Goal: Task Accomplishment & Management: Manage account settings

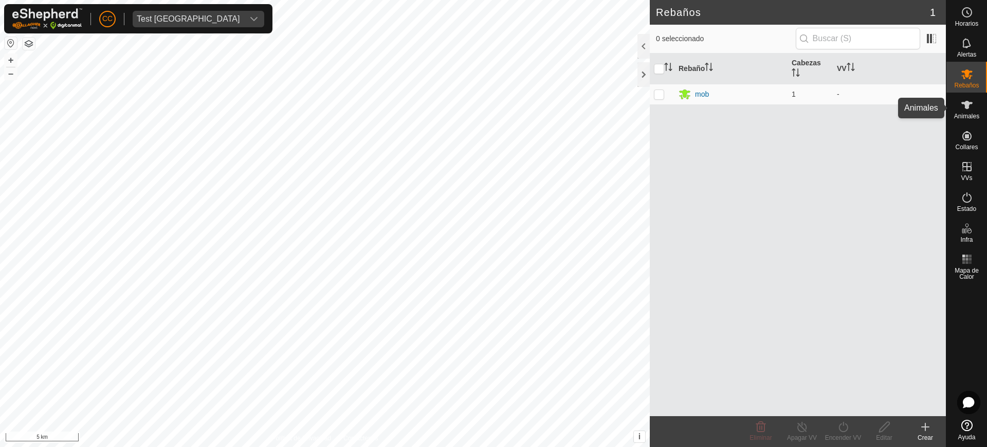
click at [979, 107] on div "Animales" at bounding box center [966, 108] width 41 height 31
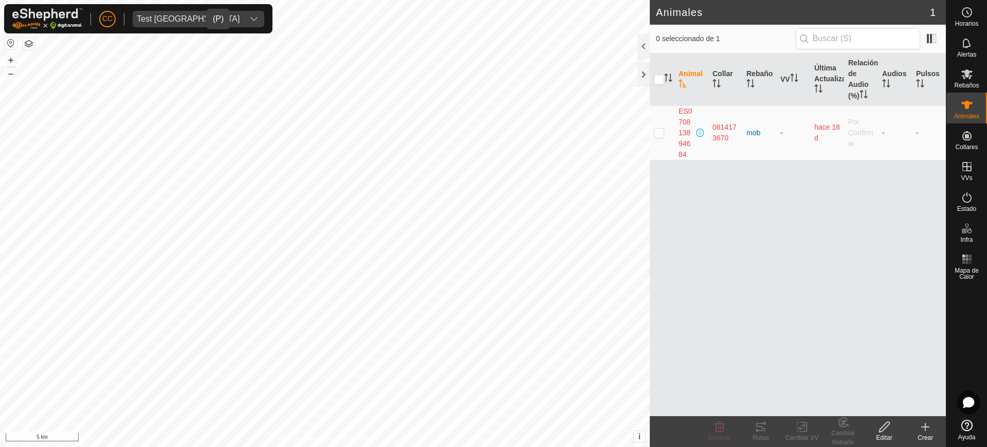
click at [165, 15] on div "Test France" at bounding box center [188, 19] width 103 height 8
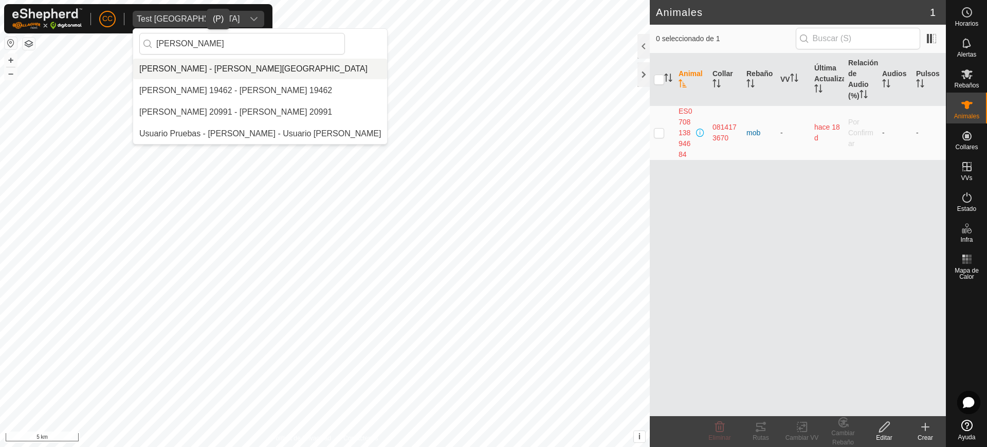
type input "GREG"
click at [237, 68] on li "[PERSON_NAME] - [PERSON_NAME][GEOGRAPHIC_DATA]" at bounding box center [260, 69] width 254 height 21
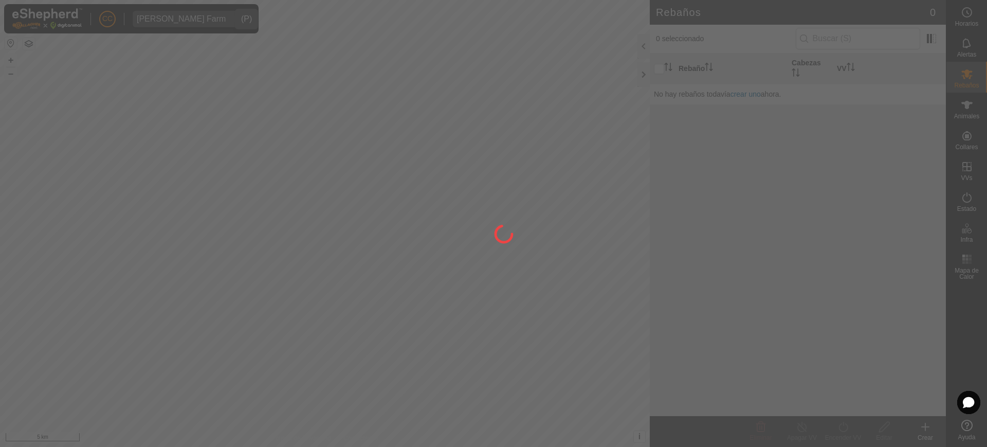
click at [969, 136] on div at bounding box center [493, 223] width 987 height 447
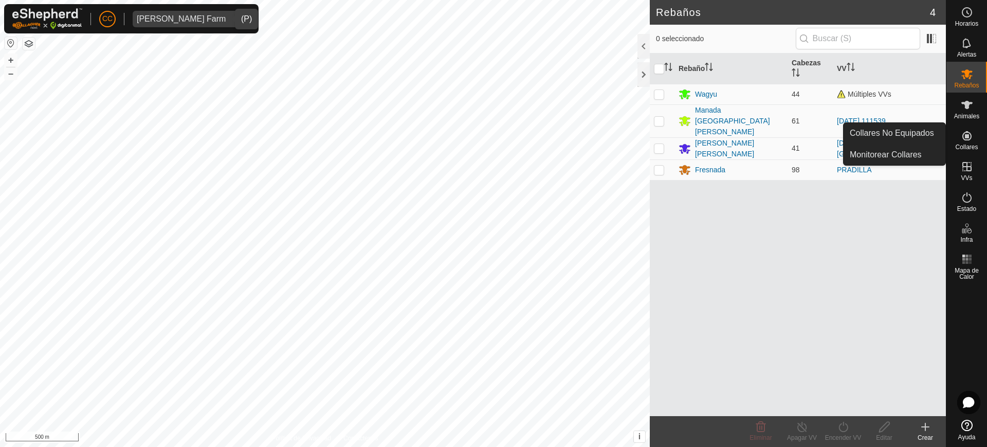
click at [966, 136] on icon at bounding box center [966, 135] width 9 height 9
click at [908, 133] on link "Collares No Equipados" at bounding box center [894, 133] width 102 height 21
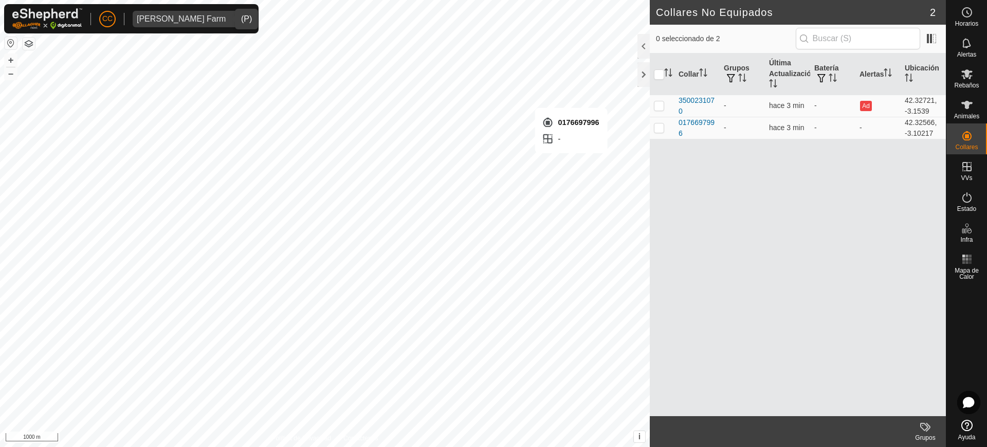
checkbox input "true"
drag, startPoint x: 970, startPoint y: 103, endPoint x: 967, endPoint y: 111, distance: 7.8
click at [970, 103] on icon at bounding box center [966, 105] width 11 height 8
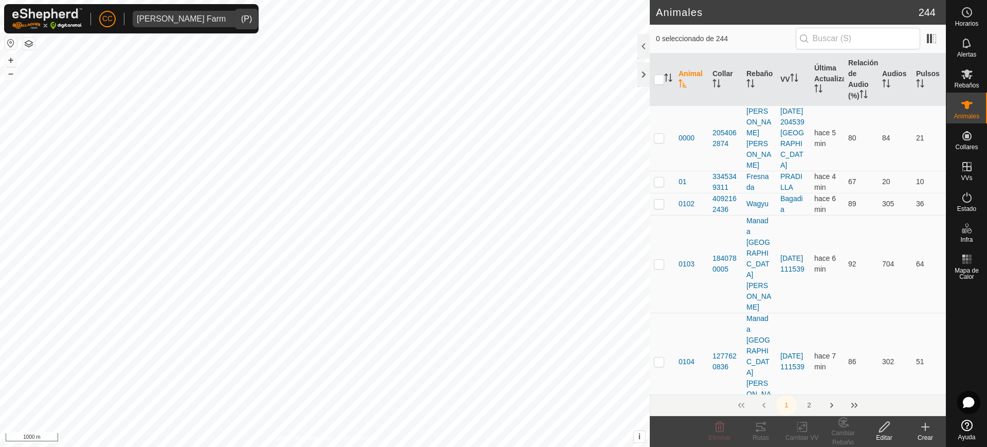
click at [928, 433] on div "Crear" at bounding box center [925, 437] width 41 height 9
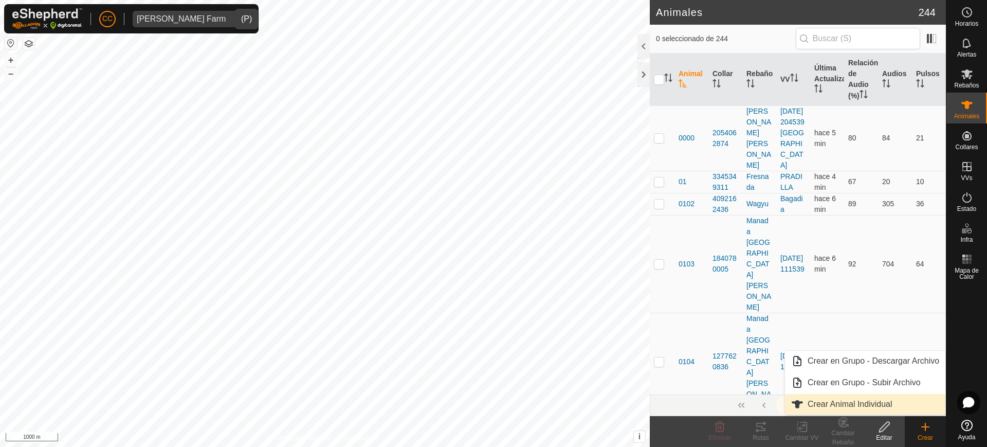
click at [860, 404] on link "Crear Animal Individual" at bounding box center [865, 404] width 160 height 21
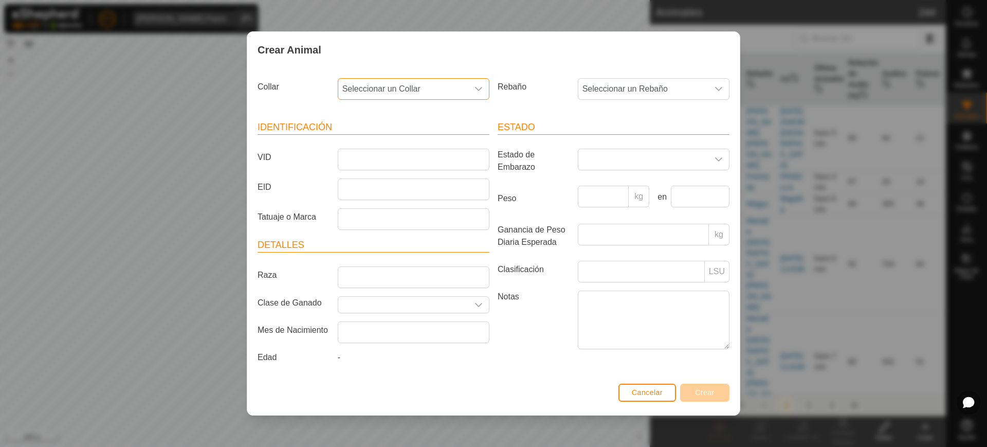
click at [414, 84] on span "Seleccionar un Collar" at bounding box center [403, 89] width 130 height 21
click at [424, 190] on li "0176697996" at bounding box center [414, 185] width 151 height 21
click at [607, 95] on span "Seleccionar un Rebaño" at bounding box center [643, 89] width 130 height 21
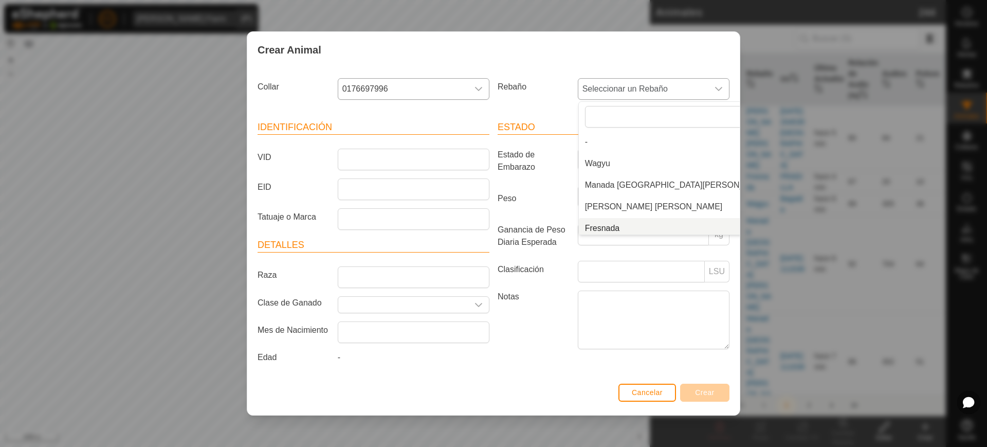
scroll to position [4, 0]
drag, startPoint x: 620, startPoint y: 225, endPoint x: 572, endPoint y: 218, distance: 48.3
click at [620, 226] on li "Fresnada" at bounding box center [677, 224] width 197 height 21
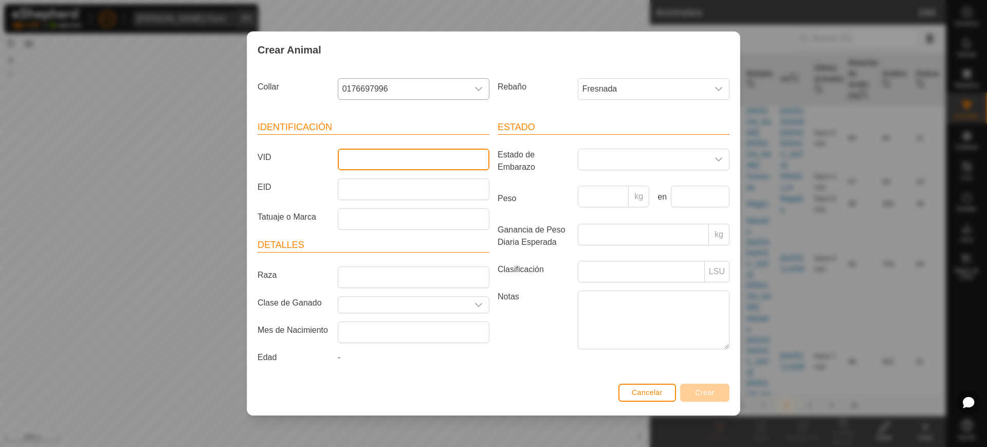
click at [437, 160] on input "VID" at bounding box center [414, 160] width 152 height 22
type input "Sinanimal"
click at [713, 393] on span "Crear" at bounding box center [705, 392] width 20 height 8
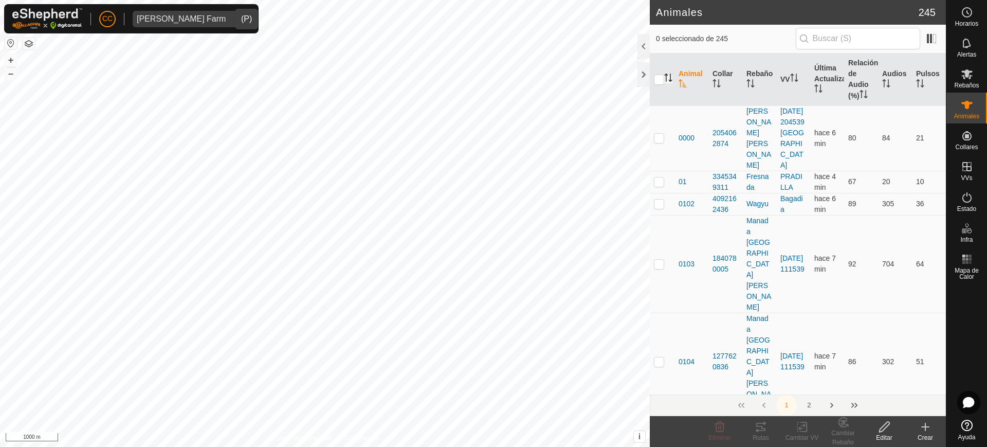
click at [670, 76] on icon "Activar para ordenar" at bounding box center [668, 78] width 8 height 8
click at [790, 80] on icon "Activar para ordenar" at bounding box center [794, 78] width 8 height 8
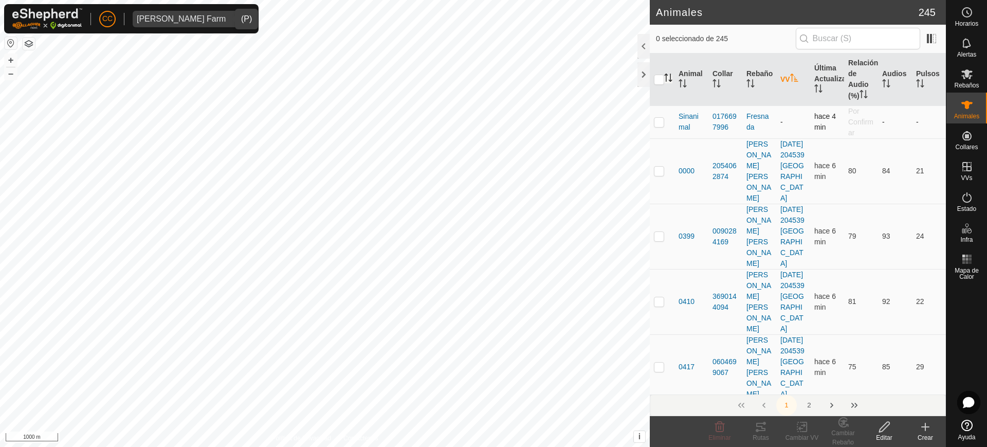
click at [657, 121] on p-checkbox at bounding box center [659, 122] width 10 height 8
checkbox input "true"
click at [803, 431] on icon at bounding box center [804, 426] width 5 height 9
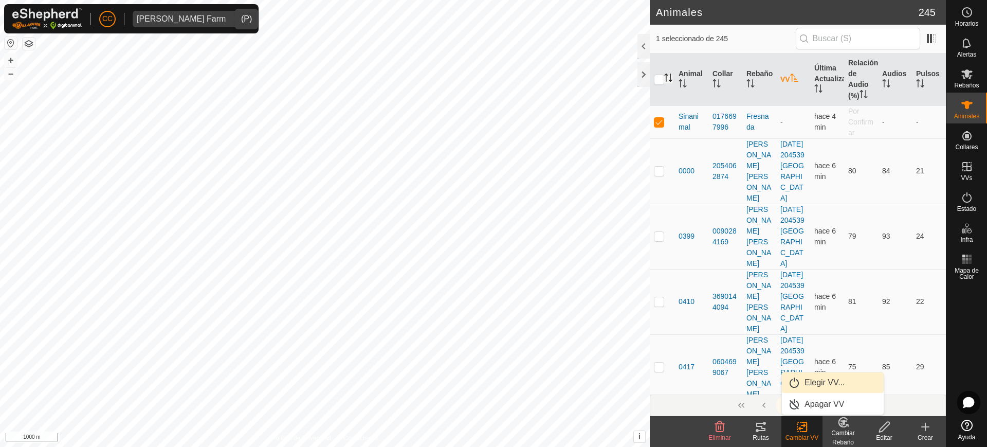
click at [810, 382] on link "Elegir VV..." at bounding box center [833, 382] width 102 height 21
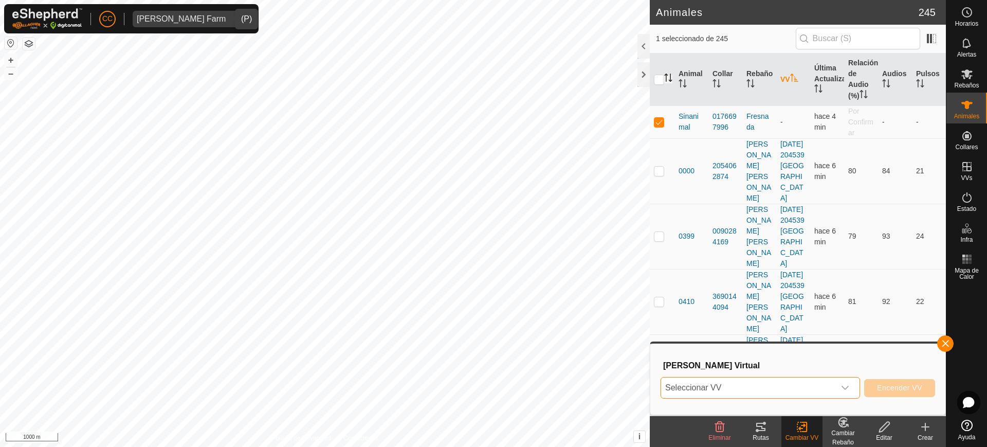
click at [785, 384] on span "Seleccionar VV" at bounding box center [748, 387] width 174 height 21
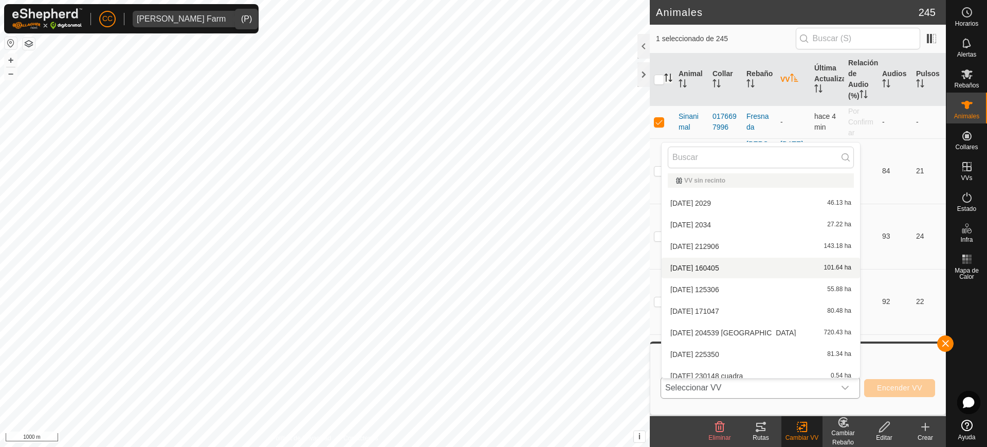
scroll to position [0, 0]
click at [891, 408] on div "Elegir Vallado Virtual Seleccionar VV VV sin recinto 2024-11-18 2029 46.13 ha 2…" at bounding box center [797, 378] width 295 height 71
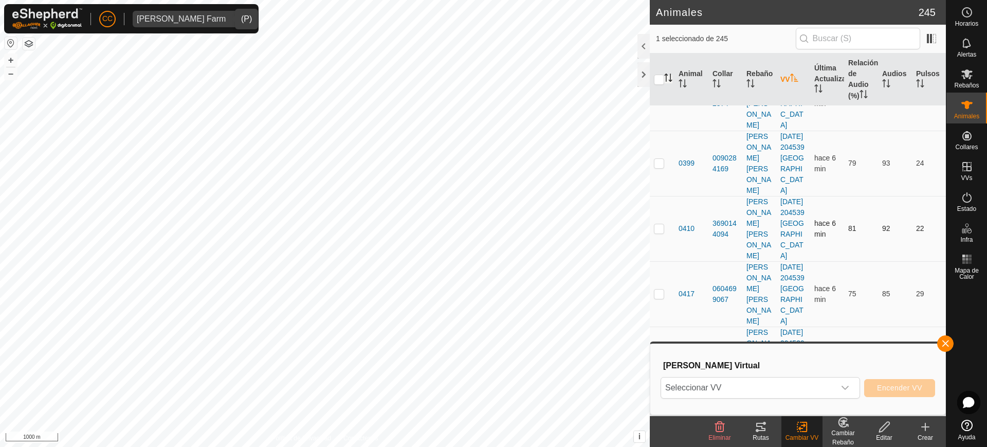
scroll to position [129, 0]
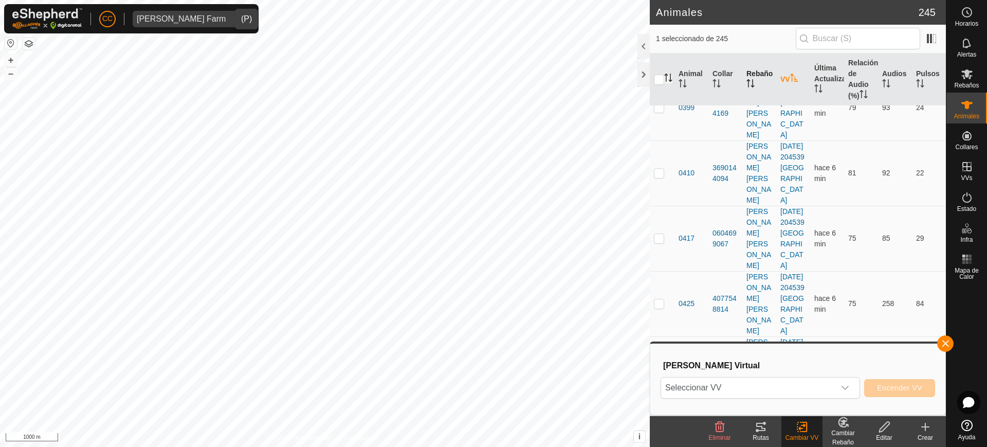
click at [748, 70] on th "Rebaño" at bounding box center [759, 79] width 34 height 52
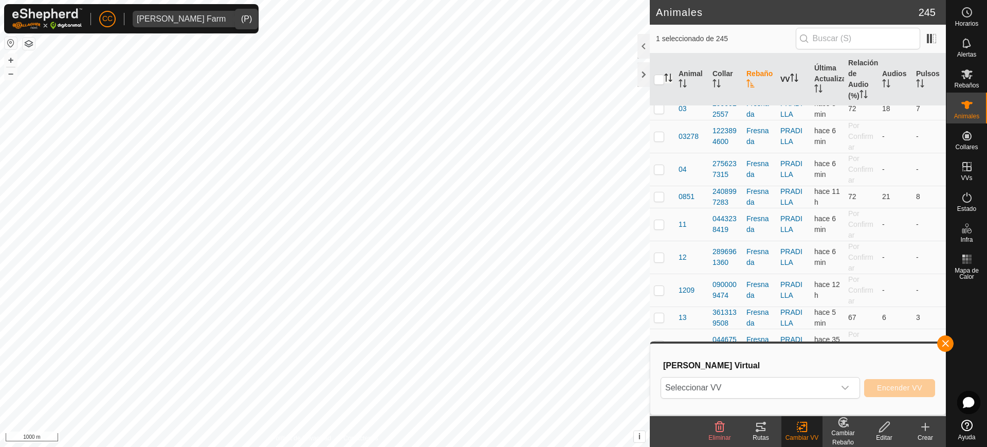
scroll to position [0, 0]
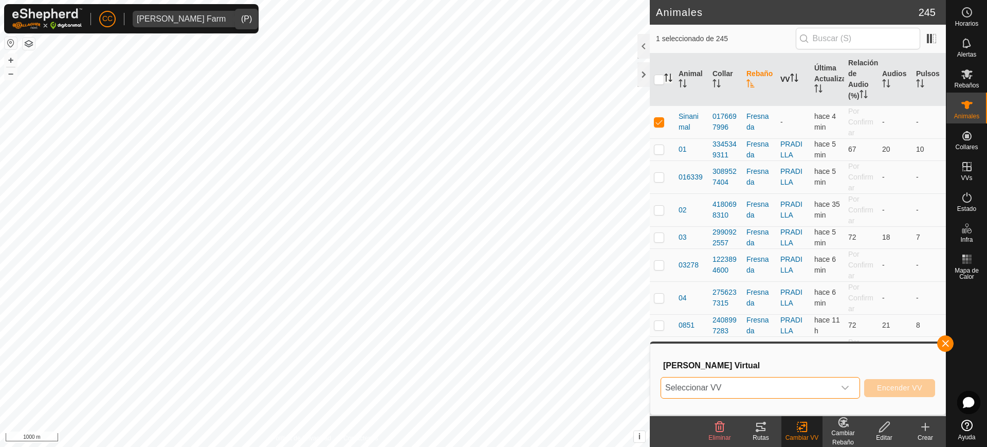
click at [769, 381] on span "Seleccionar VV" at bounding box center [748, 387] width 174 height 21
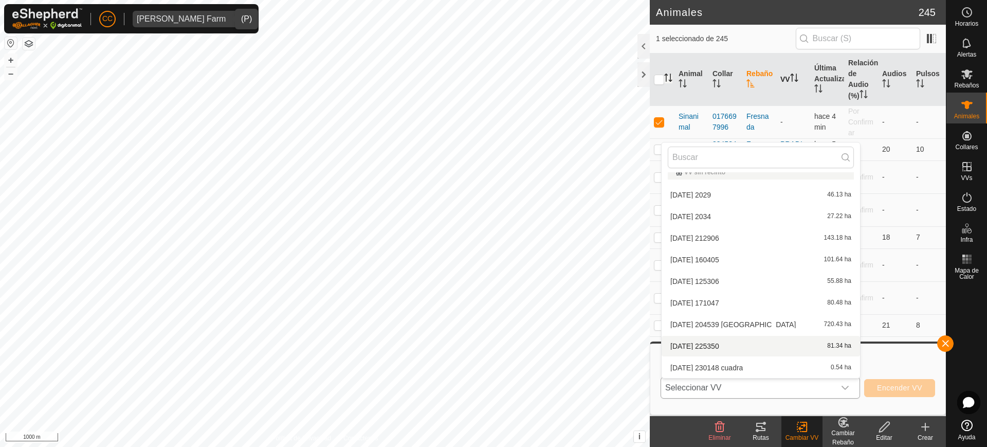
scroll to position [204, 0]
click at [713, 279] on li "PRADILLA 727.27 ha" at bounding box center [761, 282] width 198 height 21
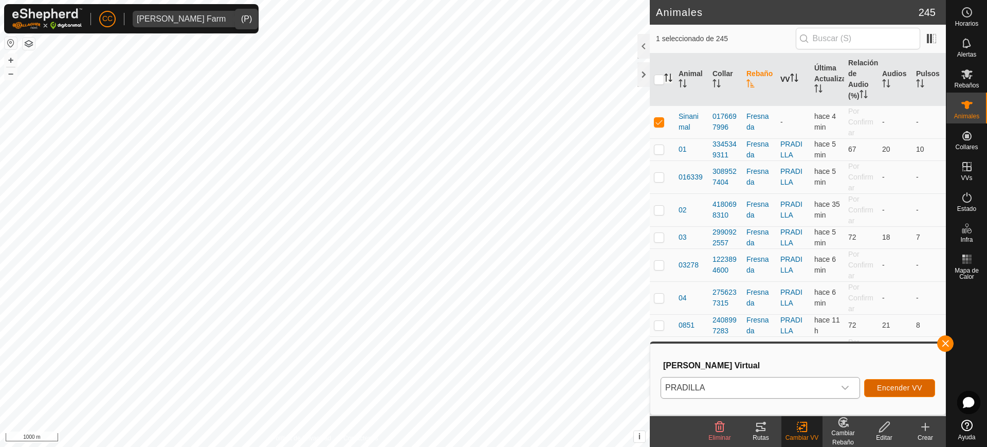
click at [907, 390] on span "Encender VV" at bounding box center [899, 387] width 45 height 8
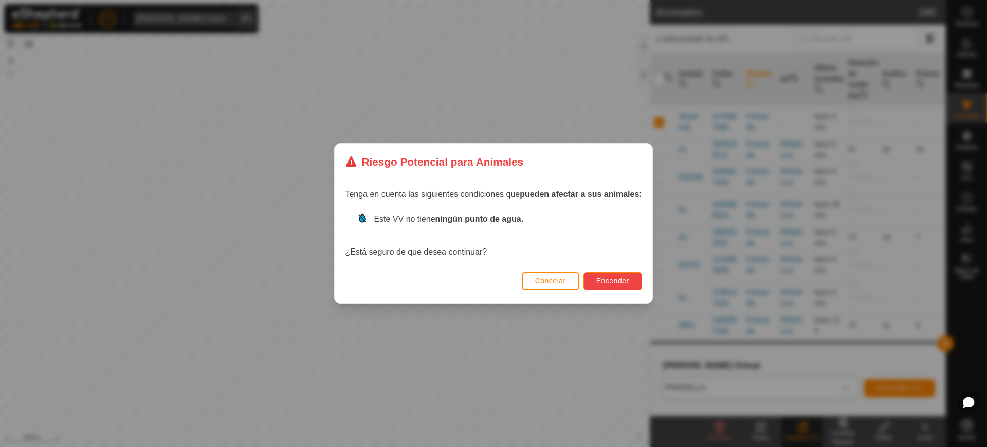
click at [619, 282] on span "Encender" at bounding box center [612, 281] width 33 height 8
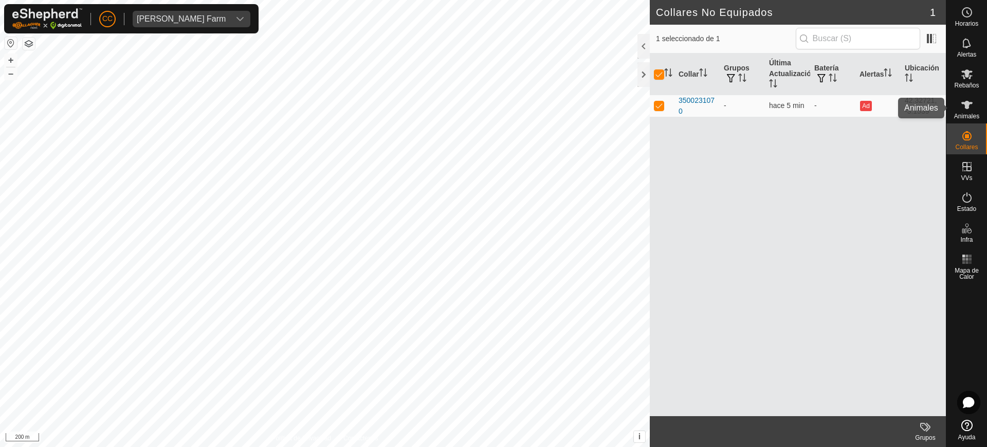
click at [971, 114] on span "Animales" at bounding box center [966, 116] width 25 height 6
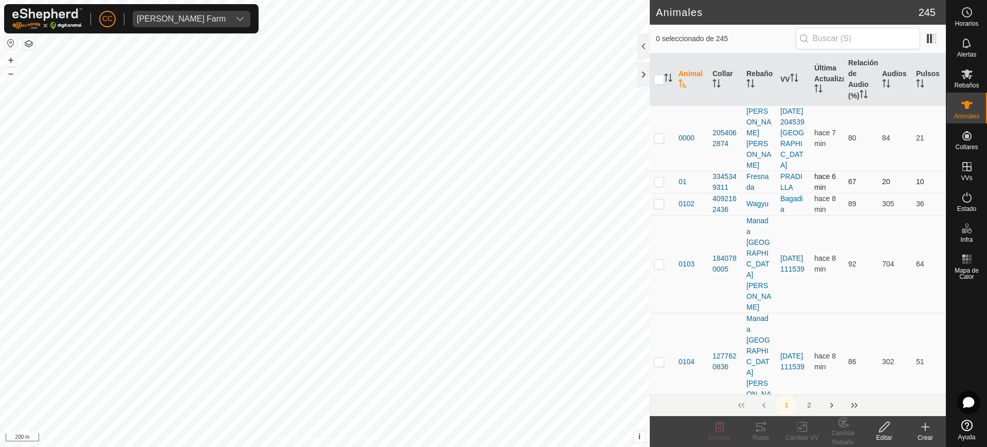
scroll to position [64, 0]
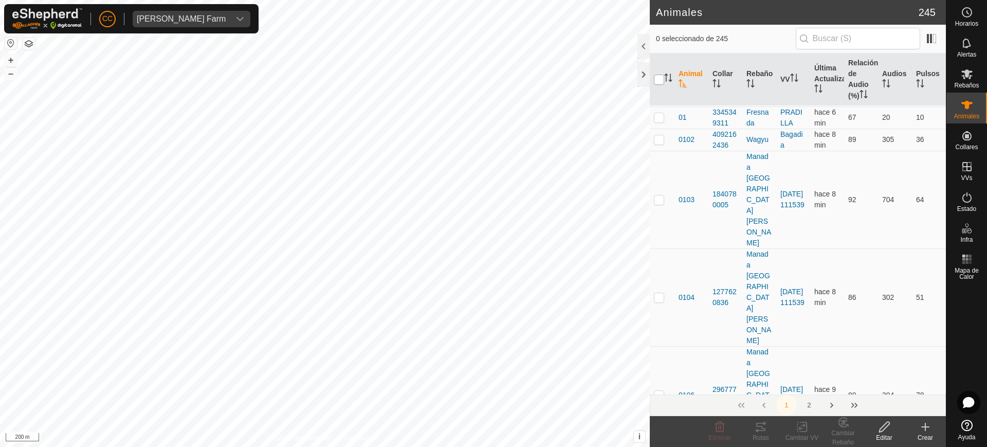
click at [658, 79] on input "checkbox" at bounding box center [659, 80] width 10 height 10
checkbox input "true"
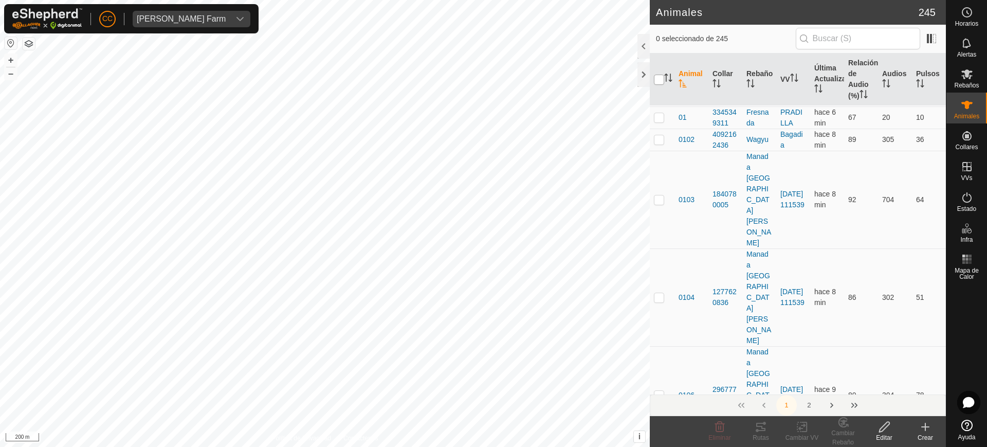
checkbox input "true"
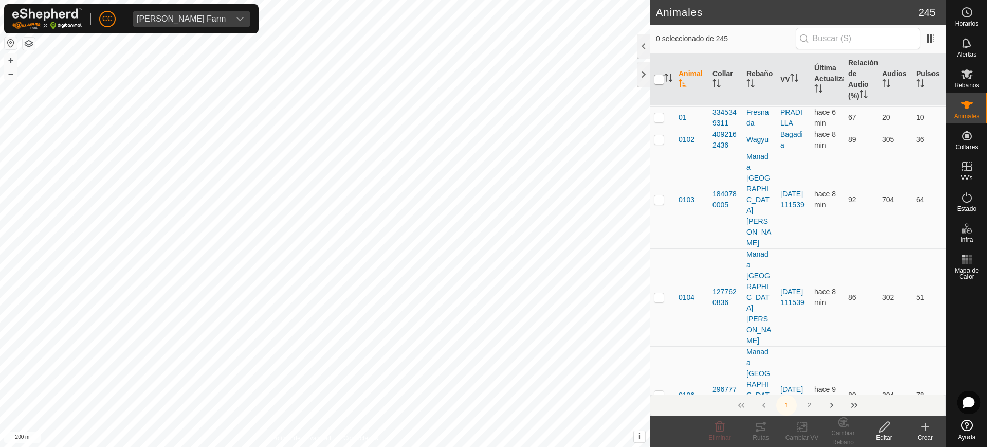
checkbox input "true"
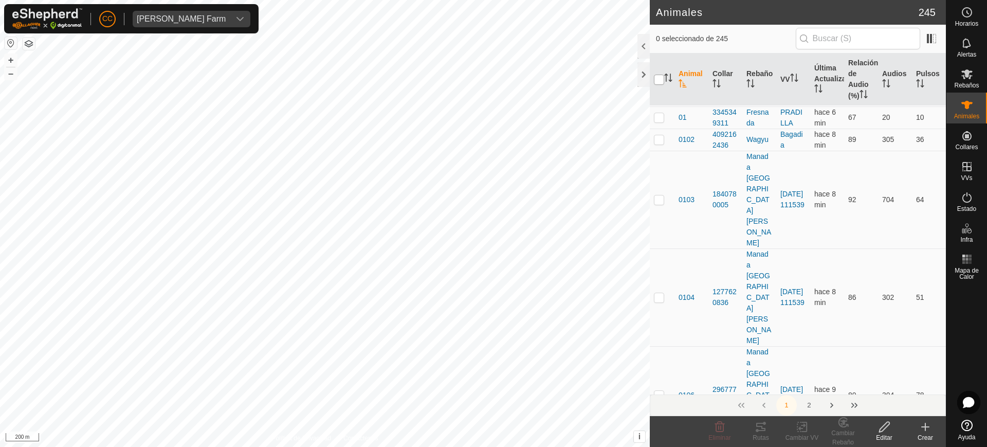
checkbox input "true"
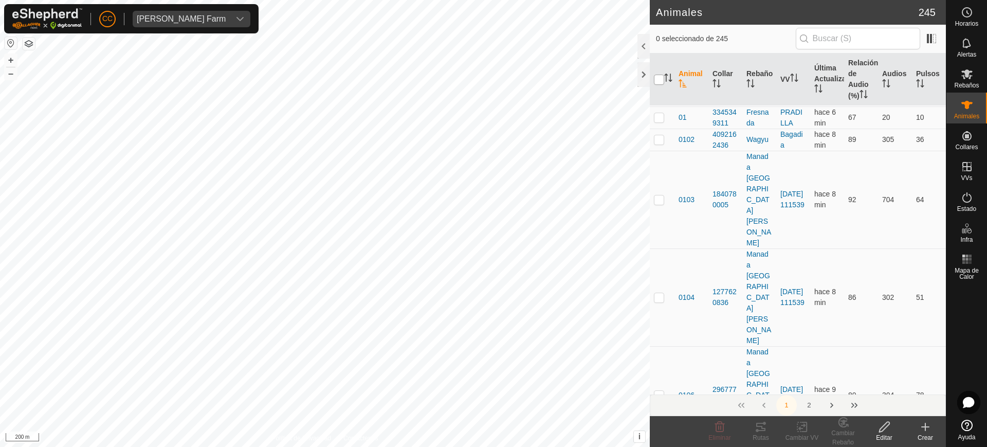
checkbox input "true"
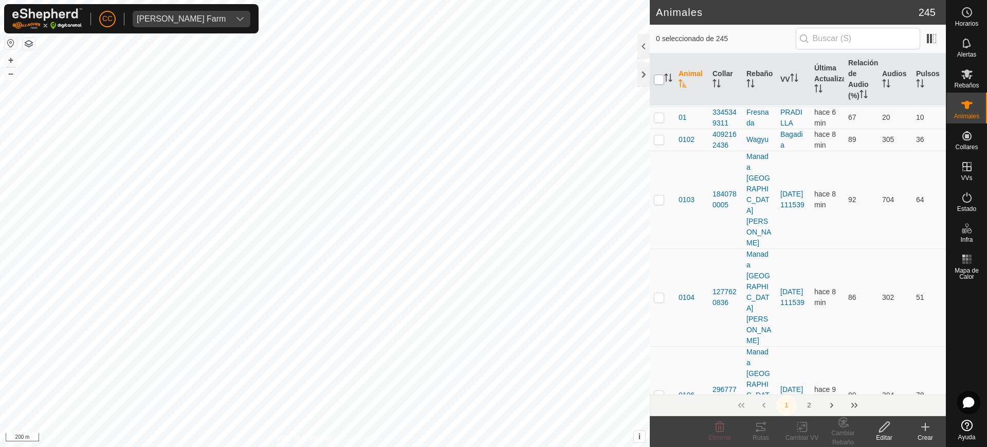
checkbox input "true"
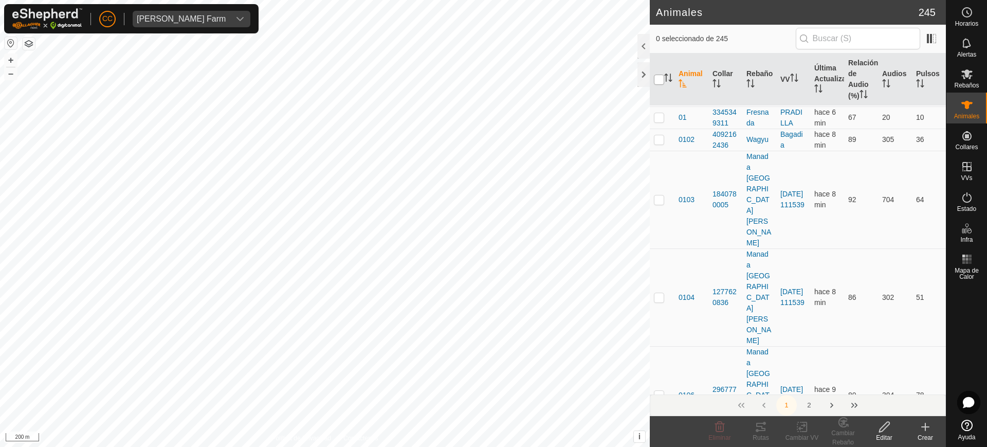
checkbox input "true"
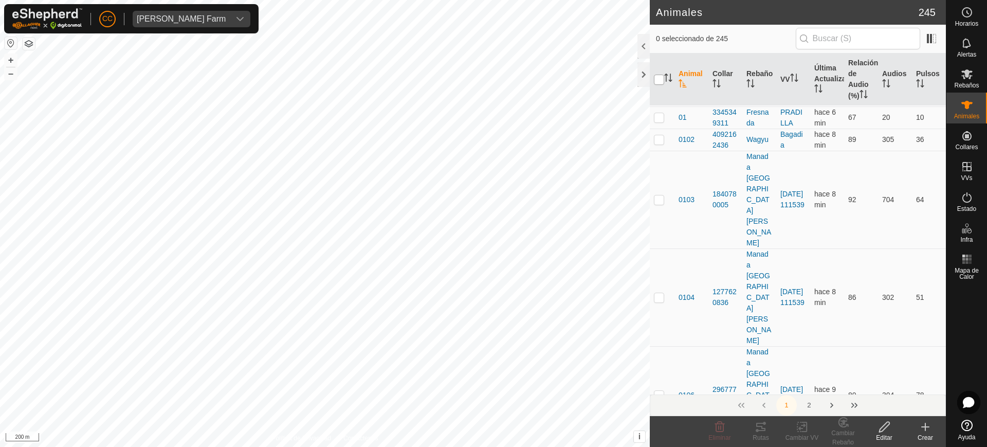
checkbox input "true"
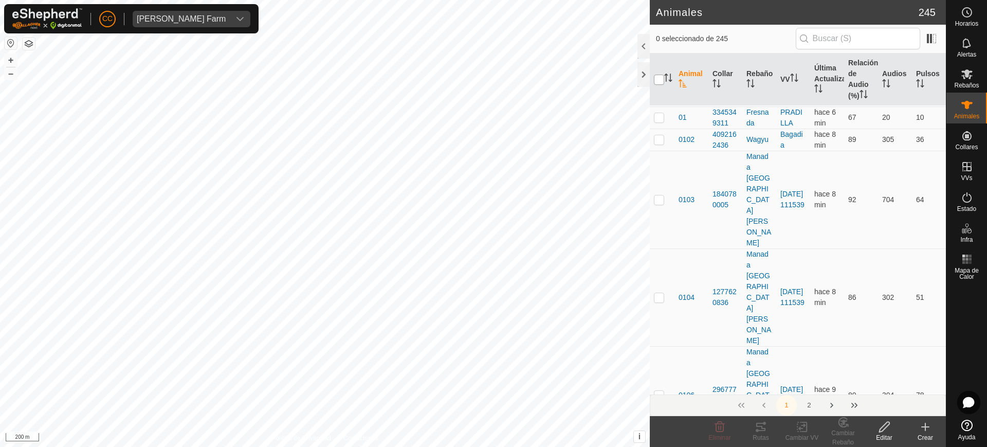
checkbox input "true"
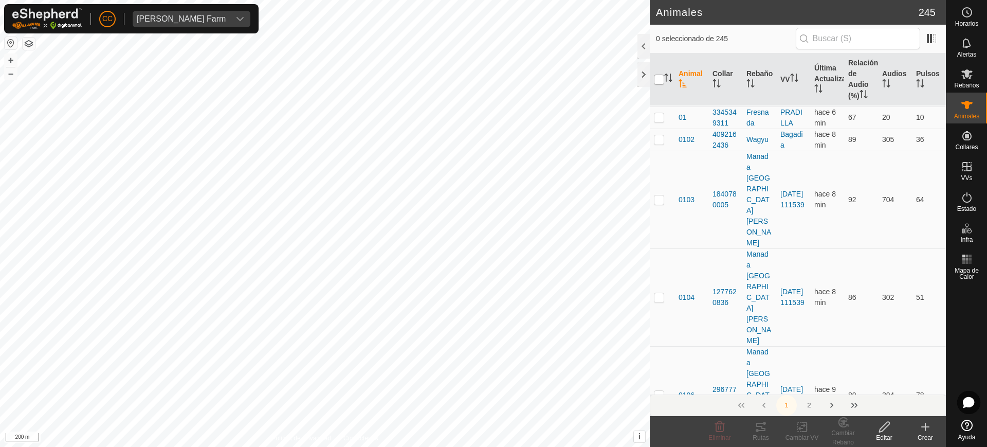
checkbox input "true"
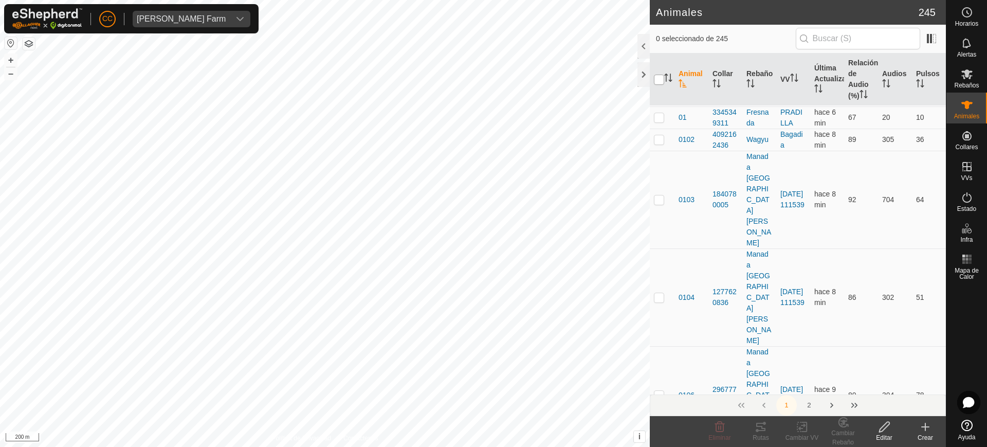
checkbox input "true"
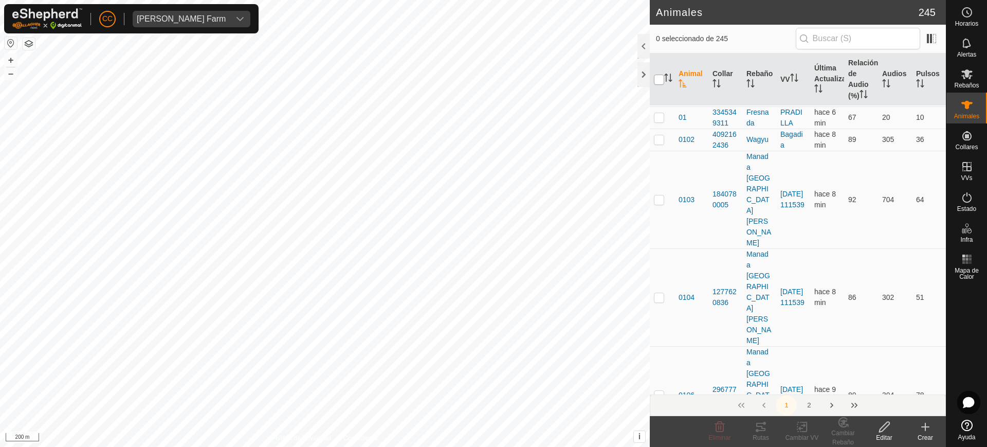
checkbox input "true"
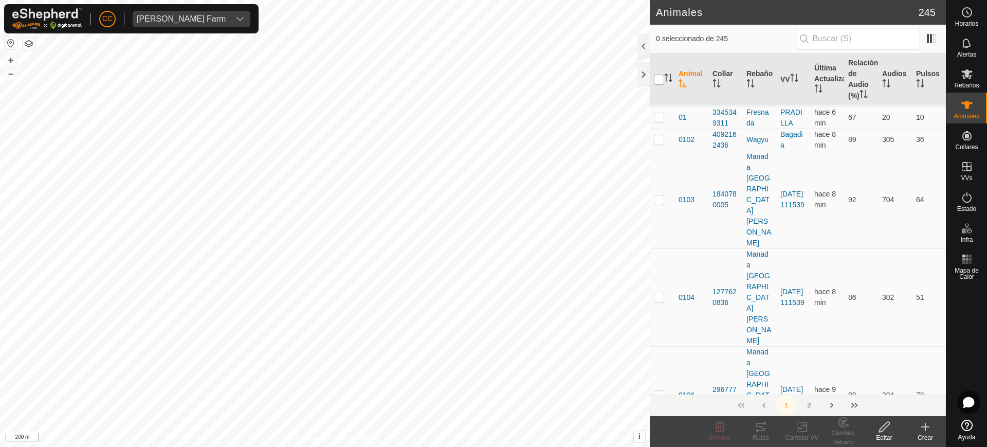
checkbox input "true"
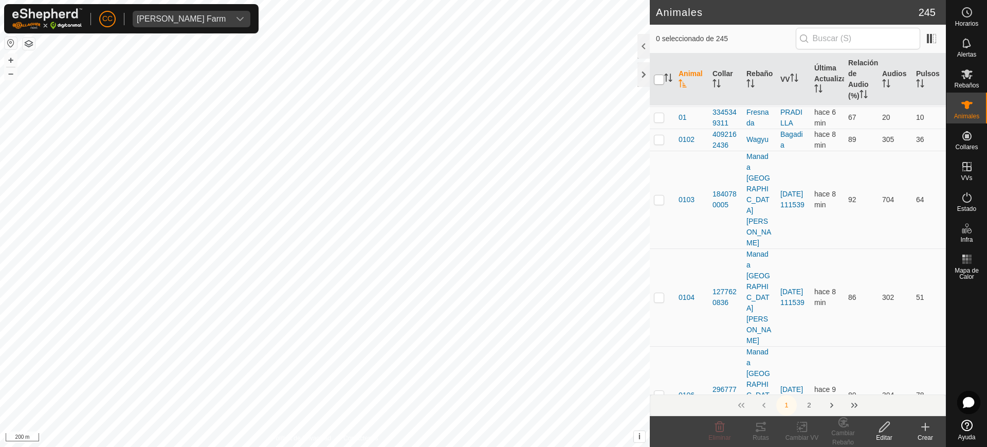
checkbox input "true"
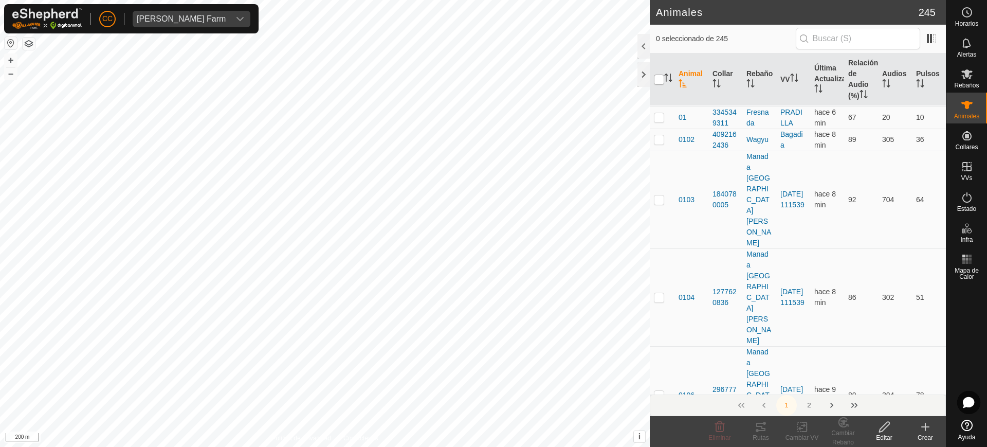
checkbox input "true"
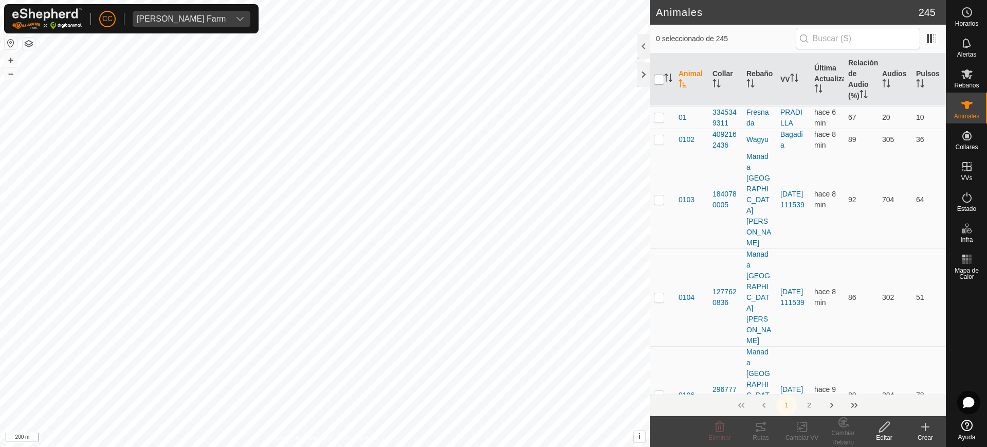
checkbox input "true"
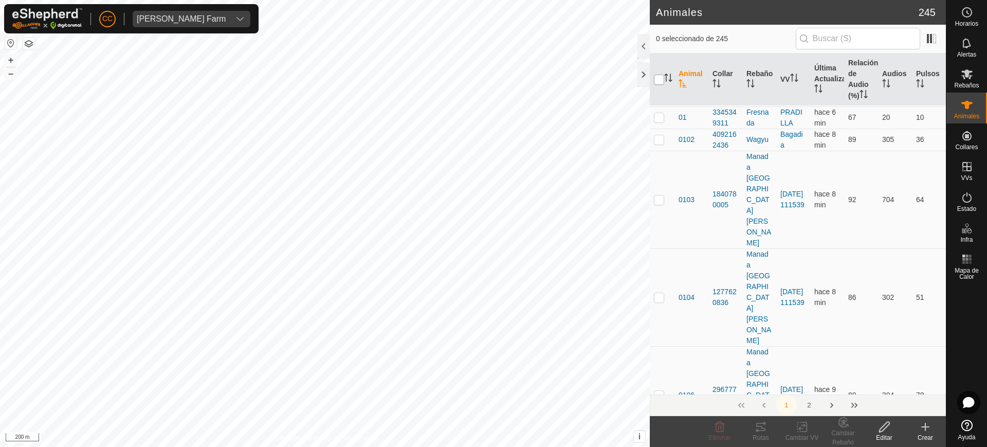
checkbox input "true"
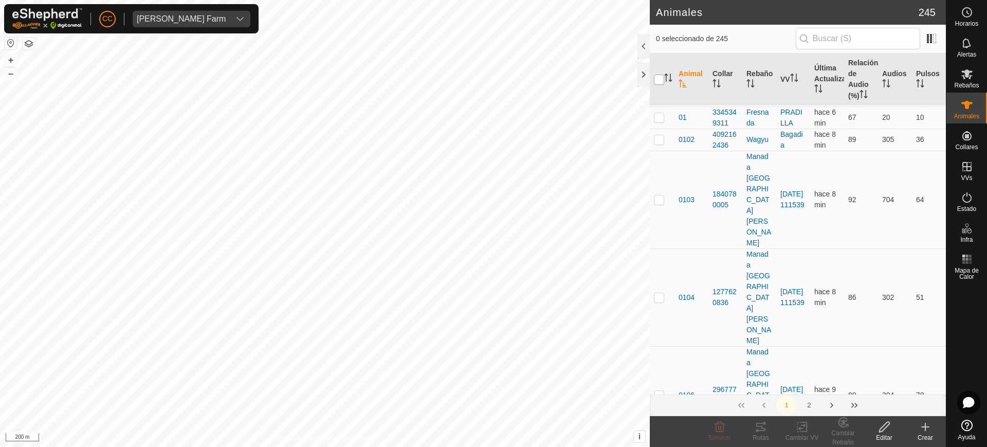
checkbox input "true"
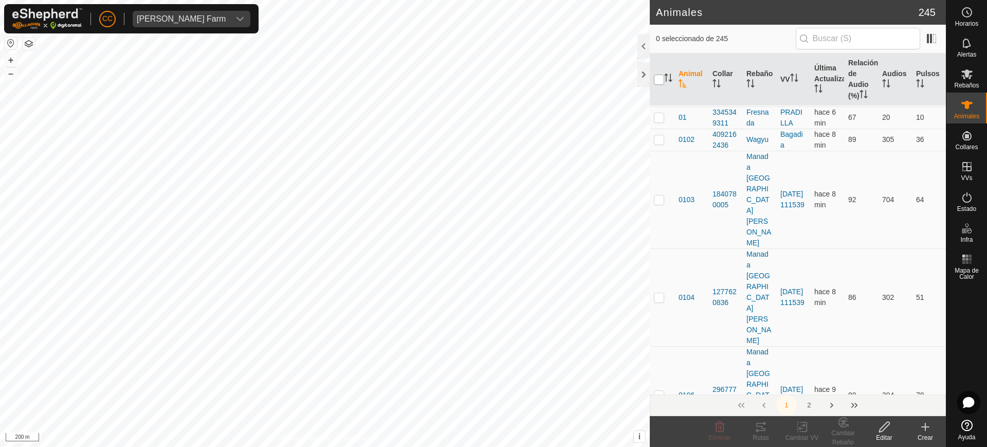
checkbox input "true"
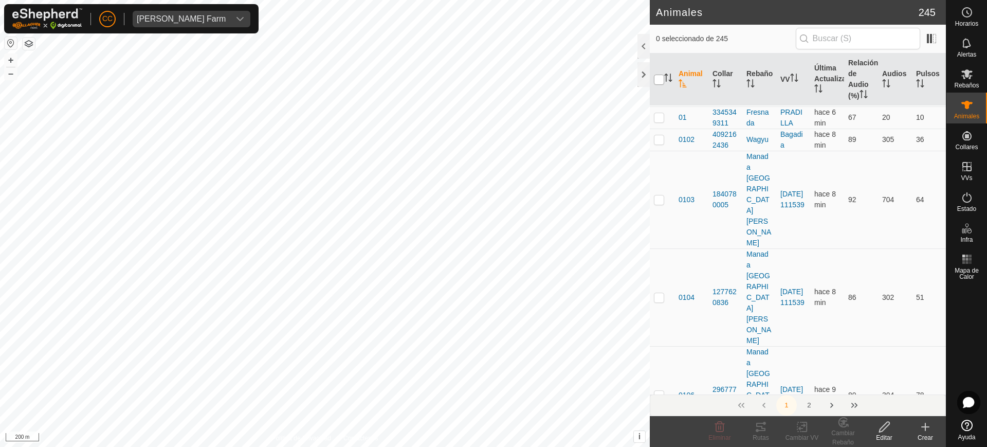
checkbox input "true"
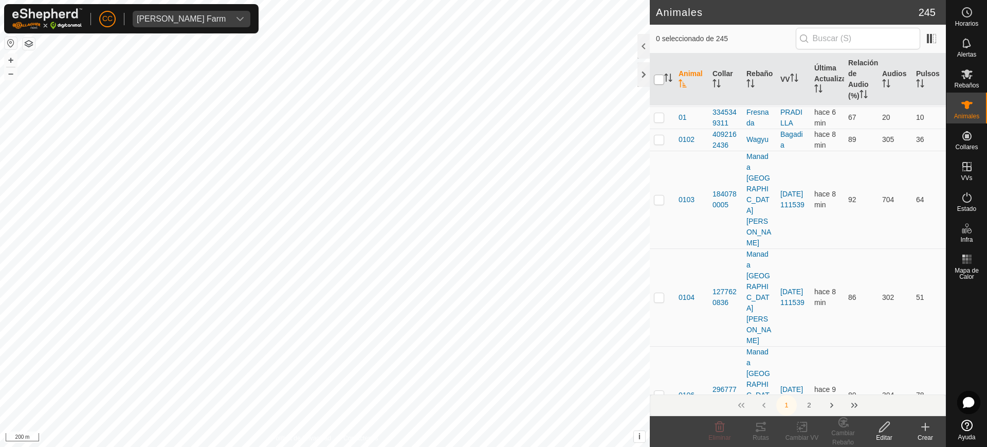
checkbox input "true"
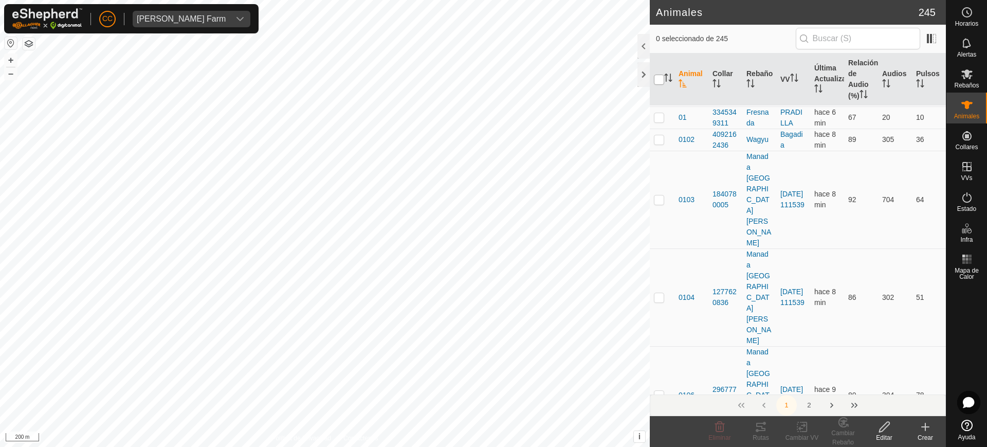
checkbox input "true"
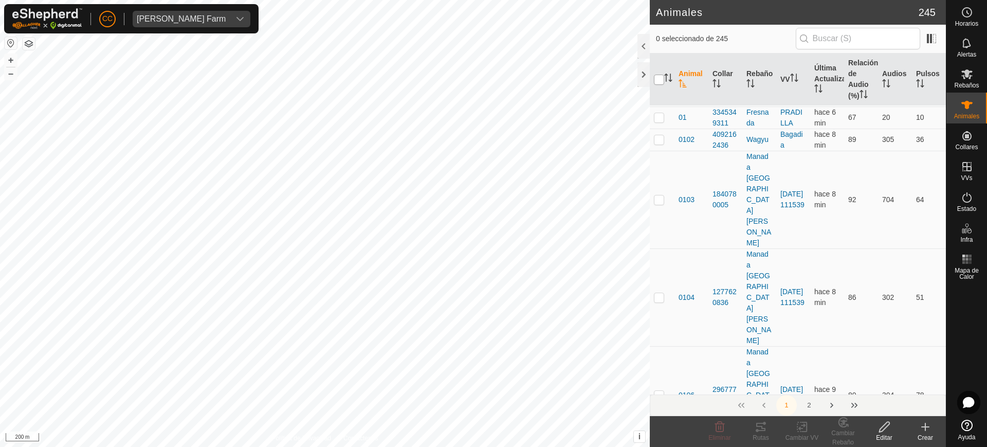
checkbox input "true"
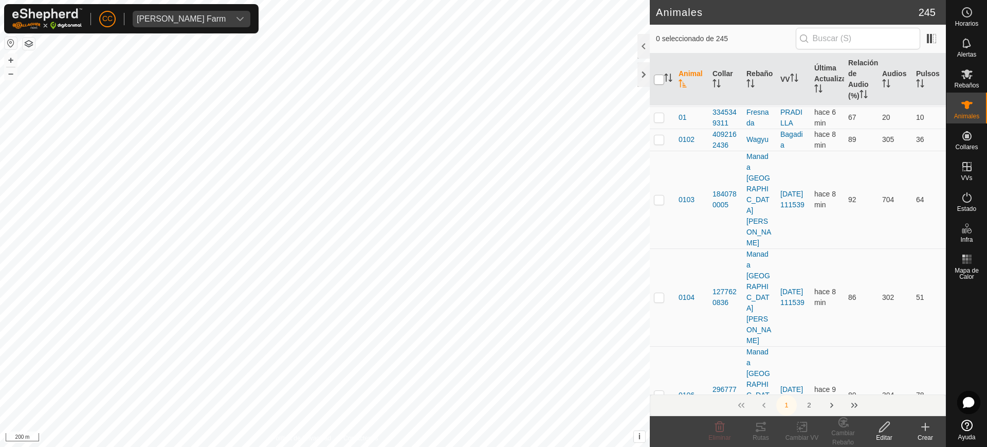
checkbox input "true"
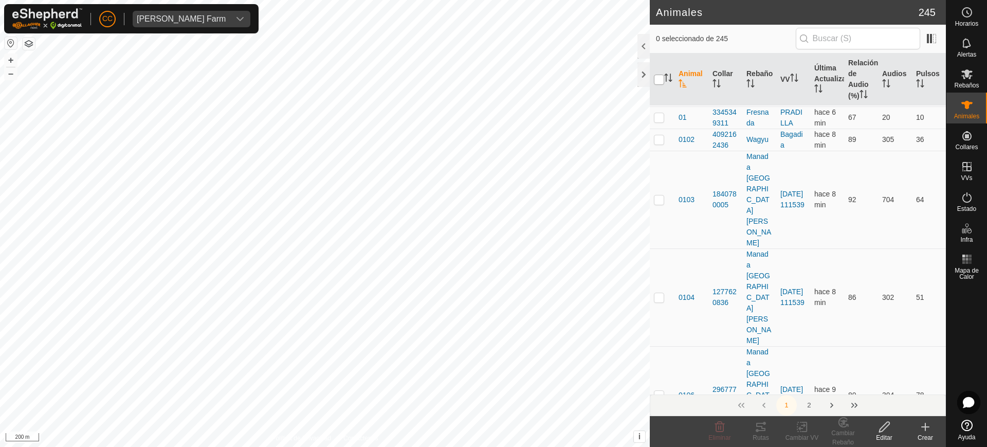
checkbox input "true"
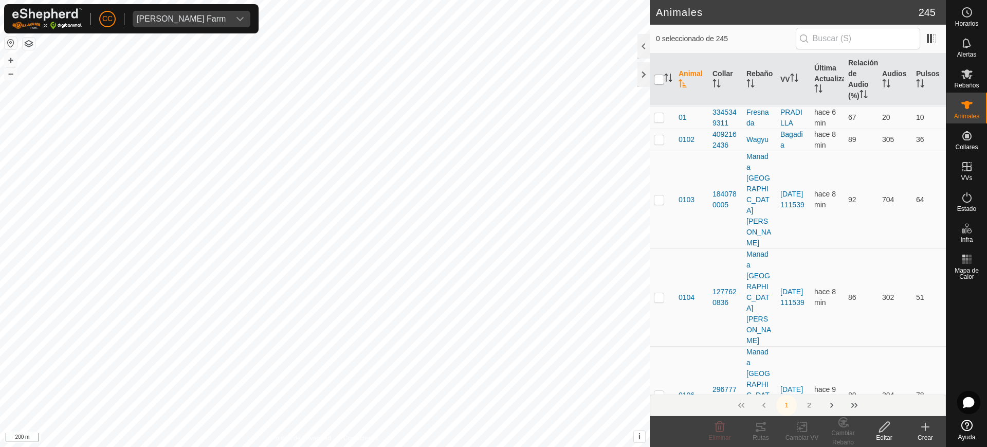
checkbox input "true"
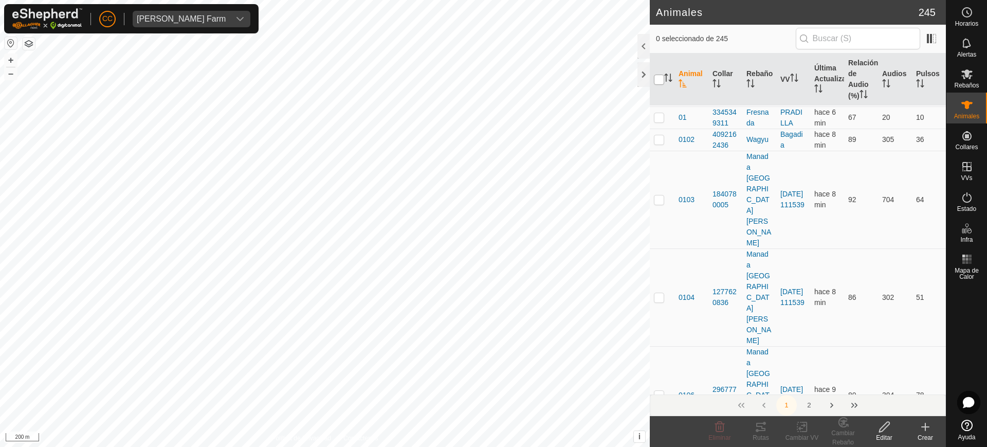
checkbox input "true"
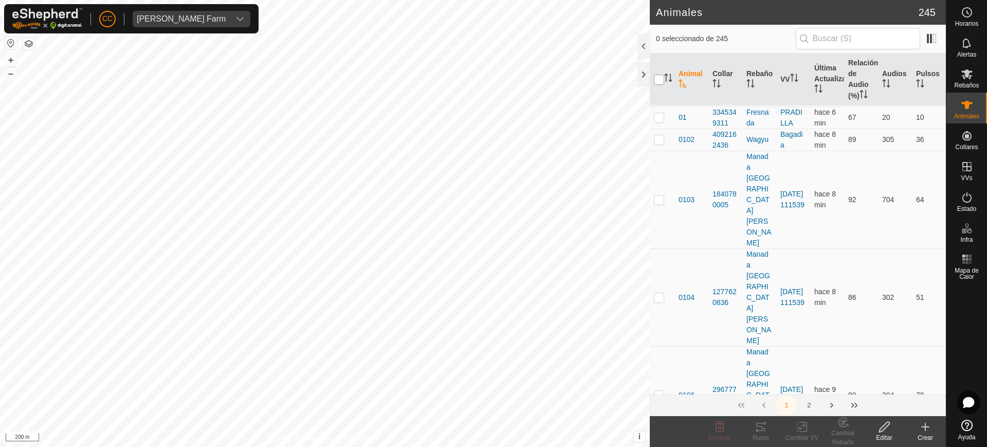
checkbox input "true"
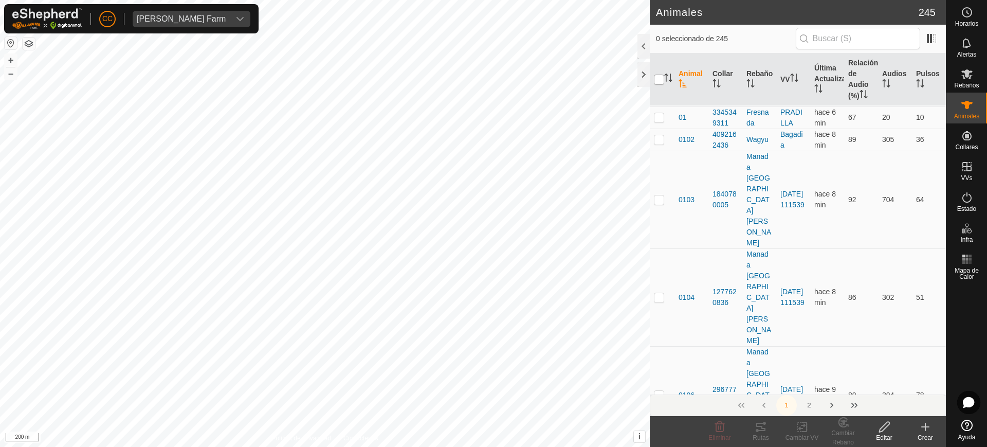
checkbox input "true"
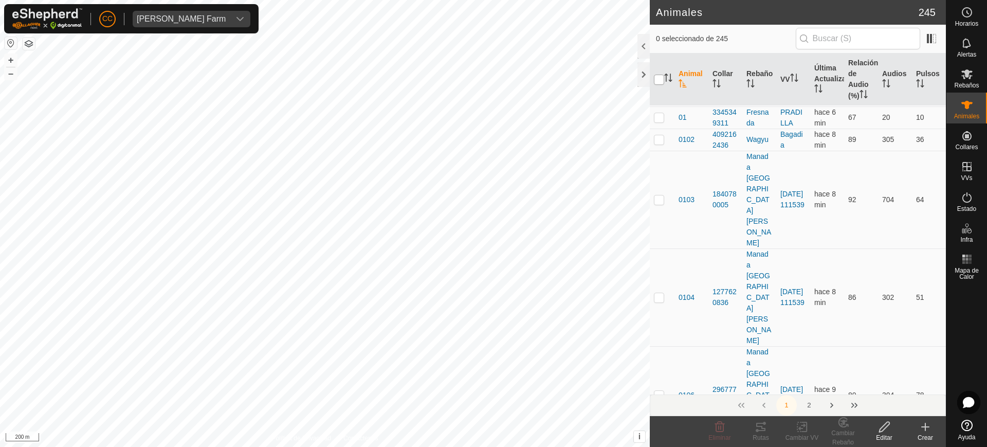
checkbox input "true"
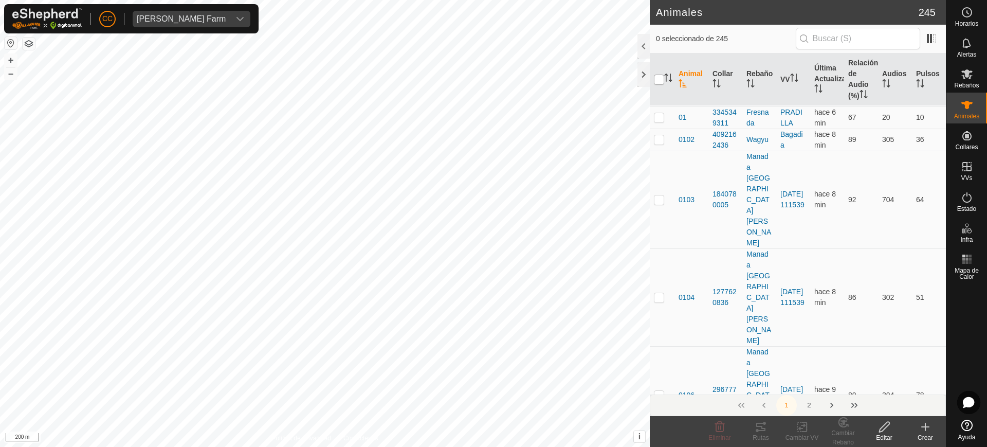
checkbox input "true"
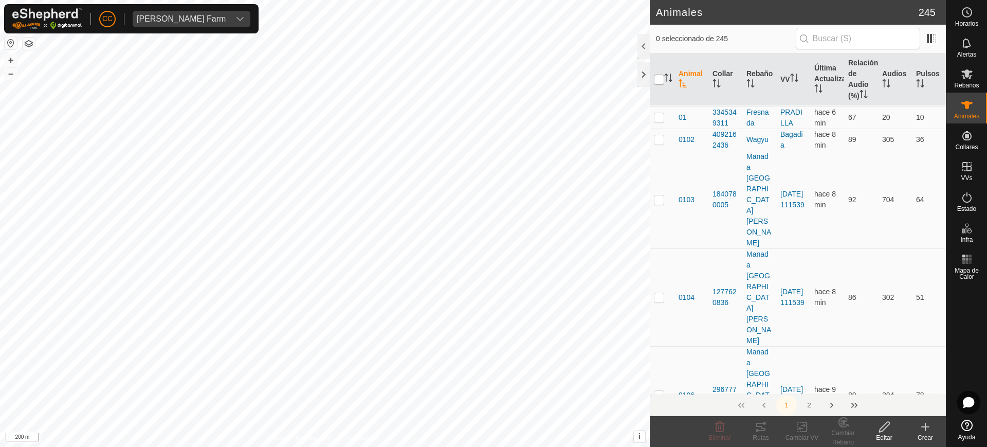
checkbox input "true"
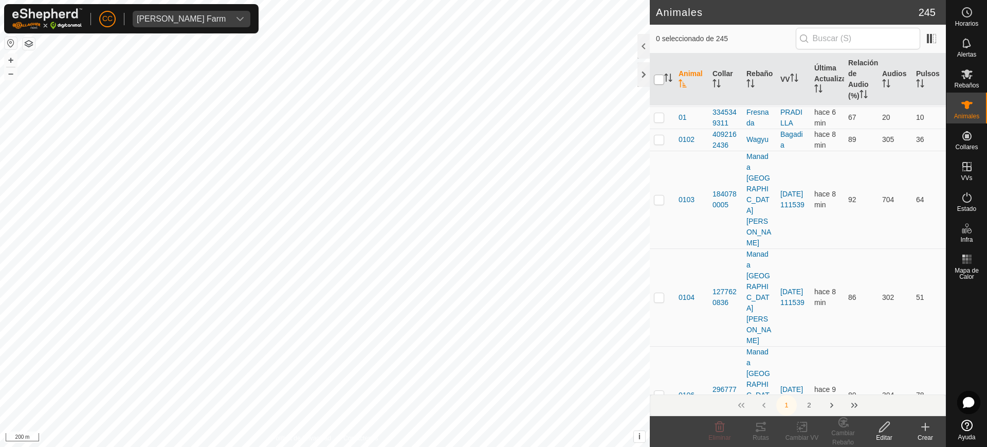
checkbox input "true"
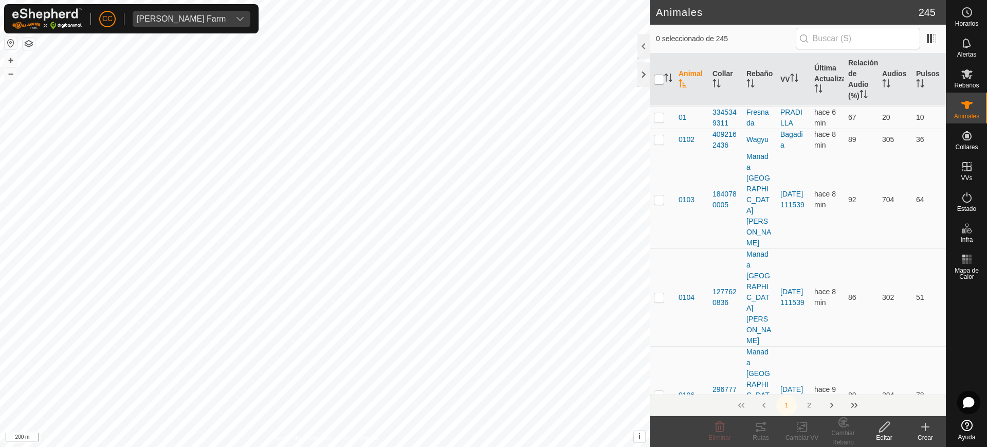
checkbox input "true"
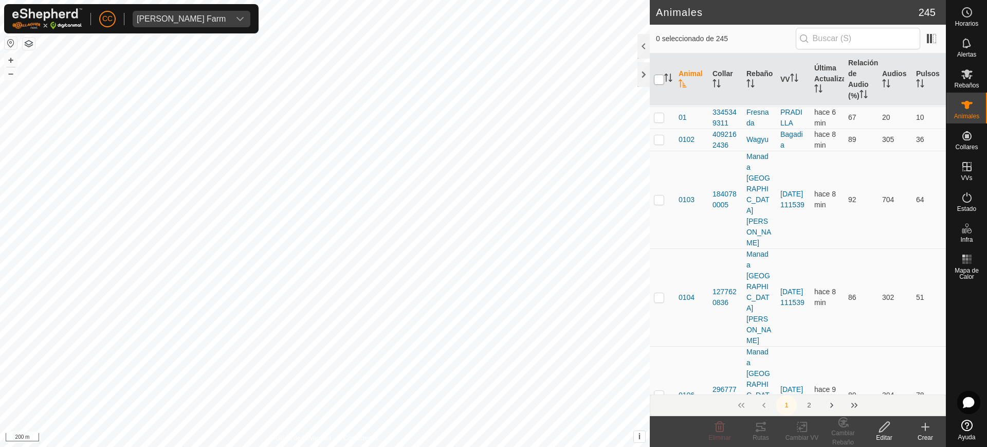
checkbox input "true"
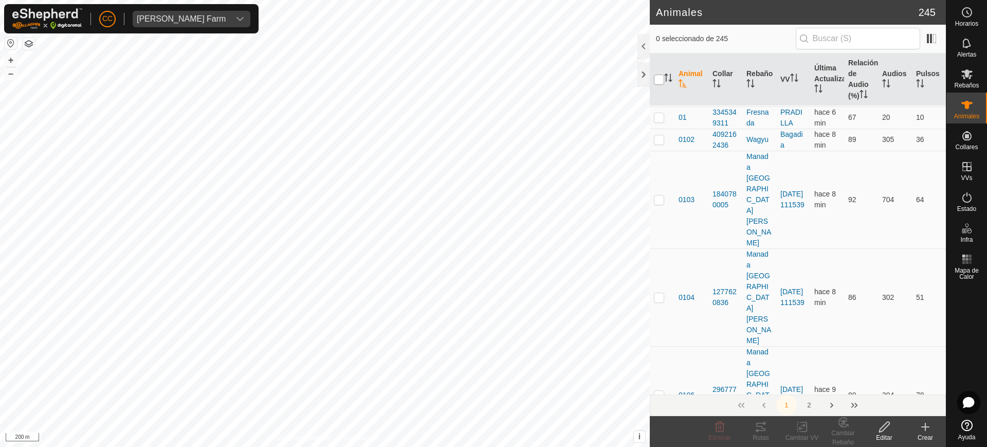
checkbox input "true"
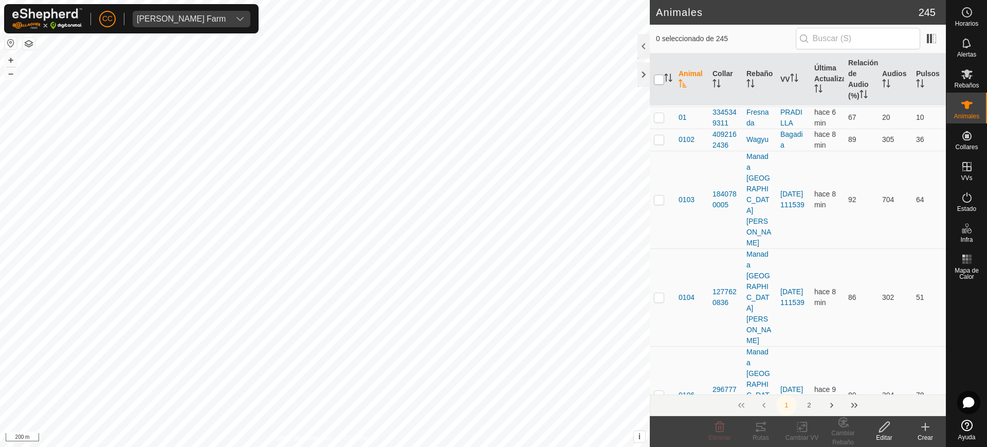
checkbox input "true"
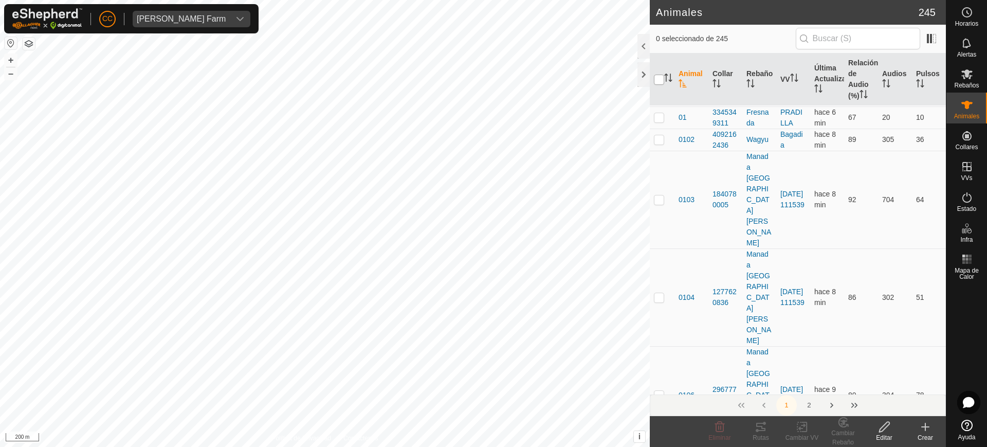
checkbox input "true"
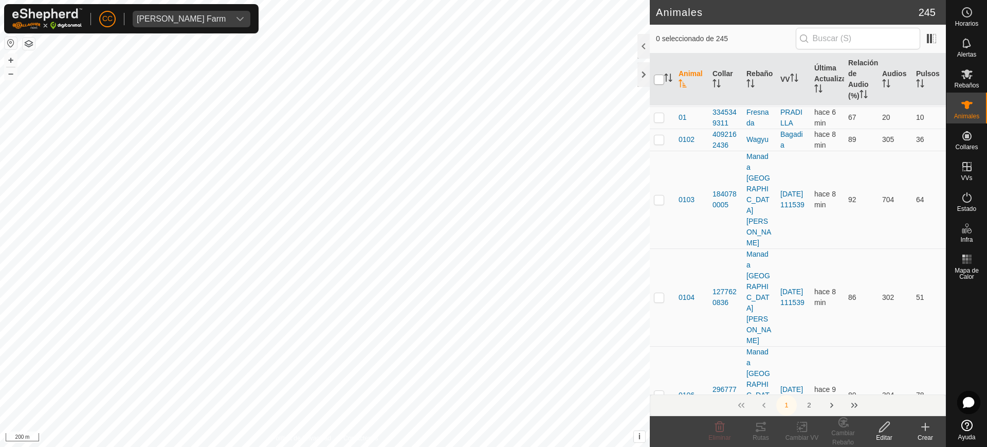
checkbox input "true"
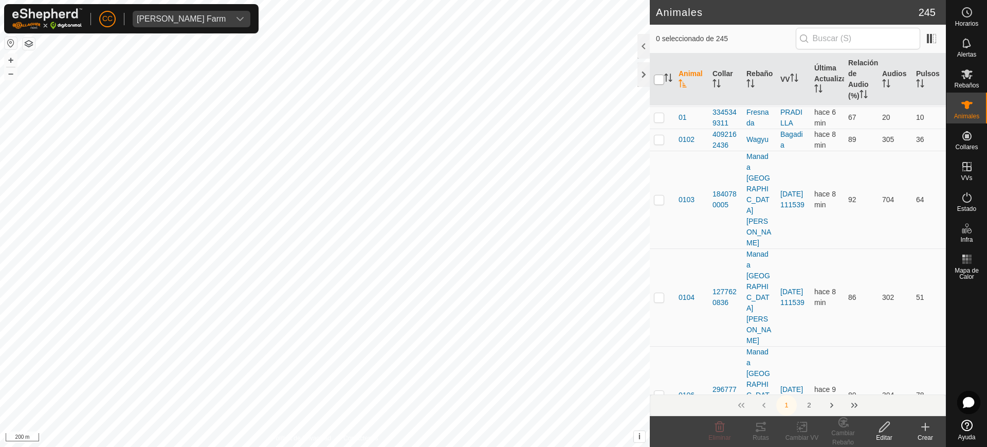
checkbox input "true"
click at [658, 79] on input "checkbox" at bounding box center [659, 80] width 10 height 10
click at [645, 72] on div at bounding box center [643, 74] width 12 height 25
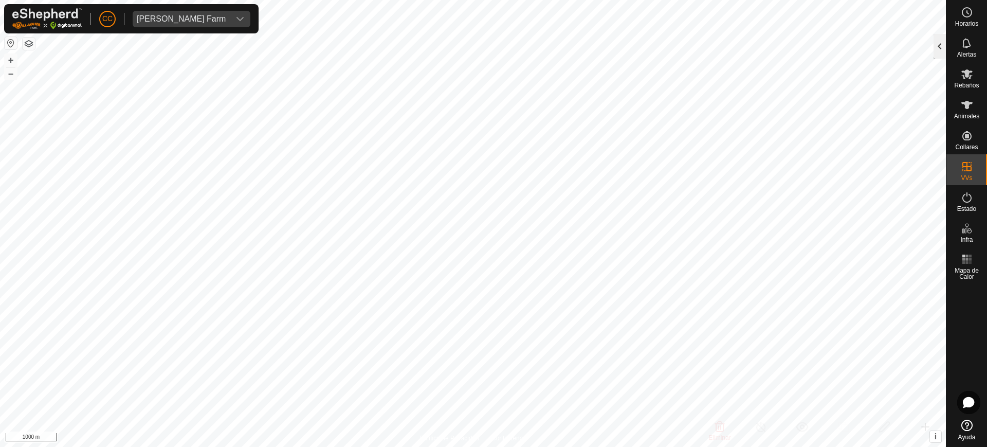
click at [945, 49] on div at bounding box center [939, 46] width 12 height 25
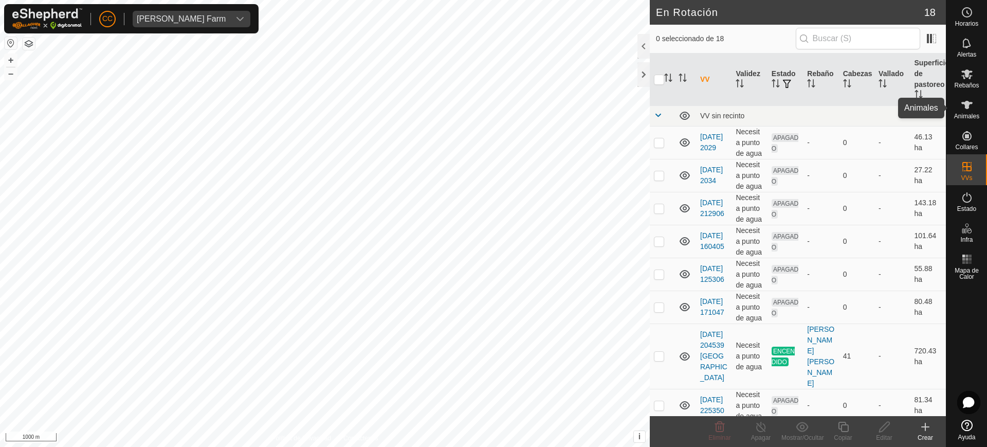
click at [970, 106] on icon at bounding box center [967, 105] width 12 height 12
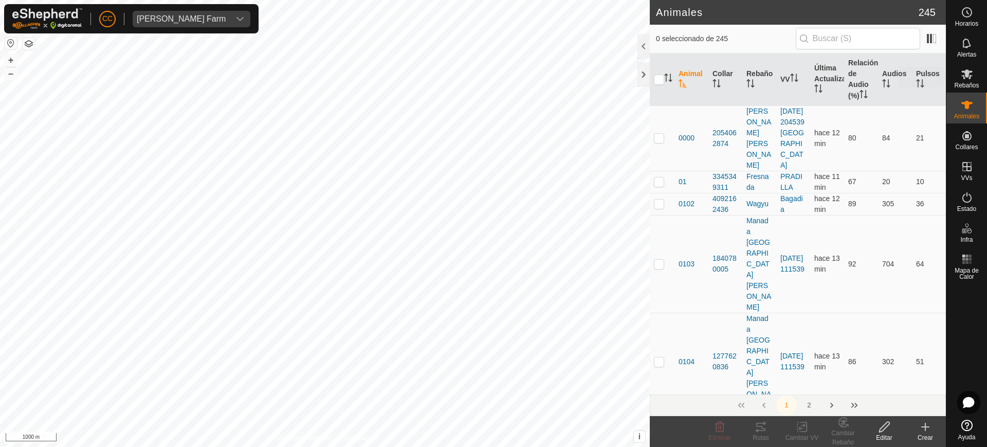
click at [974, 77] on es-mob-svg-icon at bounding box center [967, 74] width 19 height 16
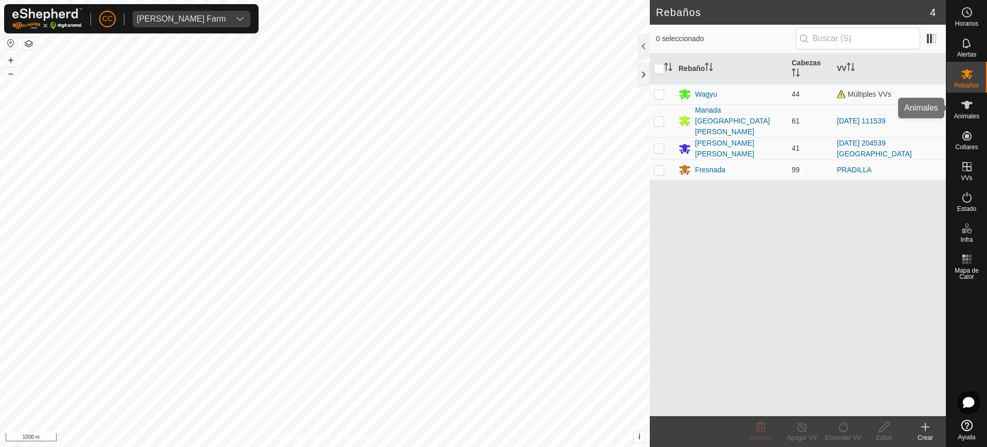
click at [968, 108] on icon at bounding box center [967, 105] width 12 height 12
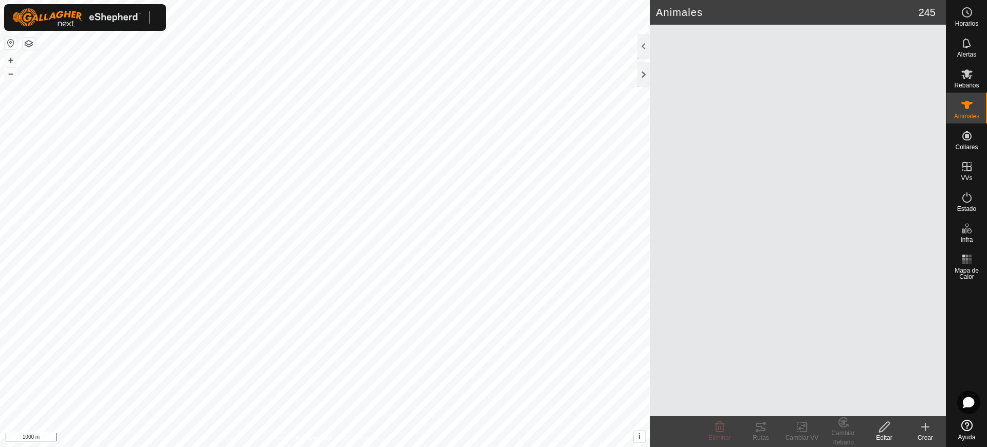
click at [970, 105] on es-animals-svg-icon at bounding box center [967, 105] width 19 height 16
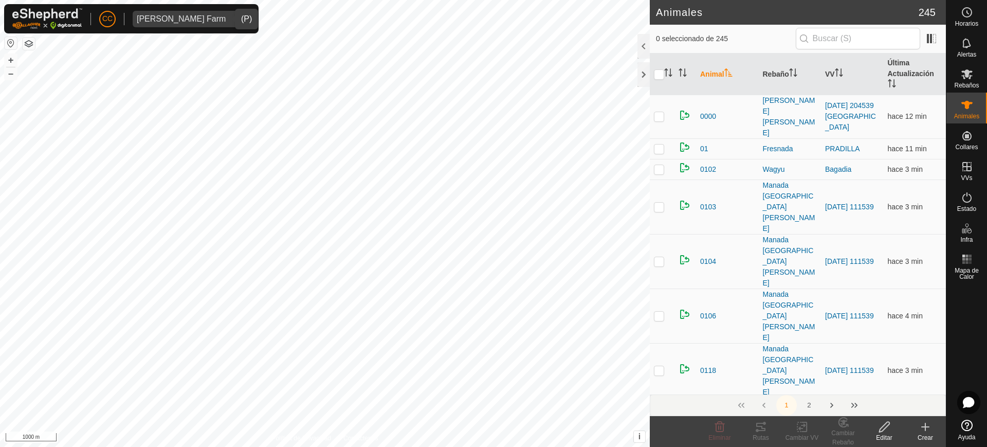
click at [230, 17] on div "dropdown trigger" at bounding box center [240, 19] width 21 height 16
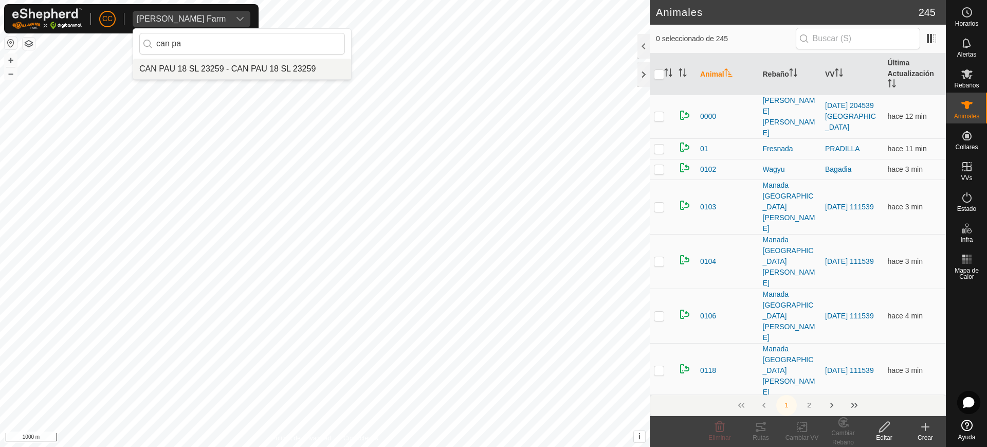
type input "can pa"
click at [264, 63] on li "CAN PAU 18 SL 23259 - CAN PAU 18 SL 23259" at bounding box center [242, 69] width 218 height 21
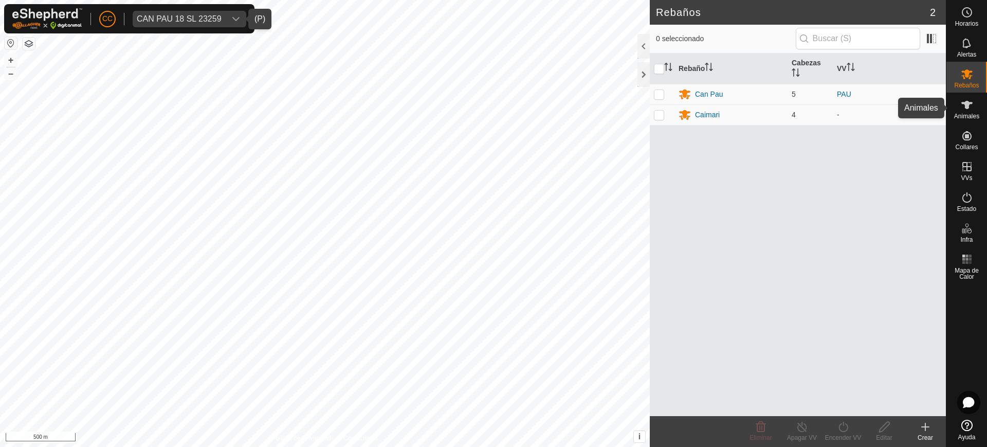
click at [959, 105] on es-animals-svg-icon at bounding box center [967, 105] width 19 height 16
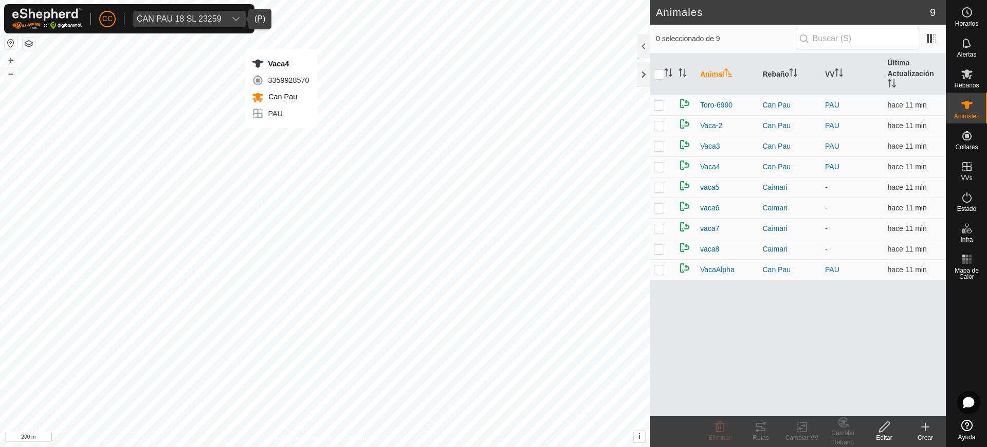
checkbox input "true"
checkbox input "false"
click at [282, 143] on div "Vaca-2 0479739190 Can Pau PAU + – ⇧ i This application includes HERE Maps. © 20…" at bounding box center [325, 223] width 650 height 447
click at [284, 145] on div "Vaca-2 0479739190 Can Pau PAU + – ⇧ i This application includes HERE Maps. © 20…" at bounding box center [325, 223] width 650 height 447
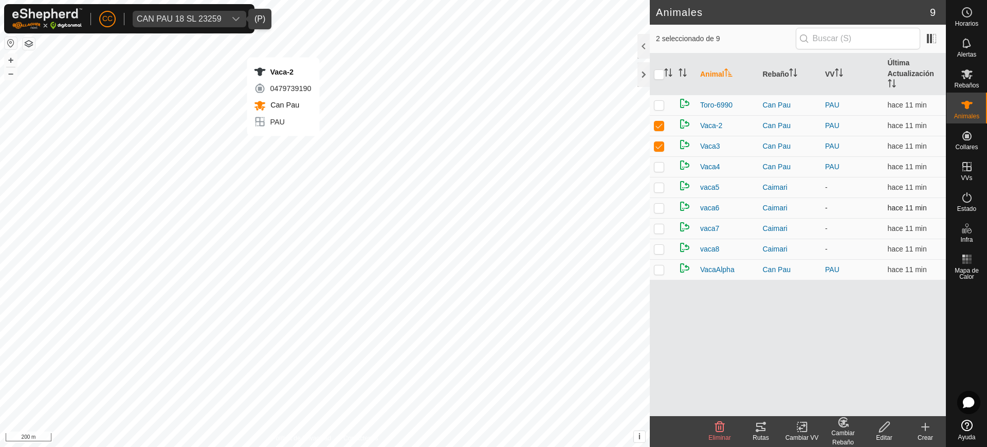
checkbox input "false"
click at [299, 191] on div "Vaca4 3359928570 Can Pau PAU + – ⇧ i This application includes HERE Maps. © 202…" at bounding box center [325, 223] width 650 height 447
click at [297, 193] on div "Vaca4 3359928570 Can Pau PAU + – ⇧ i This application includes HERE Maps. © 202…" at bounding box center [325, 223] width 650 height 447
checkbox input "false"
click at [298, 200] on div "Toro-6990 1800487348 Can Pau PAU + – ⇧ i This application includes HERE Maps. ©…" at bounding box center [325, 223] width 650 height 447
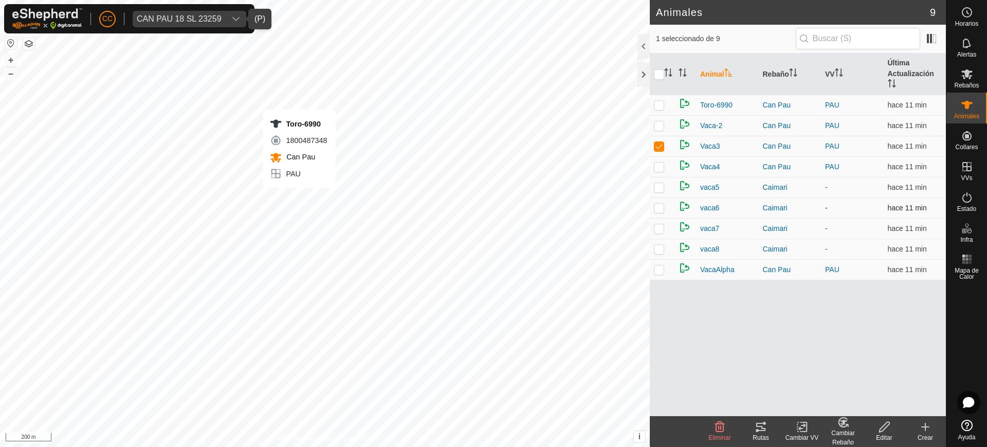
checkbox input "true"
click at [282, 181] on div "Vaca4 3359928570 Can Pau PAU + – ⇧ i This application includes HERE Maps. © 202…" at bounding box center [325, 223] width 650 height 447
checkbox input "true"
click at [300, 189] on div "Vaca-2 0479739190 Can Pau PAU + – ⇧ i This application includes HERE Maps. © 20…" at bounding box center [325, 223] width 650 height 447
checkbox input "true"
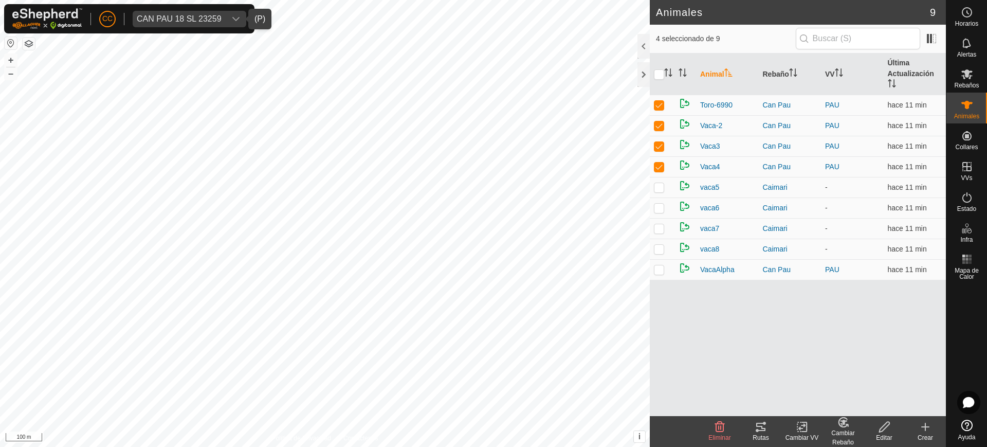
click at [759, 424] on icon at bounding box center [761, 426] width 12 height 12
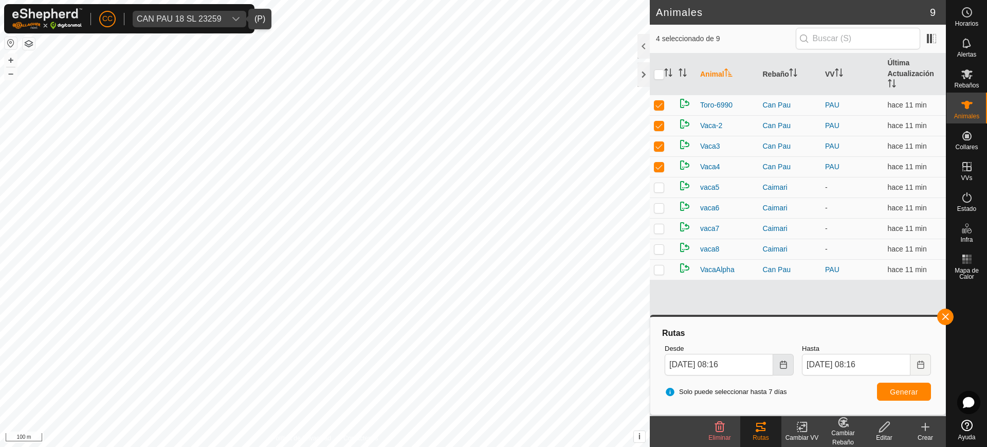
click at [783, 360] on icon "Choose Date" at bounding box center [783, 364] width 8 height 8
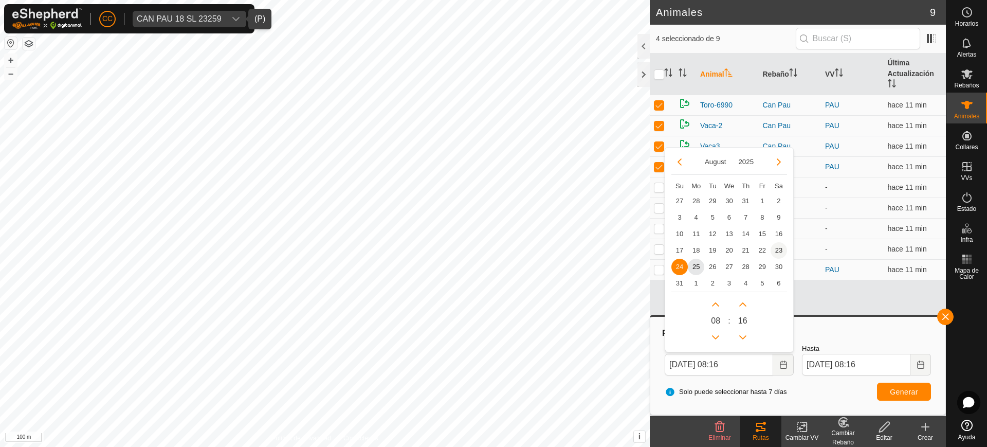
click at [779, 246] on span "23" at bounding box center [779, 250] width 16 height 16
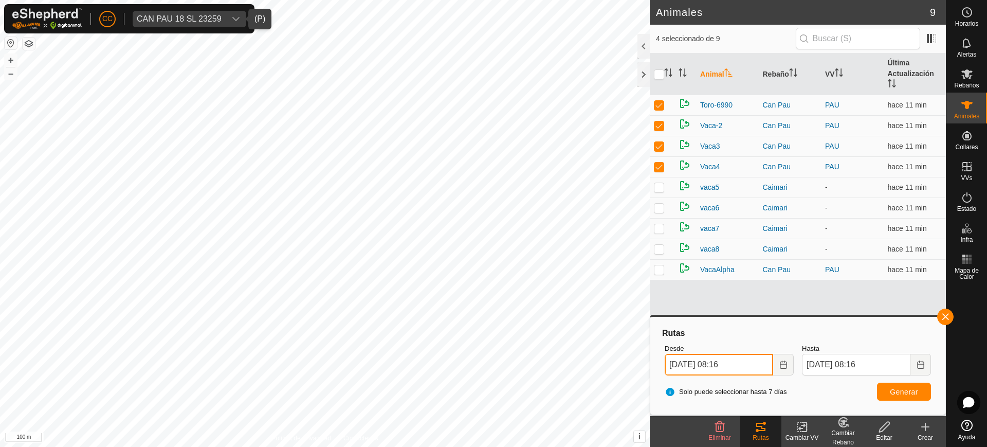
click at [764, 363] on input "23 Aug, 2025 08:16" at bounding box center [719, 365] width 108 height 22
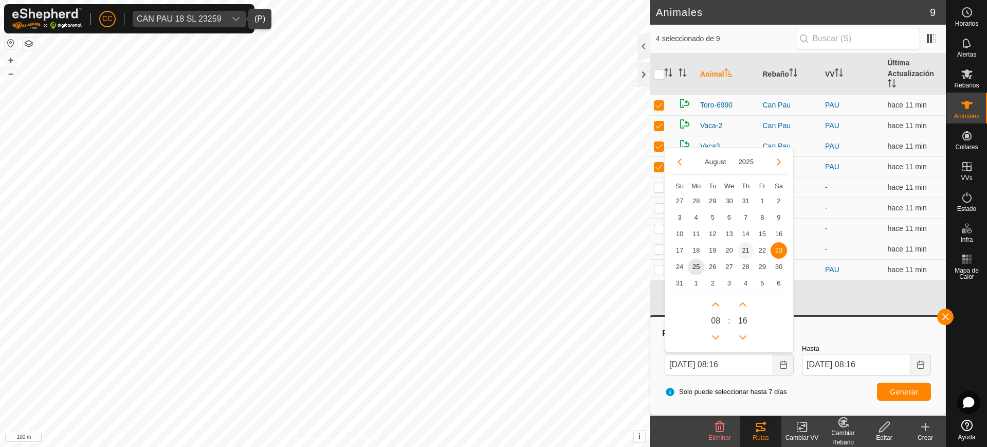
click at [744, 249] on span "21" at bounding box center [746, 250] width 16 height 16
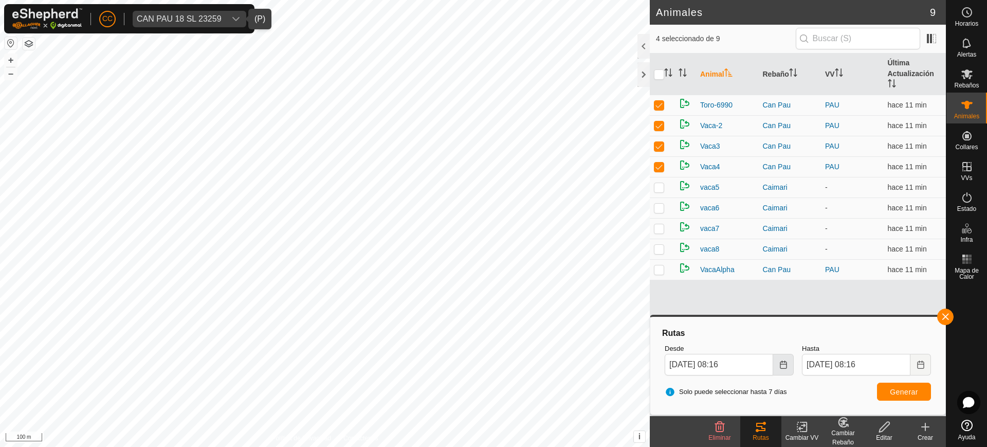
click at [781, 369] on button "Choose Date" at bounding box center [783, 365] width 21 height 22
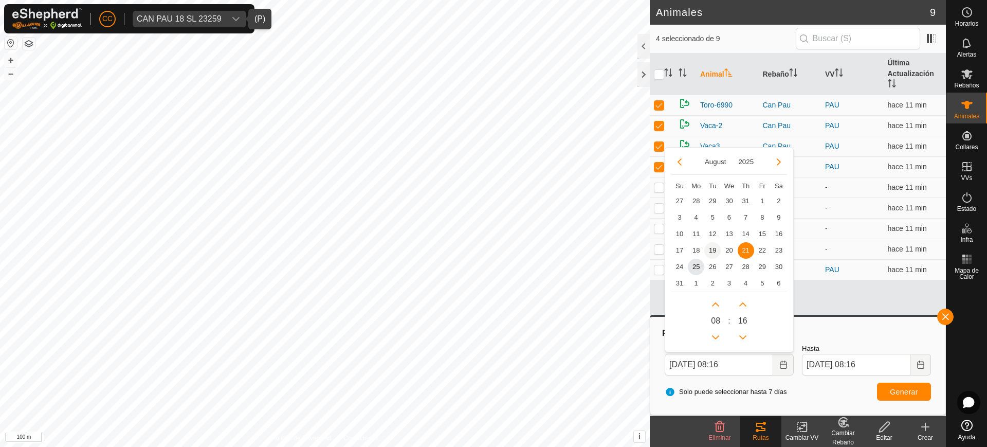
click at [712, 248] on span "19" at bounding box center [712, 250] width 16 height 16
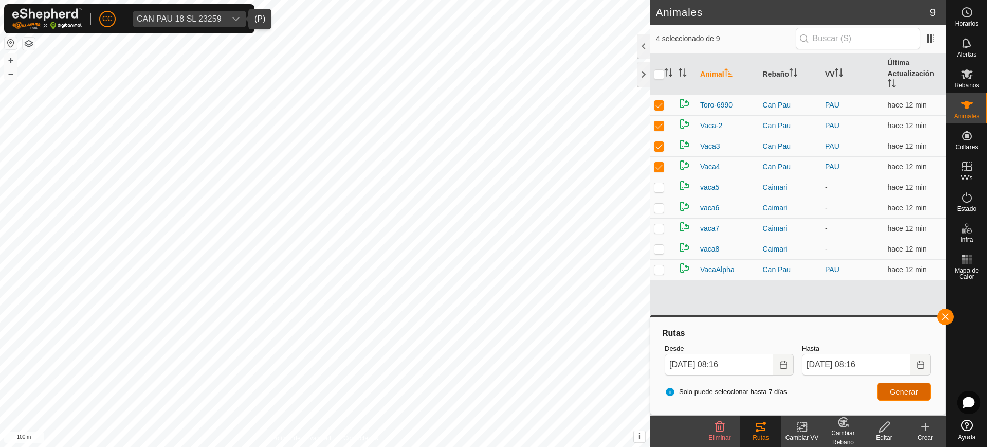
click at [902, 389] on span "Generar" at bounding box center [904, 392] width 28 height 8
click at [781, 363] on icon "Choose Date" at bounding box center [783, 364] width 8 height 8
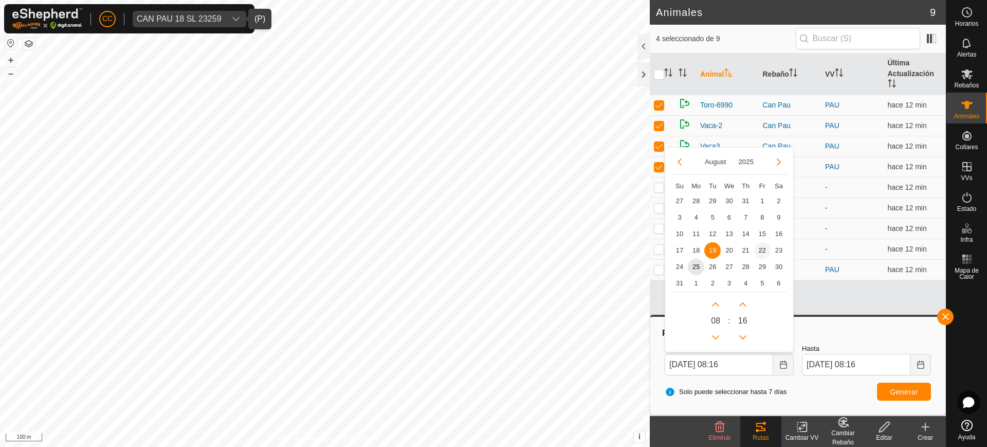
click at [763, 248] on span "22" at bounding box center [762, 250] width 16 height 16
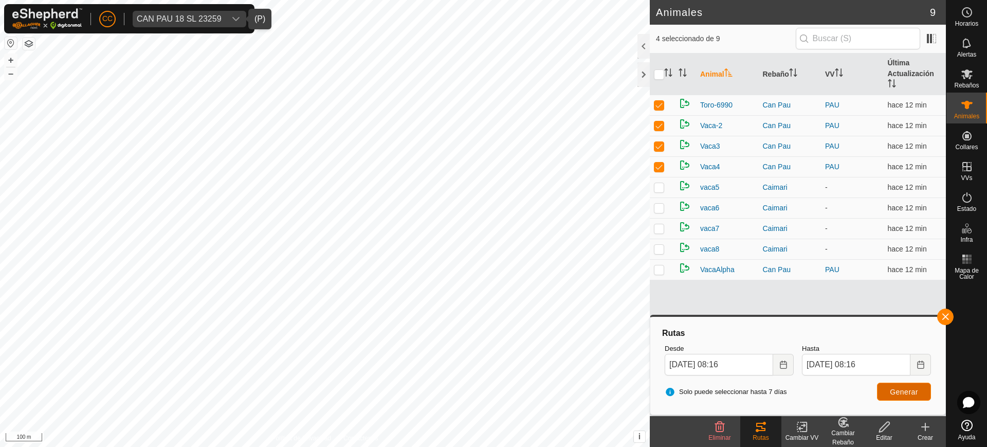
click at [890, 391] on span "Generar" at bounding box center [904, 392] width 28 height 8
click at [785, 361] on icon "Choose Date" at bounding box center [783, 364] width 8 height 8
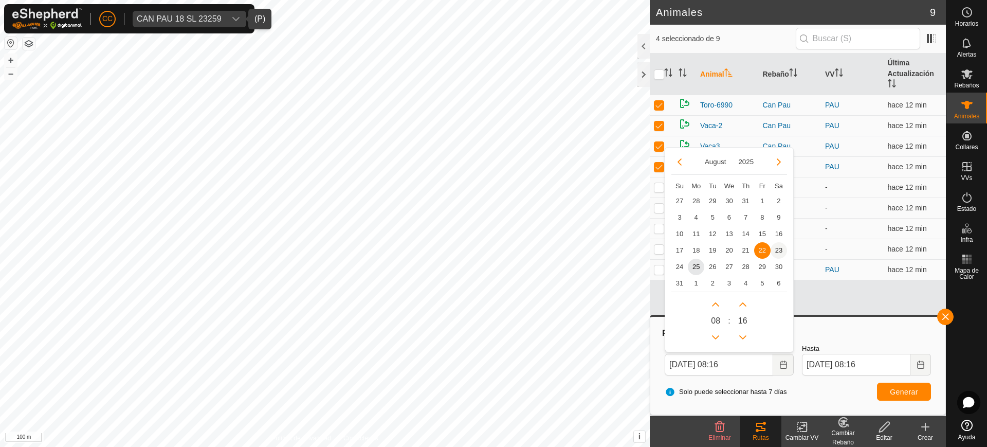
click at [780, 247] on span "23" at bounding box center [779, 250] width 16 height 16
type input "23 Aug, 2025 08:16"
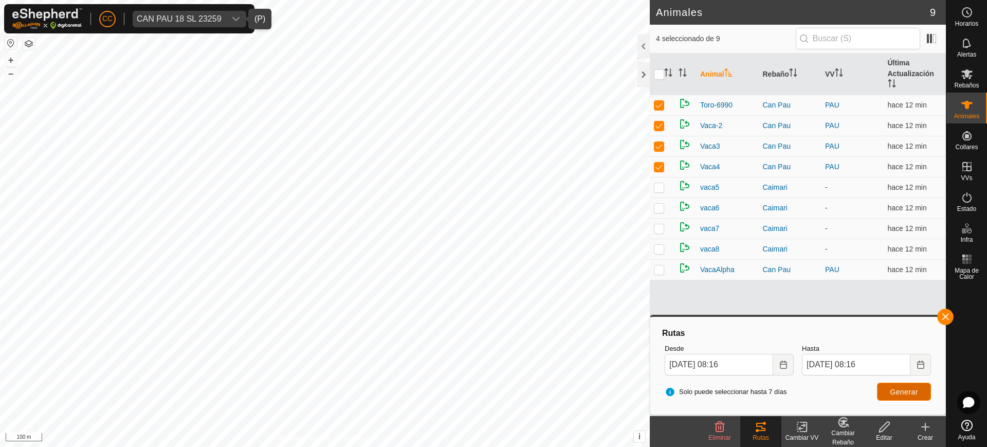
click at [899, 393] on span "Generar" at bounding box center [904, 392] width 28 height 8
click at [935, 32] on span at bounding box center [931, 38] width 16 height 16
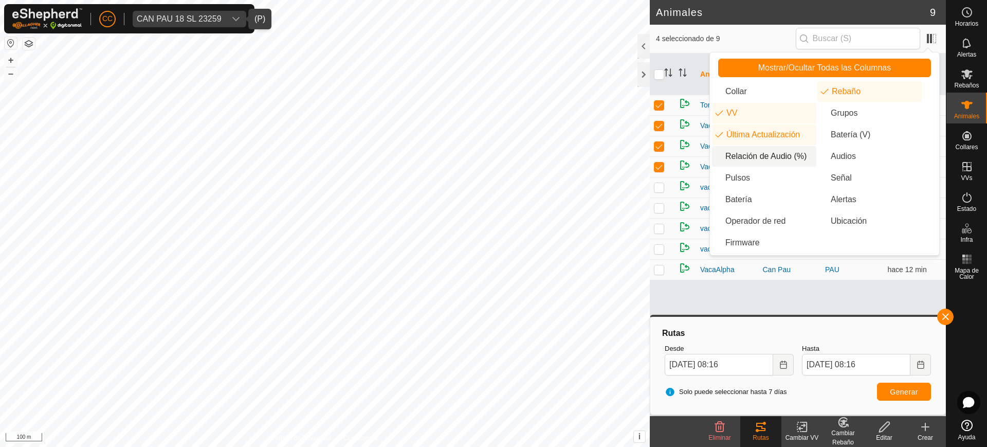
click at [766, 156] on li "Relación de Audio (%)" at bounding box center [764, 156] width 104 height 21
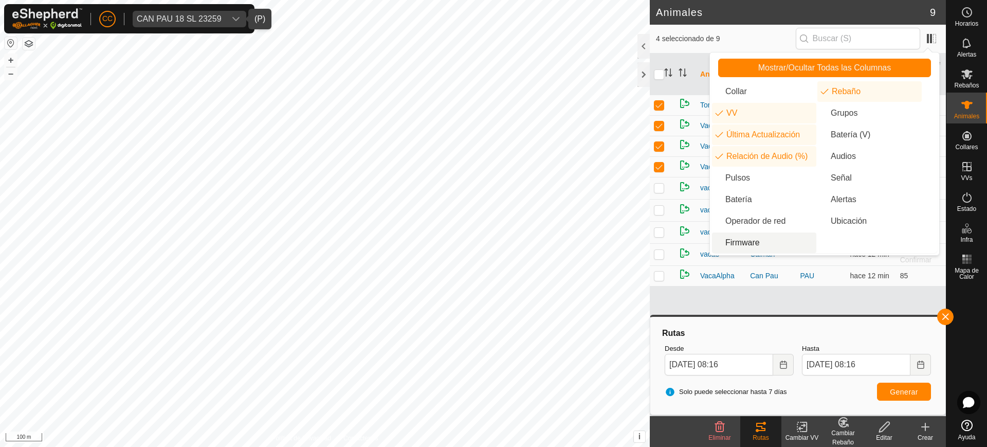
click at [835, 294] on div "Animal Rebaño VV Última Actualización Relación de Audio (%) Toro-6990 Can Pau P…" at bounding box center [798, 234] width 296 height 362
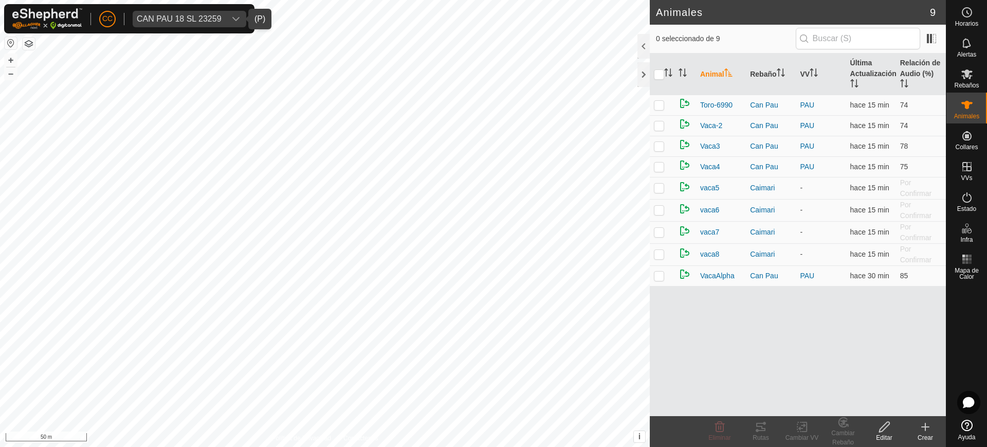
click at [179, 15] on div "CAN PAU 18 SL 23259" at bounding box center [179, 19] width 85 height 8
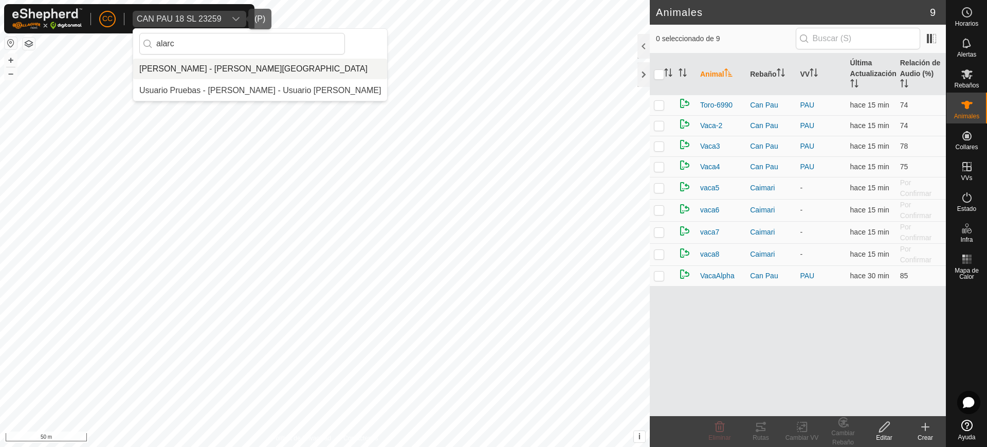
type input "alarc"
click at [264, 63] on li "[PERSON_NAME] - [PERSON_NAME][GEOGRAPHIC_DATA]" at bounding box center [260, 69] width 254 height 21
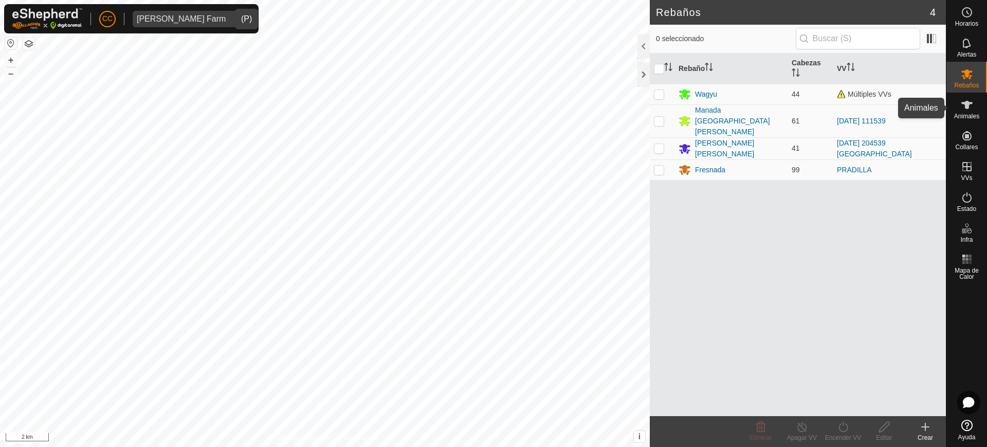
click at [967, 114] on span "Animales" at bounding box center [966, 116] width 25 height 6
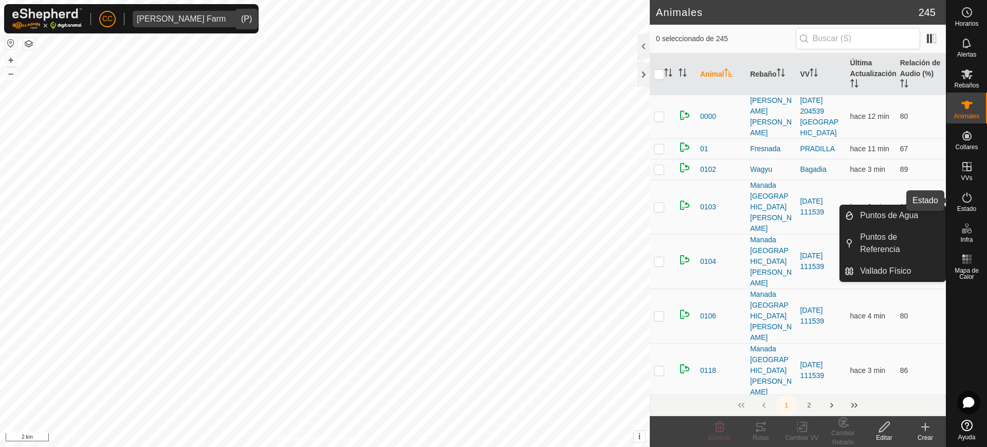
click at [966, 197] on icon at bounding box center [967, 197] width 12 height 12
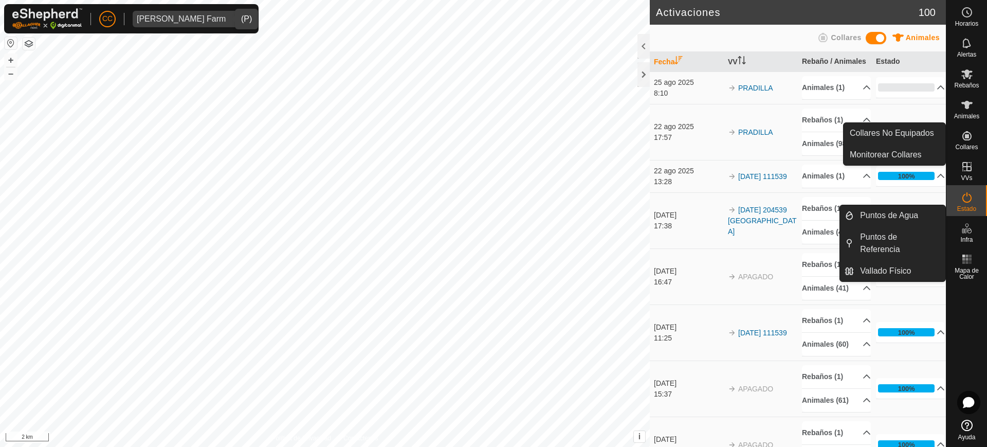
click at [979, 138] on div "Collares" at bounding box center [966, 138] width 41 height 31
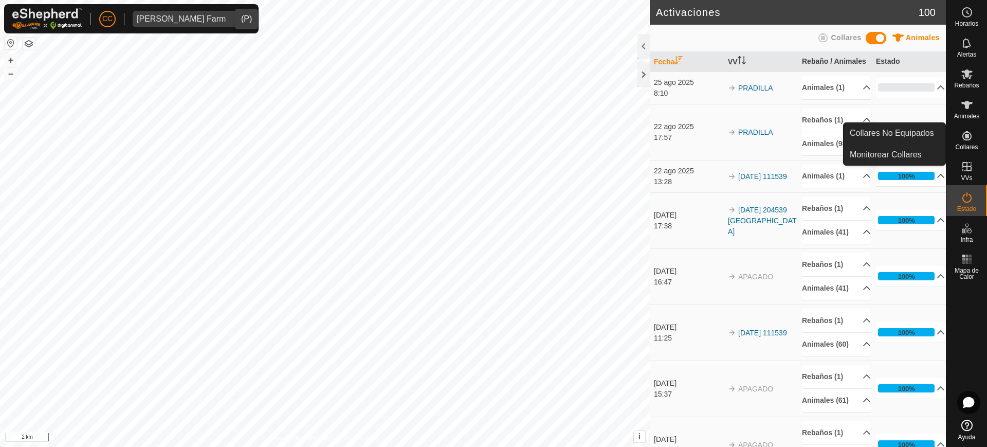
click at [968, 139] on icon at bounding box center [966, 135] width 9 height 9
click at [914, 138] on link "Collares No Equipados" at bounding box center [894, 133] width 102 height 21
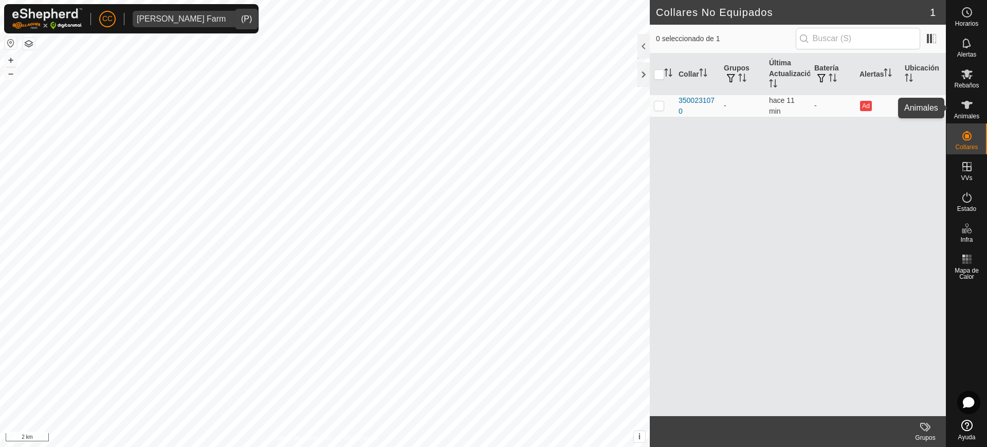
click at [964, 112] on es-animals-svg-icon at bounding box center [967, 105] width 19 height 16
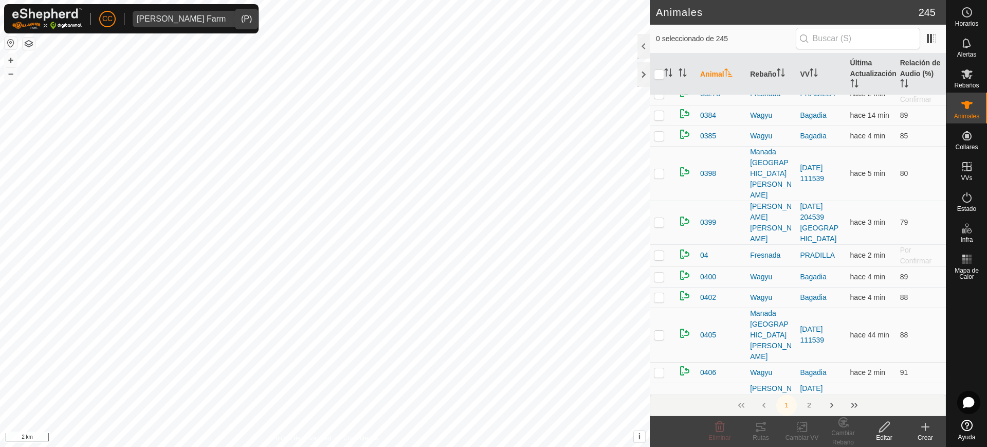
scroll to position [578, 0]
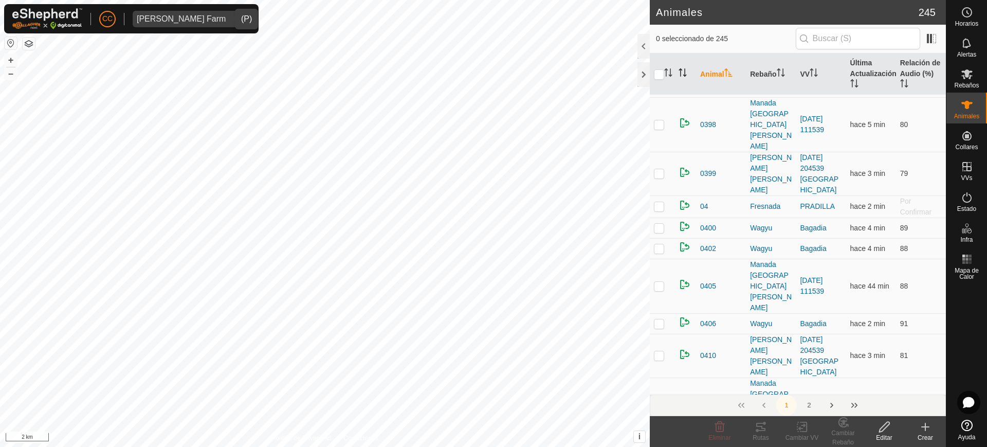
click at [686, 76] on icon "Activar para ordenar" at bounding box center [682, 72] width 8 height 8
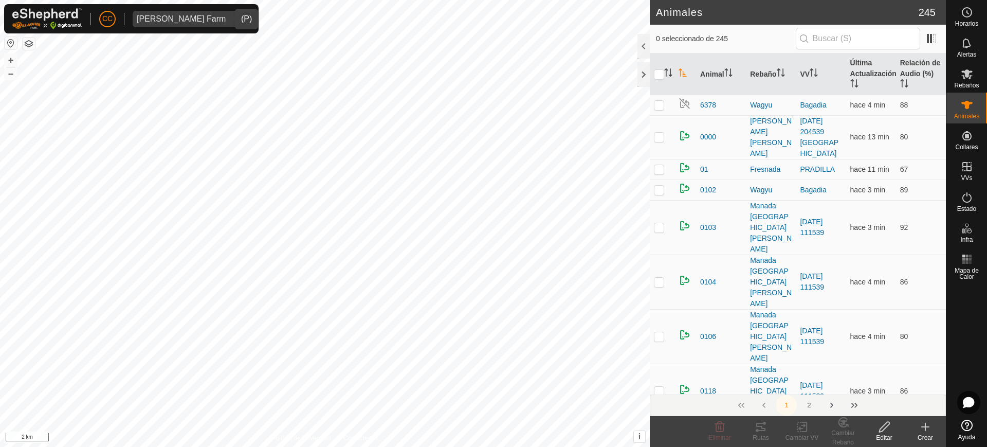
click at [686, 75] on icon "Activar para ordenar" at bounding box center [682, 72] width 8 height 8
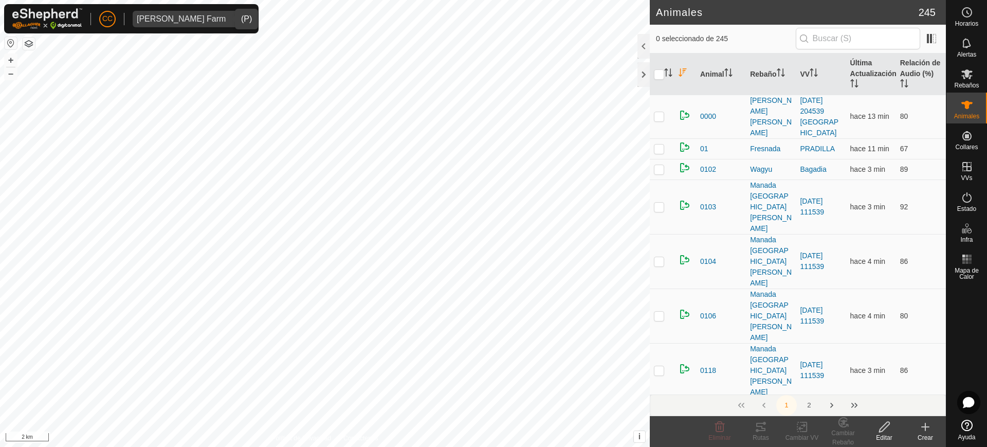
click at [686, 75] on icon "Activar para ordenar" at bounding box center [682, 72] width 8 height 8
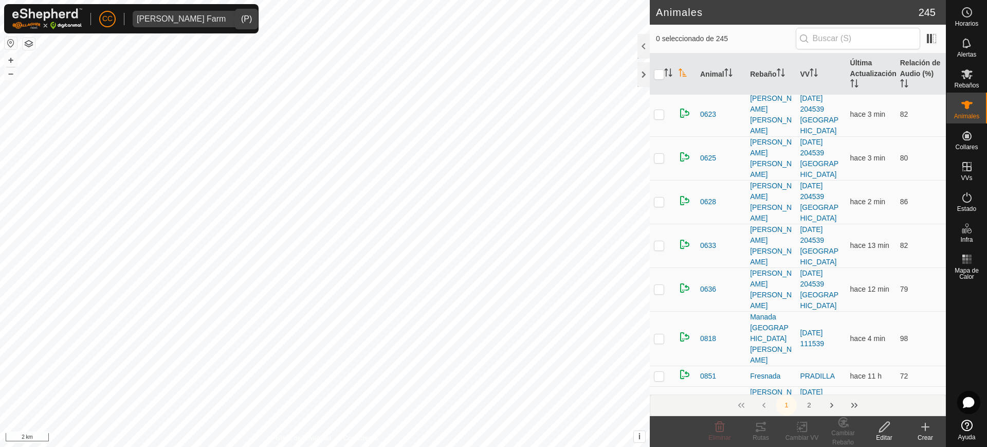
scroll to position [1285, 0]
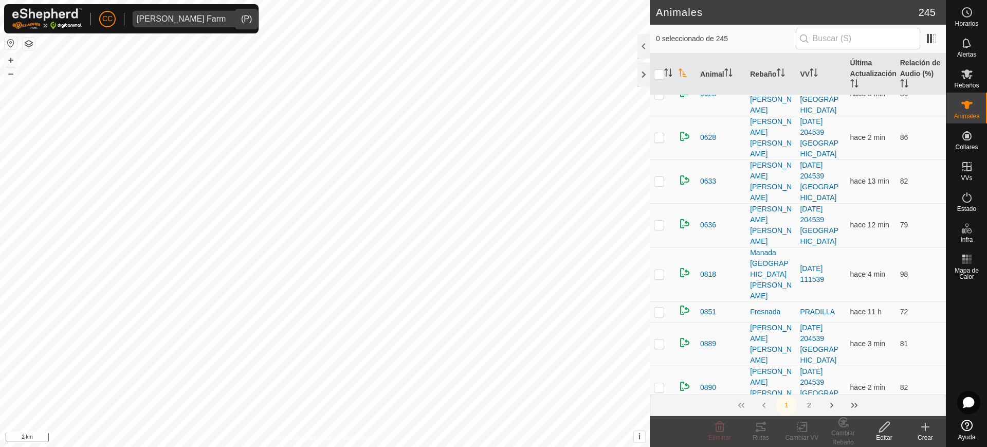
checkbox input "true"
click at [883, 428] on icon at bounding box center [884, 426] width 13 height 12
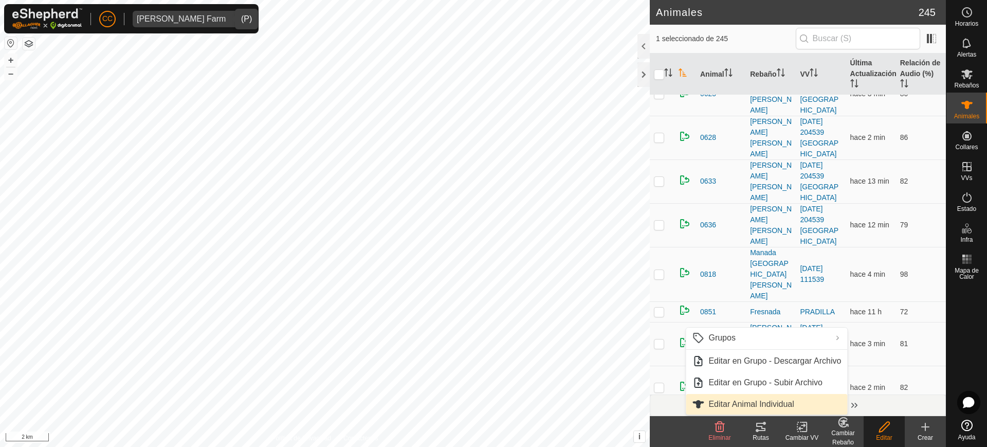
click at [786, 397] on link "Editar Animal Individual" at bounding box center [766, 404] width 161 height 21
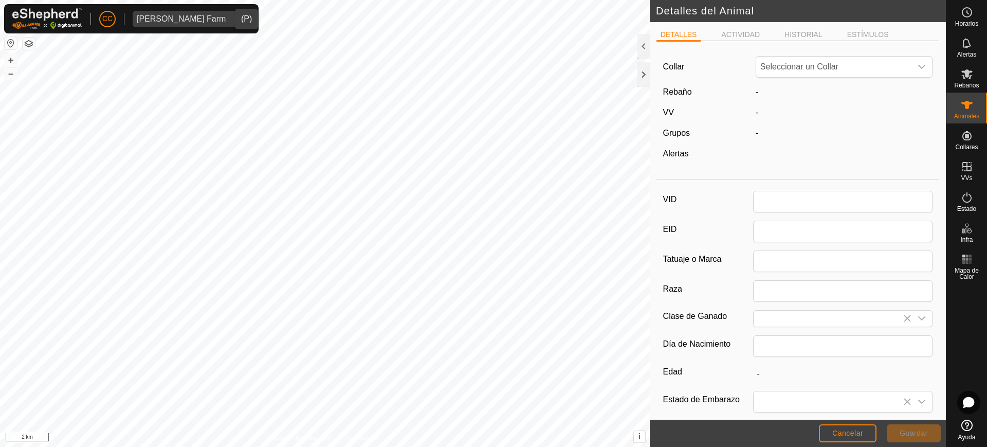
type input "11"
type input "0"
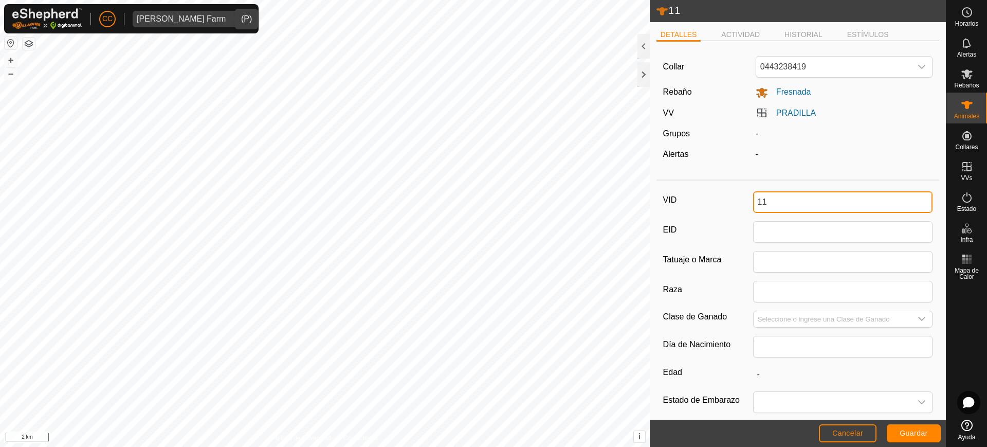
click at [796, 203] on input "11" at bounding box center [843, 202] width 180 height 22
type input "11"
type input "0"
type input "1"
click at [909, 433] on span "Guardar" at bounding box center [914, 433] width 28 height 8
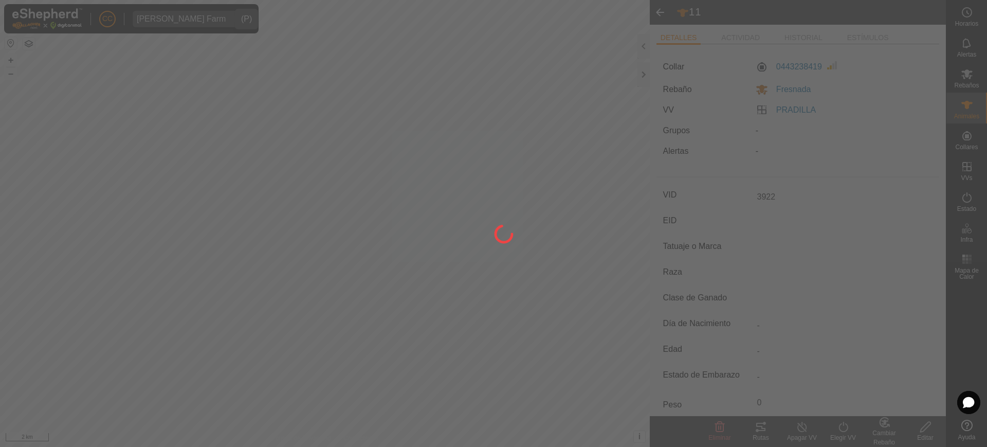
type input "3922"
type input "-"
type input "0 kg"
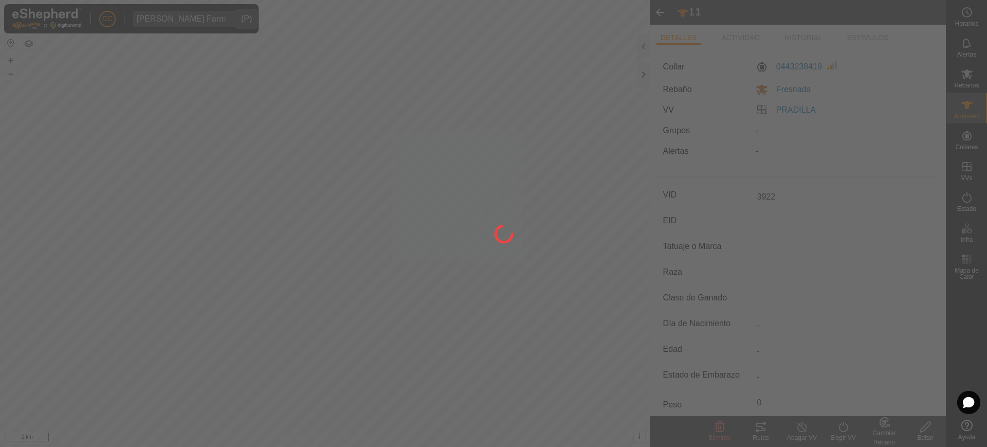
type input "-"
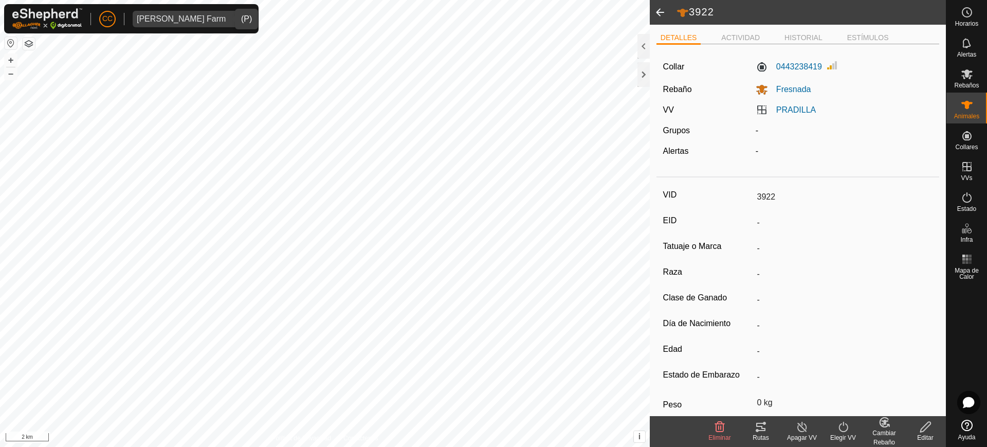
click at [659, 14] on span at bounding box center [660, 12] width 21 height 25
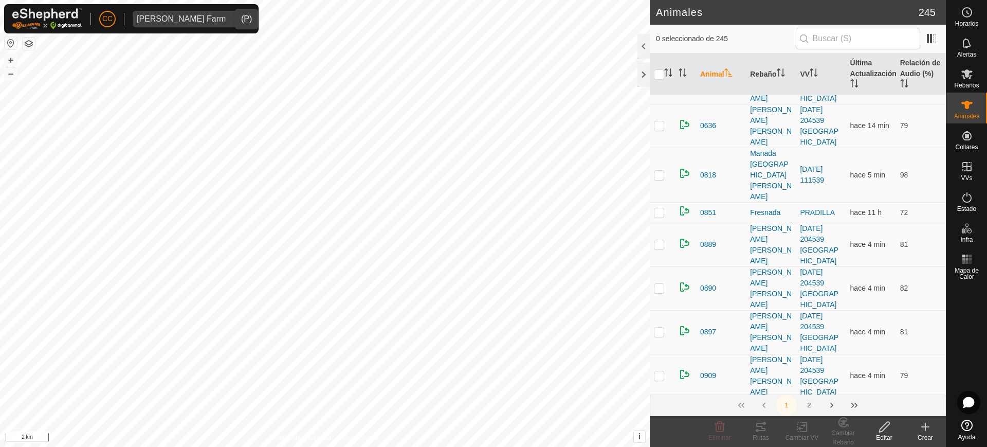
scroll to position [1349, 0]
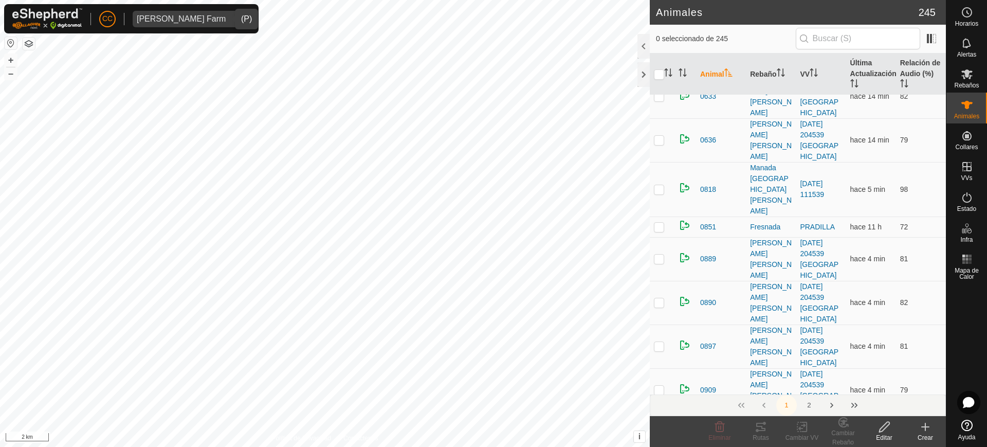
checkbox input "true"
click at [879, 428] on icon at bounding box center [884, 426] width 10 height 10
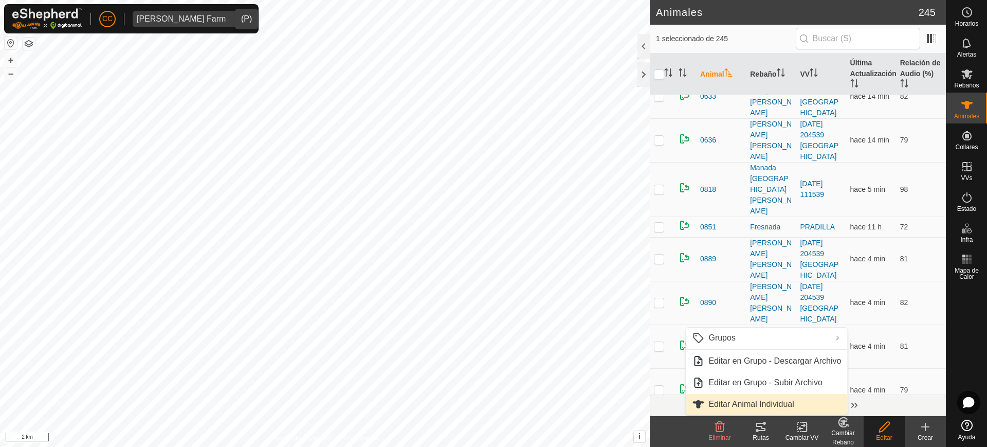
click at [806, 406] on link "Editar Animal Individual" at bounding box center [766, 404] width 161 height 21
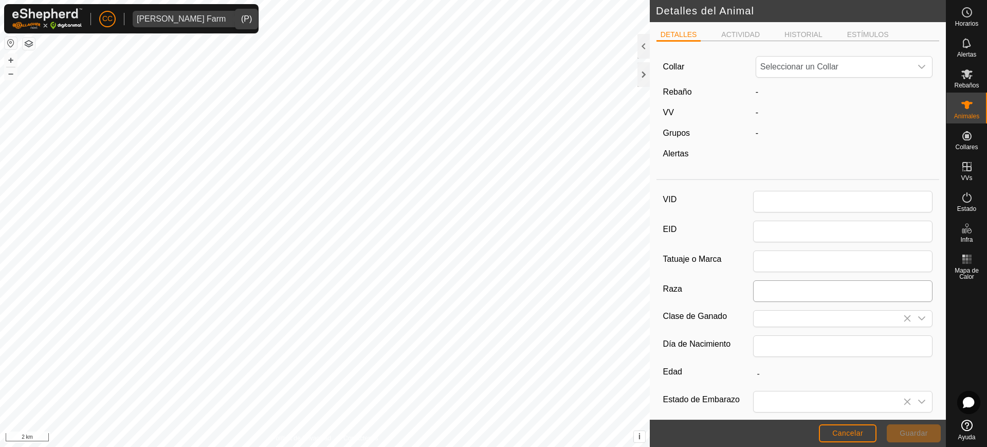
type input "12"
type input "0"
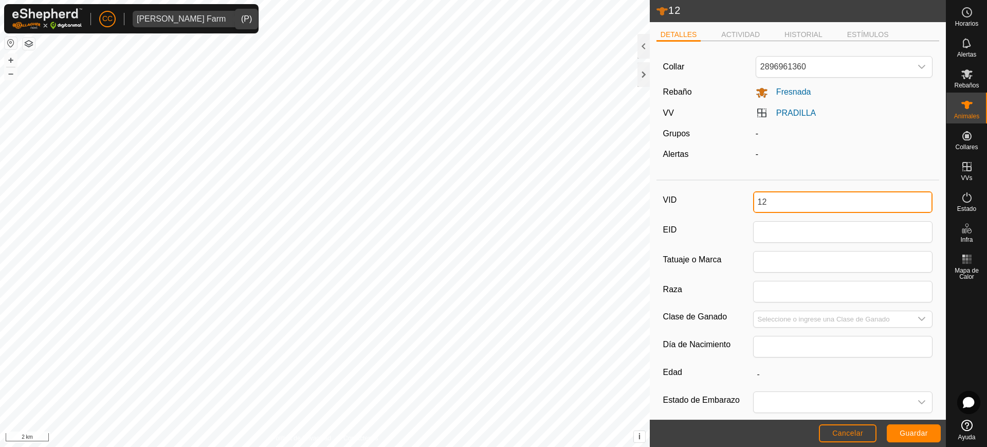
drag, startPoint x: 813, startPoint y: 208, endPoint x: 741, endPoint y: 204, distance: 72.1
click at [741, 204] on div "VID 12" at bounding box center [798, 202] width 270 height 22
click at [905, 431] on span "Guardar" at bounding box center [914, 433] width 28 height 8
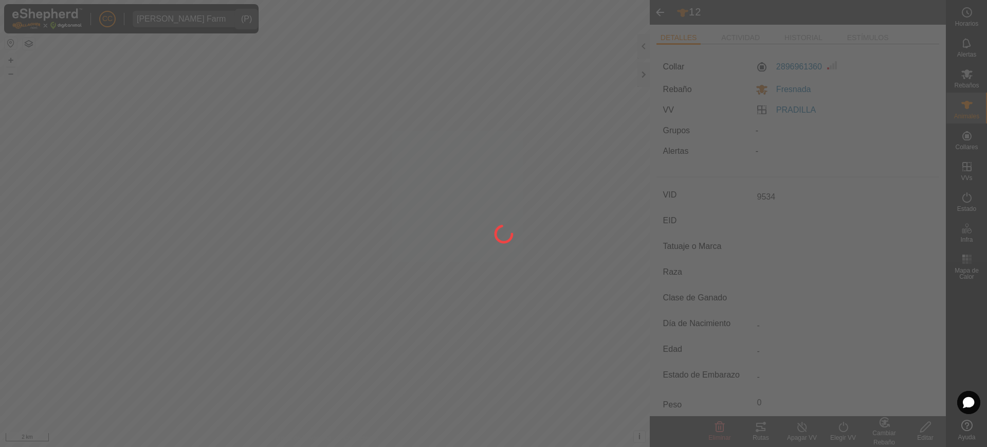
type input "9534"
type input "-"
type input "0 kg"
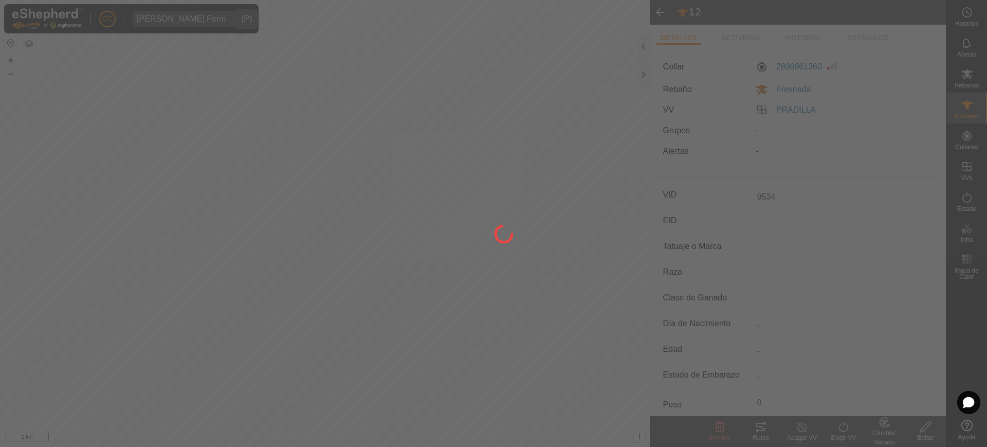
type input "-"
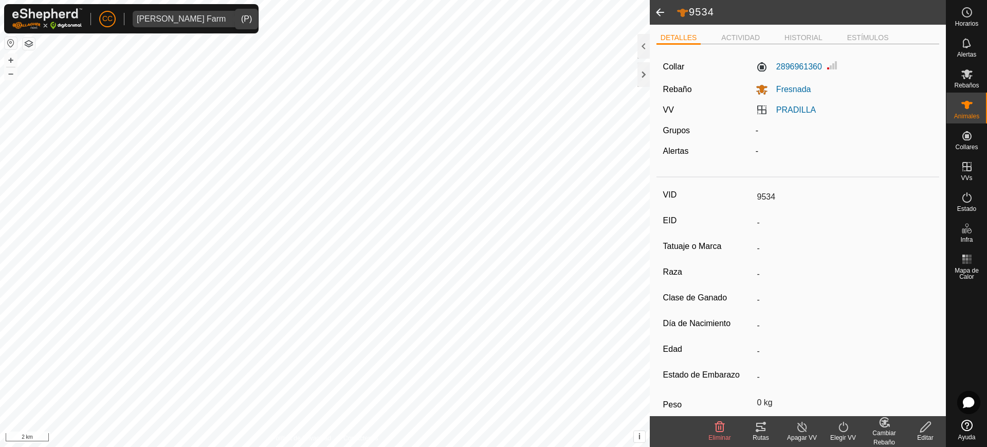
click at [665, 9] on span at bounding box center [660, 12] width 21 height 25
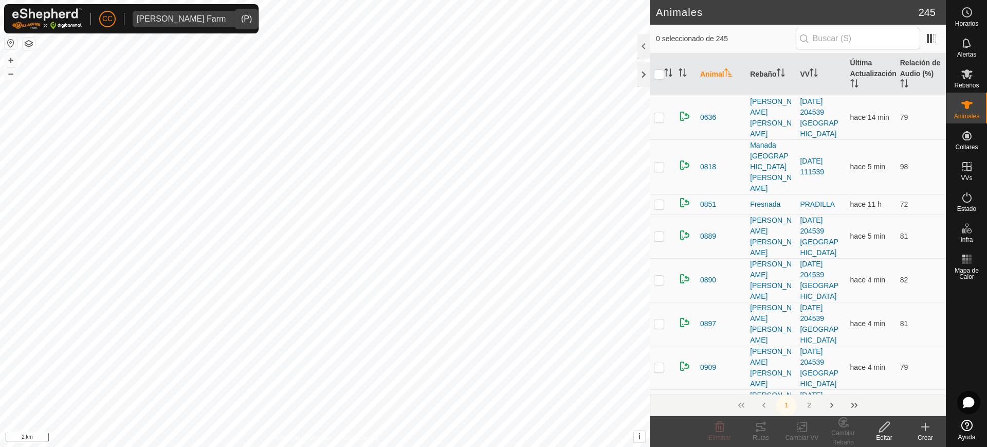
scroll to position [1349, 0]
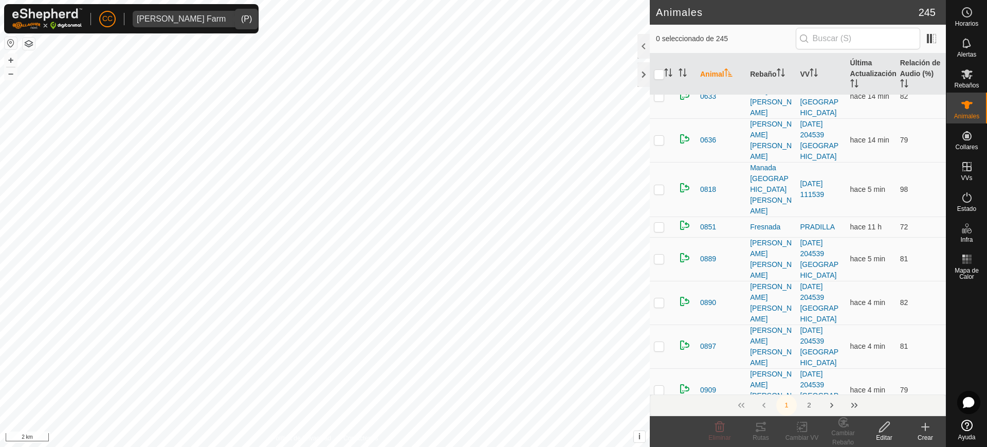
checkbox input "true"
click at [878, 428] on icon at bounding box center [884, 426] width 13 height 12
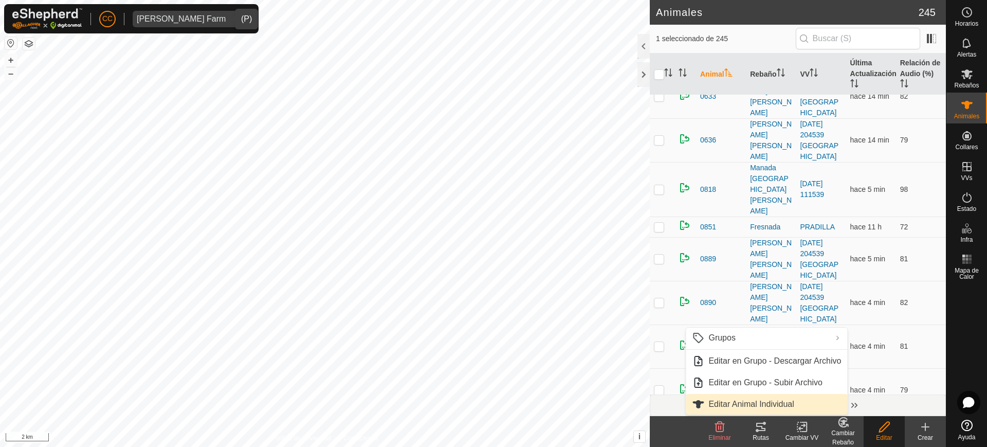
click at [814, 399] on link "Editar Animal Individual" at bounding box center [766, 404] width 161 height 21
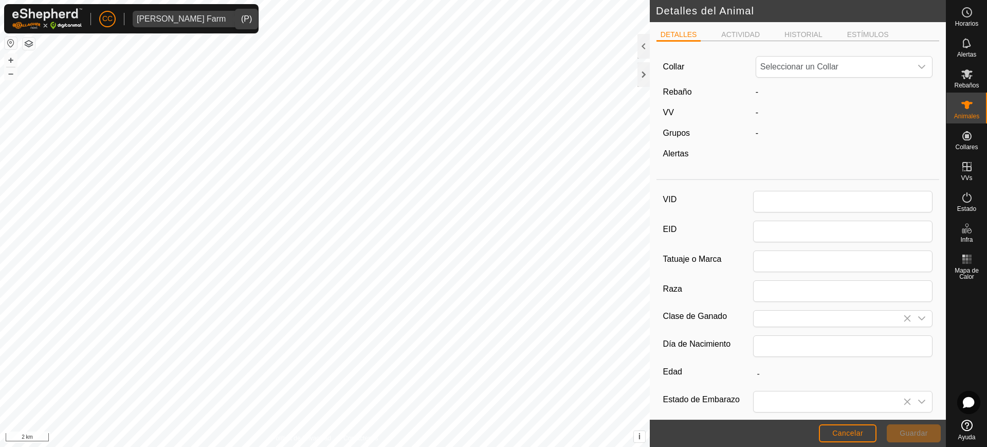
type input "13"
type input "0"
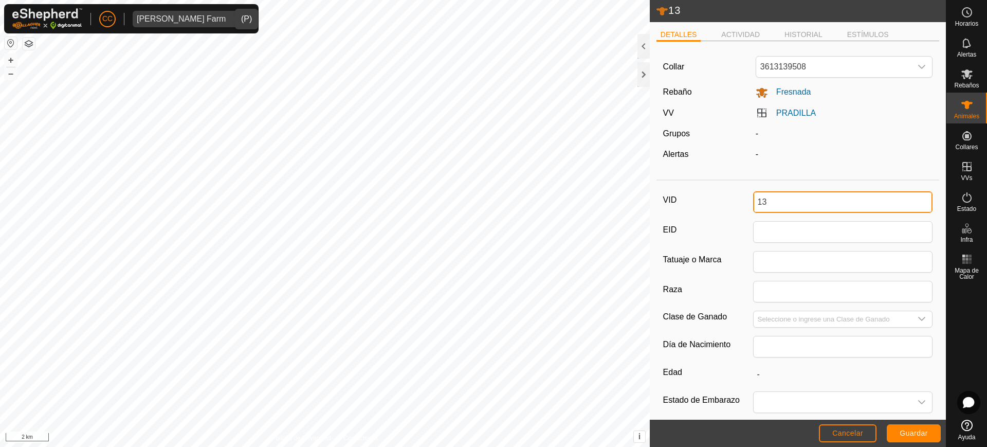
drag, startPoint x: 774, startPoint y: 197, endPoint x: 713, endPoint y: 187, distance: 62.0
click at [717, 191] on div "VID 13" at bounding box center [798, 202] width 270 height 22
click at [923, 434] on span "Guardar" at bounding box center [914, 433] width 28 height 8
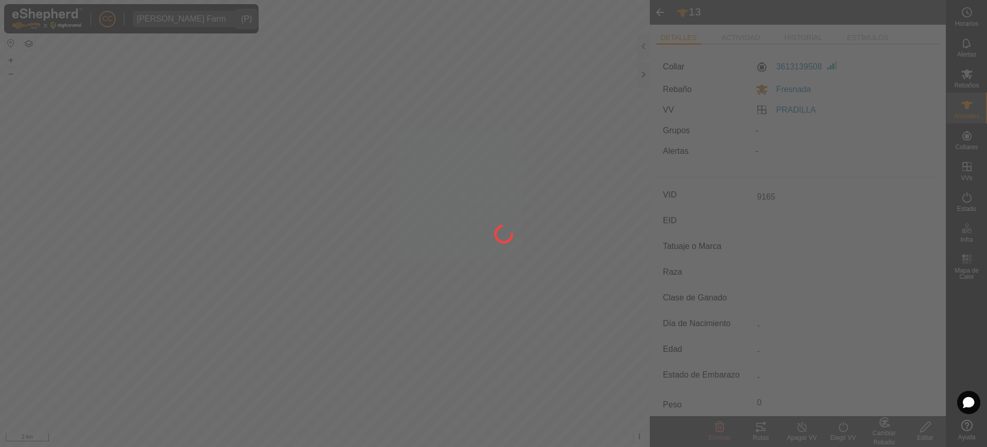
type input "13"
type input "-"
type input "0 kg"
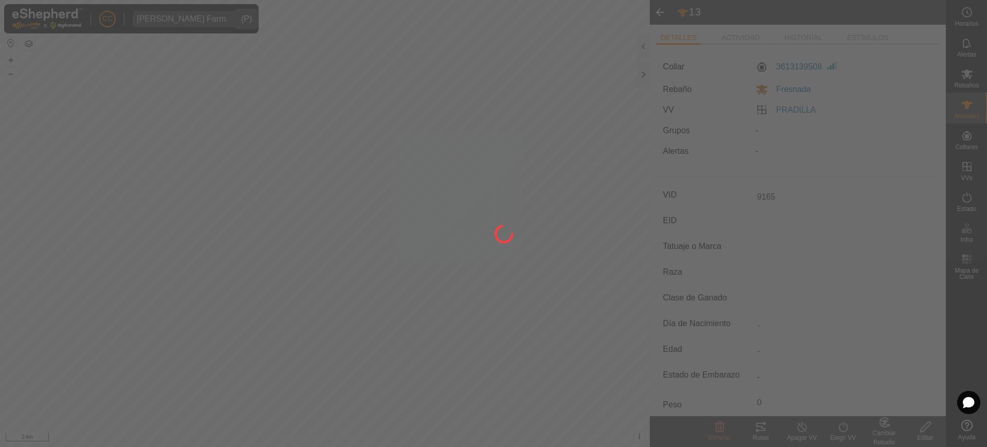
type input "-"
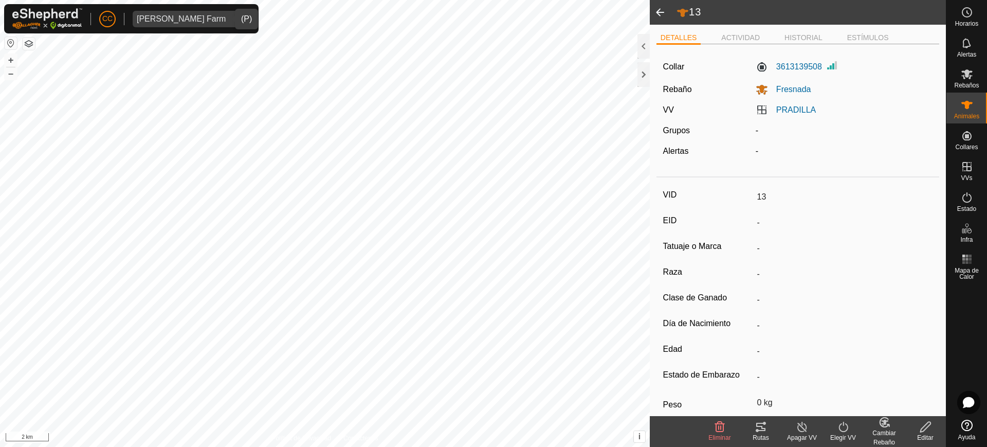
type input "9165"
click at [655, 8] on span at bounding box center [660, 12] width 21 height 25
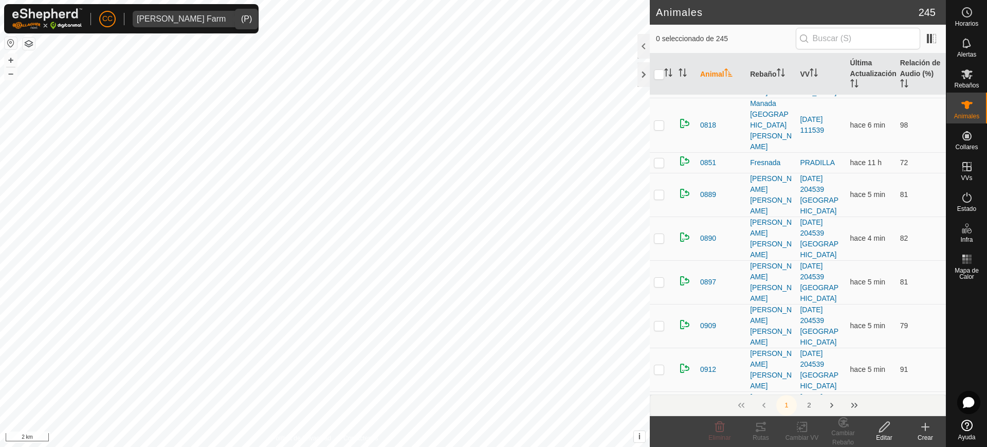
scroll to position [1285, 0]
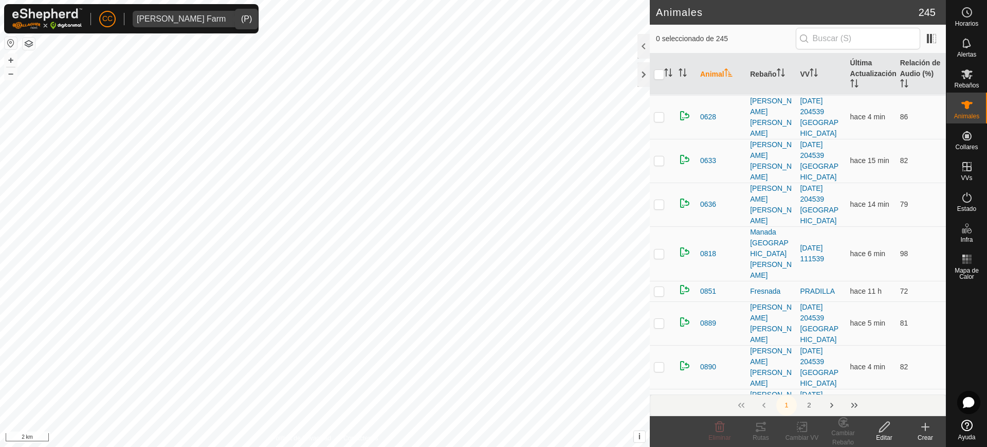
checkbox input "true"
click at [889, 433] on div "Editar" at bounding box center [884, 437] width 41 height 9
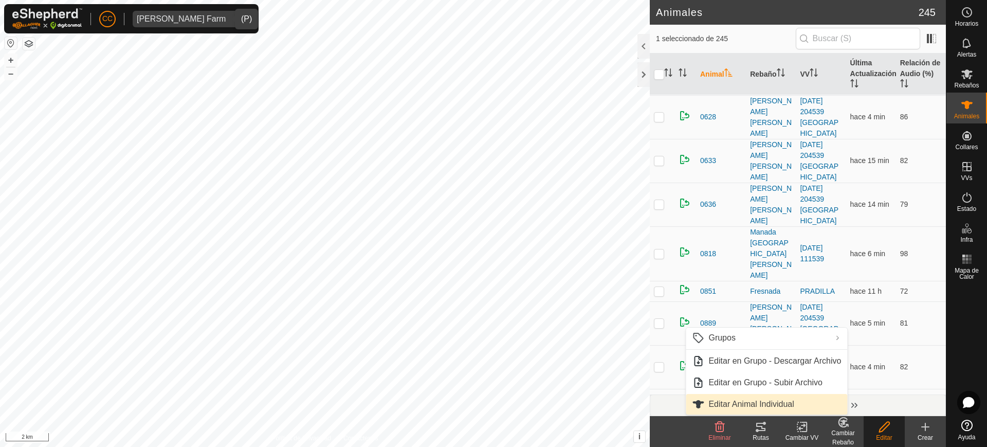
click at [800, 399] on link "Editar Animal Individual" at bounding box center [766, 404] width 161 height 21
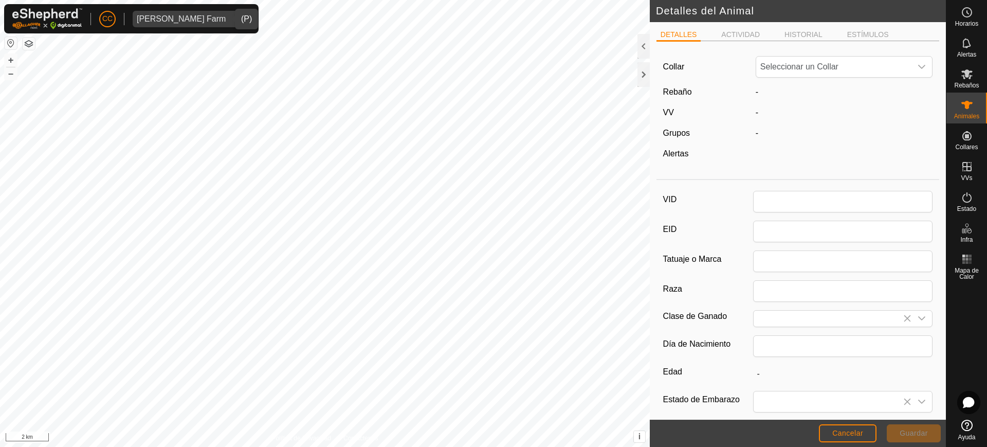
type input "14"
type input "0"
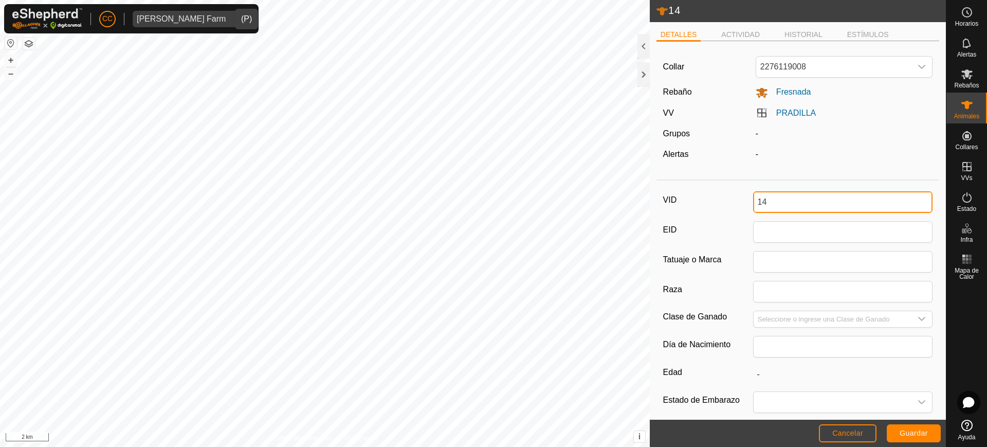
click at [784, 205] on input "14" at bounding box center [843, 202] width 180 height 22
drag, startPoint x: 759, startPoint y: 200, endPoint x: 752, endPoint y: 200, distance: 7.2
click at [753, 200] on input "14" at bounding box center [843, 202] width 180 height 22
click at [911, 429] on span "Guardar" at bounding box center [914, 433] width 28 height 8
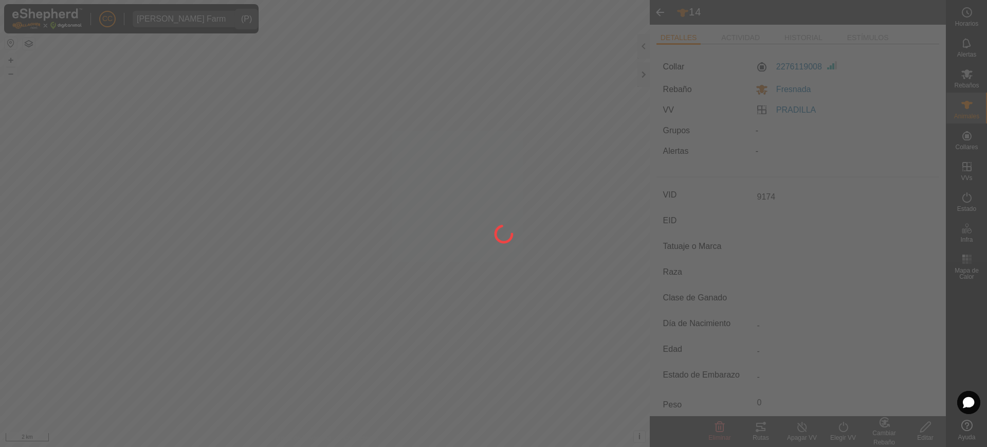
type input "14"
type input "-"
type input "0 kg"
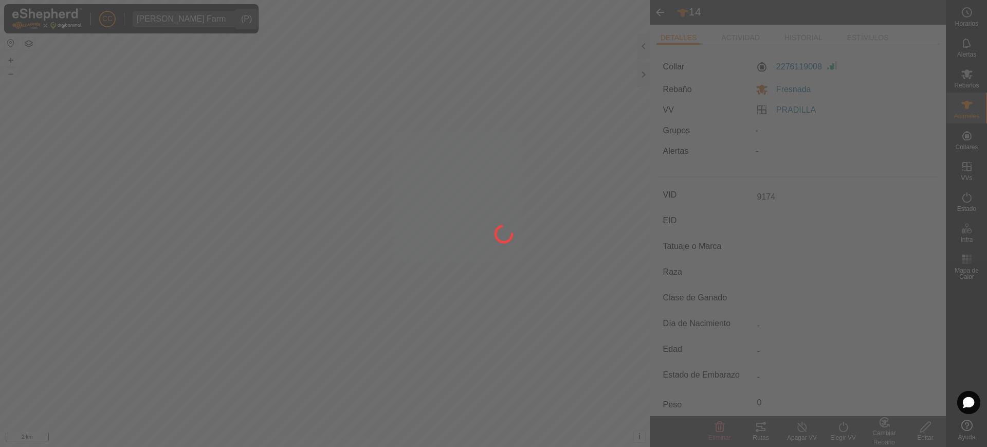
type input "-"
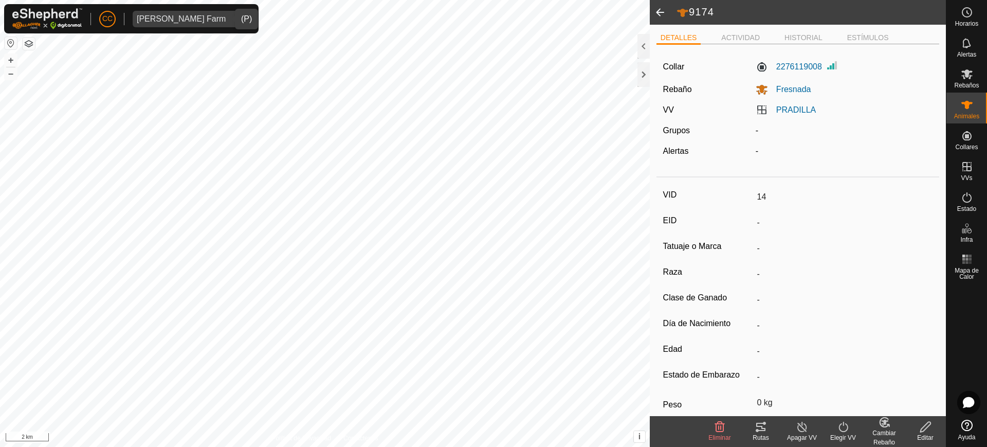
type input "9174"
click at [654, 8] on span at bounding box center [660, 12] width 21 height 25
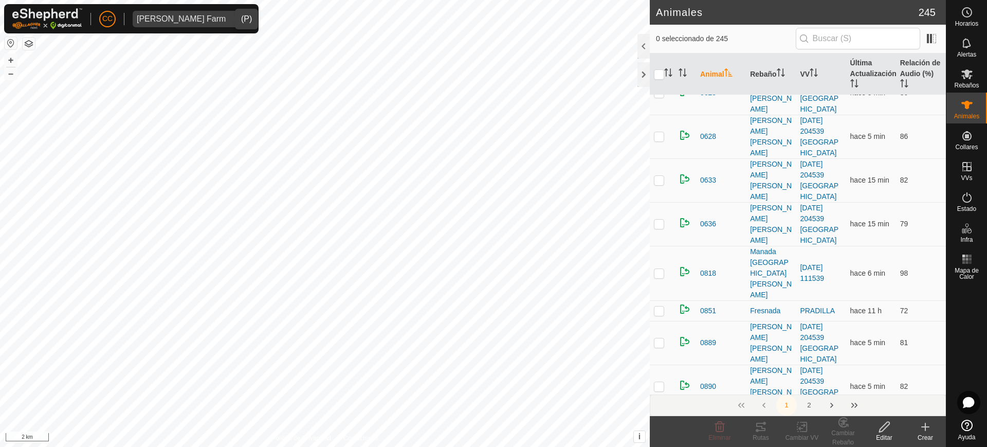
scroll to position [1285, 0]
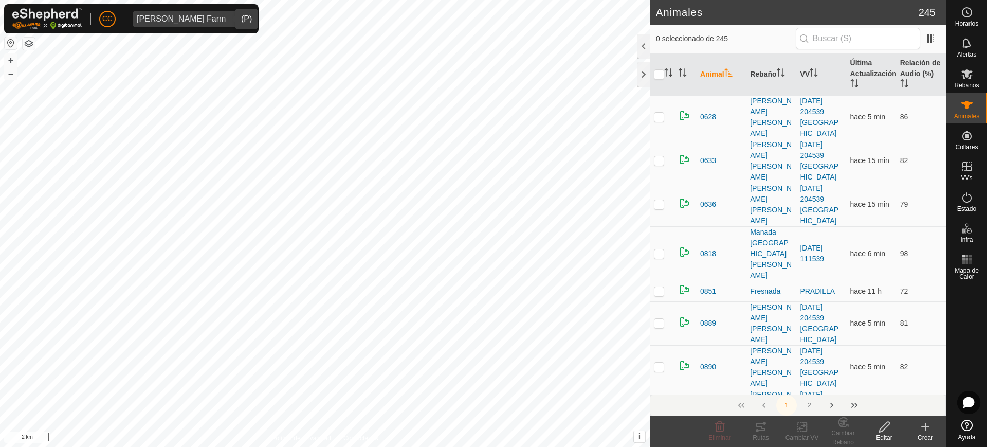
checkbox input "true"
click at [887, 429] on icon at bounding box center [884, 426] width 13 height 12
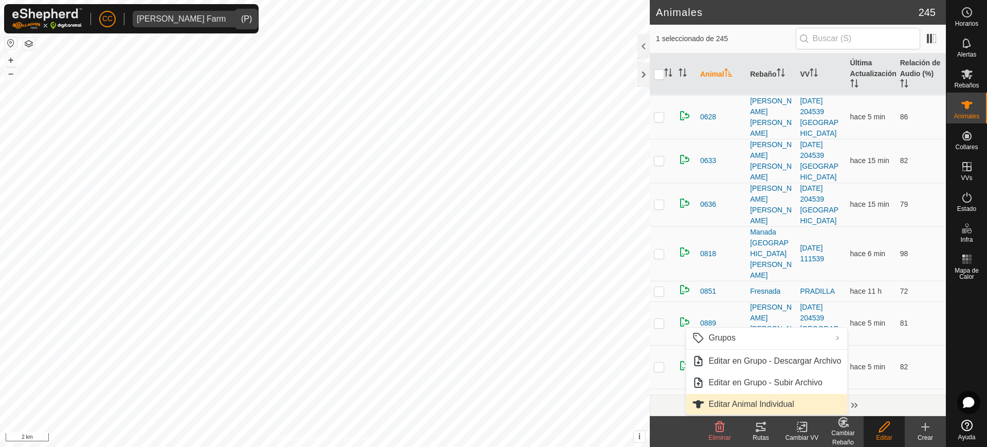
click at [812, 397] on link "Editar Animal Individual" at bounding box center [766, 404] width 161 height 21
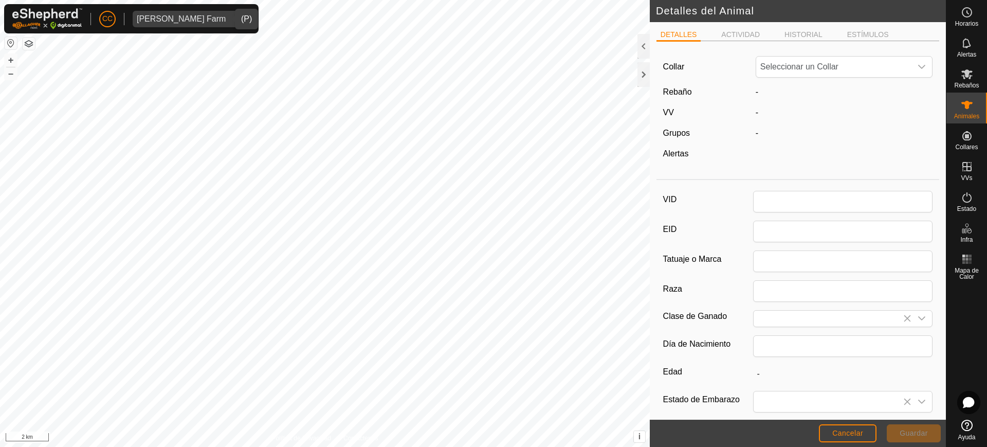
type input "15"
type input "0"
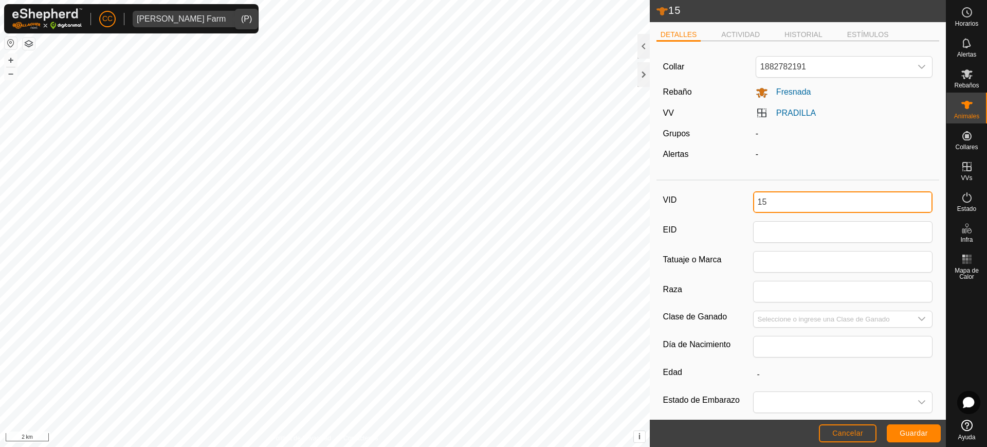
drag, startPoint x: 777, startPoint y: 195, endPoint x: 718, endPoint y: 196, distance: 59.6
click at [719, 196] on div "VID 15" at bounding box center [798, 202] width 270 height 22
click at [918, 429] on span "Guardar" at bounding box center [914, 433] width 28 height 8
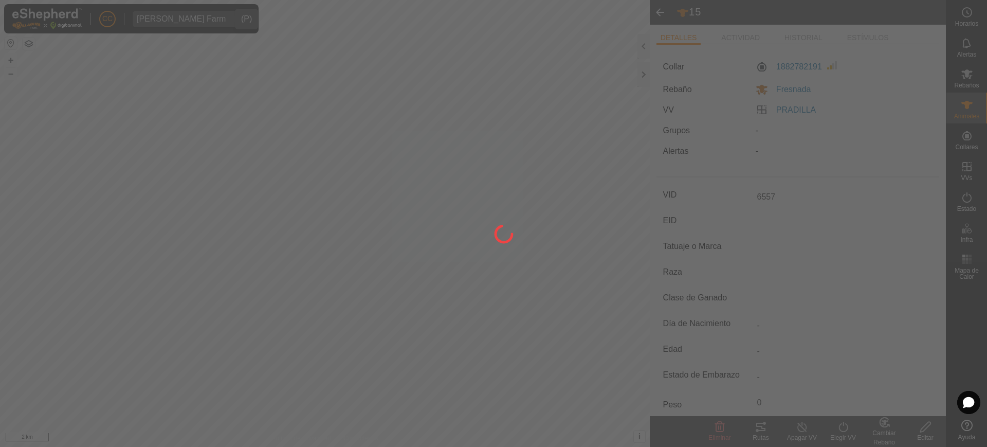
type input "15"
type input "-"
type input "0 kg"
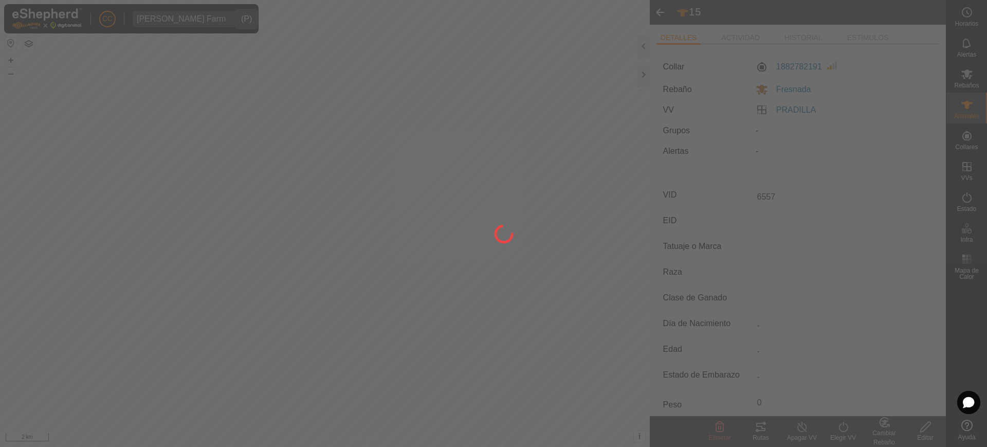
type input "-"
type input "6557"
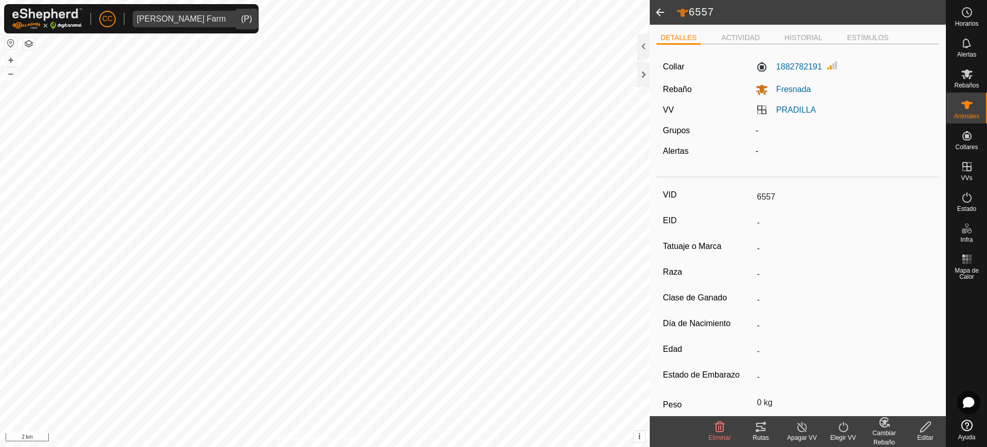
click at [655, 9] on span at bounding box center [660, 12] width 21 height 25
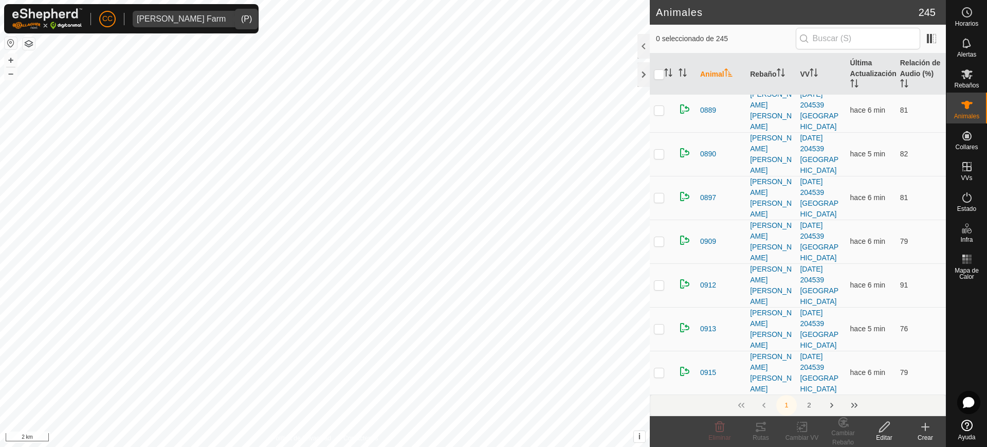
scroll to position [1478, 0]
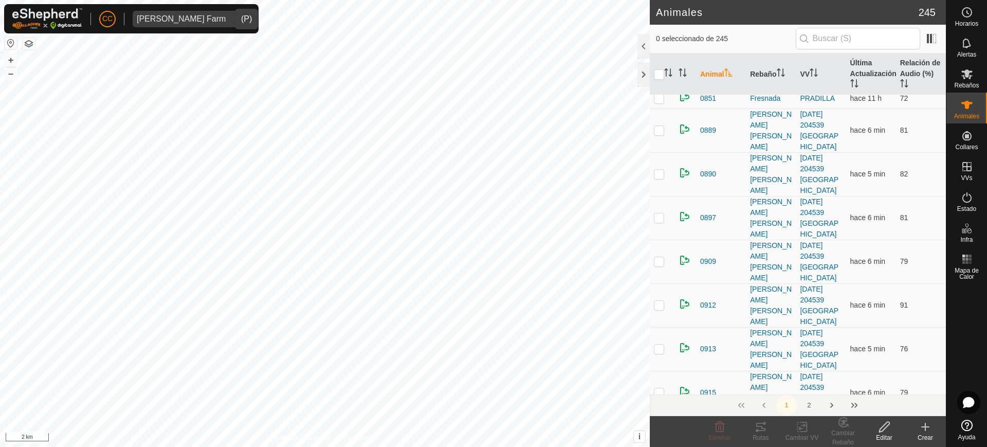
checkbox input "true"
drag, startPoint x: 890, startPoint y: 427, endPoint x: 877, endPoint y: 421, distance: 13.6
click at [889, 426] on icon at bounding box center [884, 426] width 13 height 12
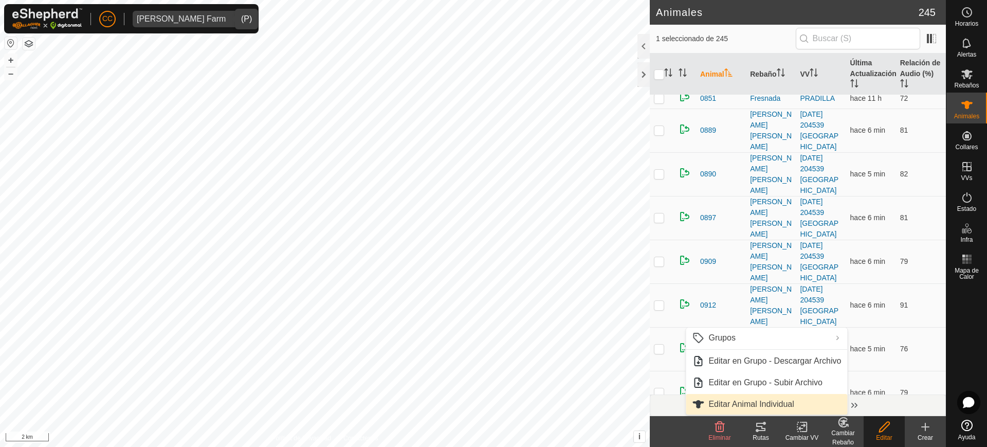
click at [782, 401] on link "Editar Animal Individual" at bounding box center [766, 404] width 161 height 21
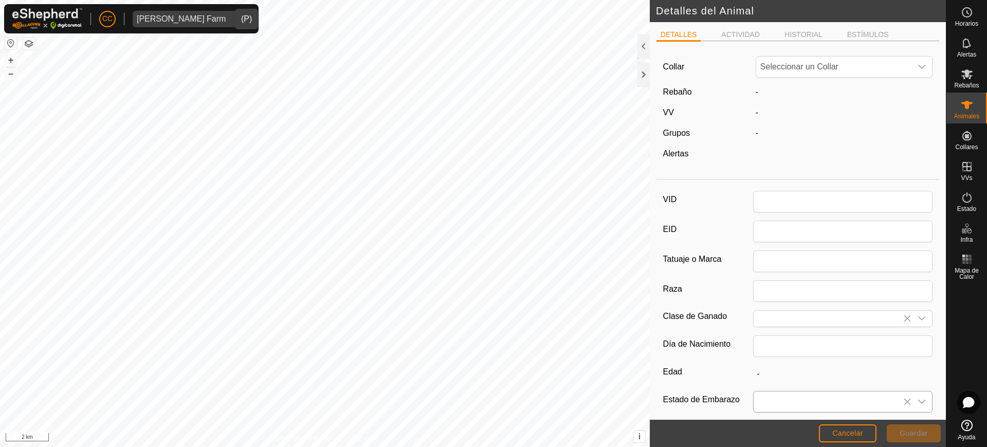
type input "16"
type input "0"
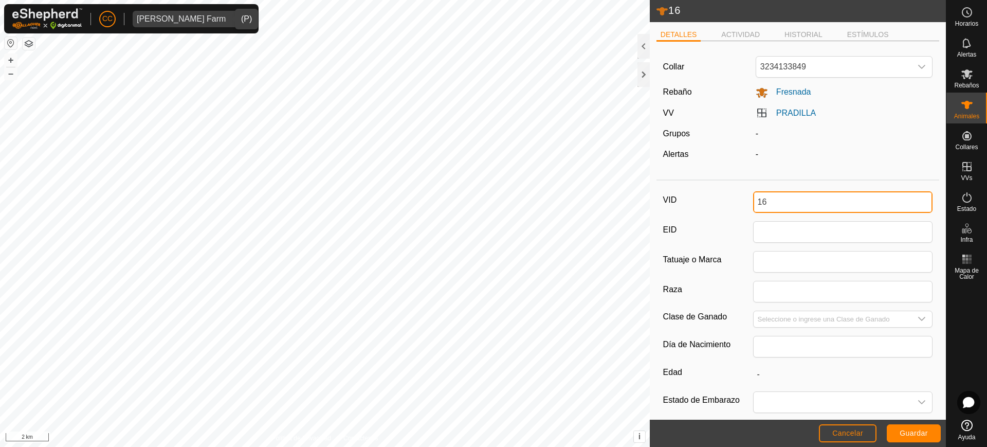
drag, startPoint x: 782, startPoint y: 206, endPoint x: 743, endPoint y: 196, distance: 39.8
click at [743, 196] on div "VID 16" at bounding box center [798, 202] width 270 height 22
click at [902, 435] on span "Guardar" at bounding box center [914, 433] width 28 height 8
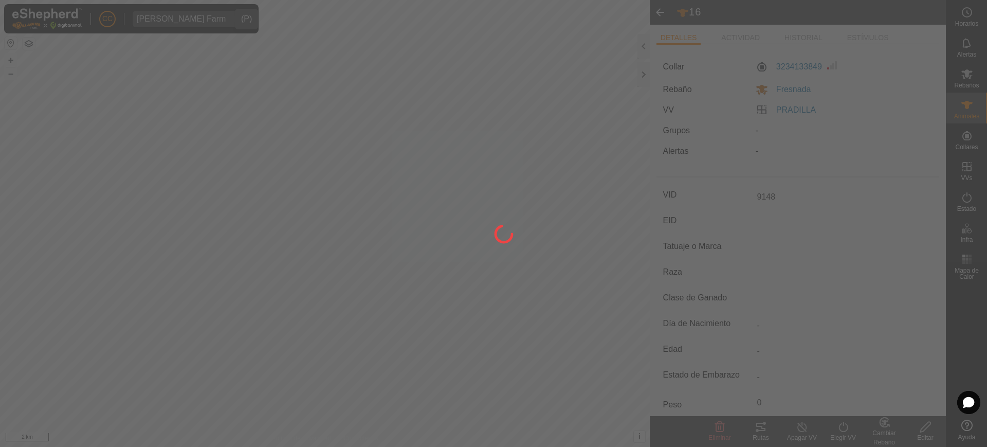
type input "9148"
type input "-"
type input "0 kg"
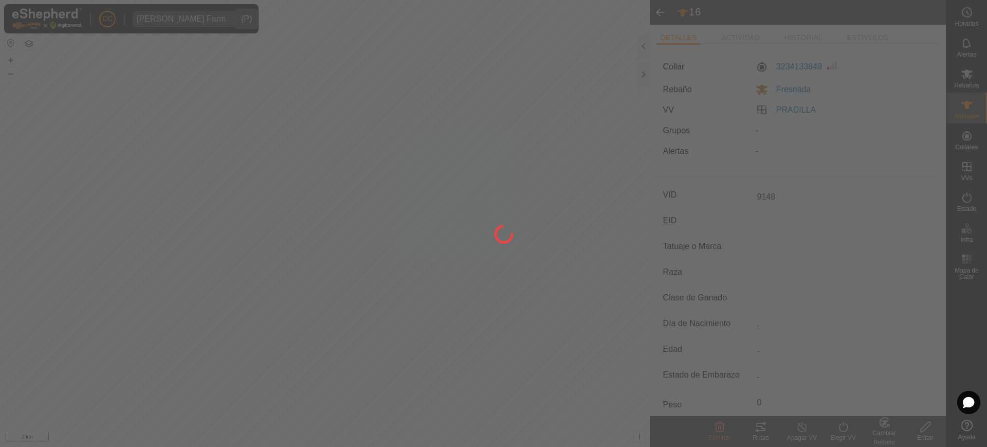
type input "-"
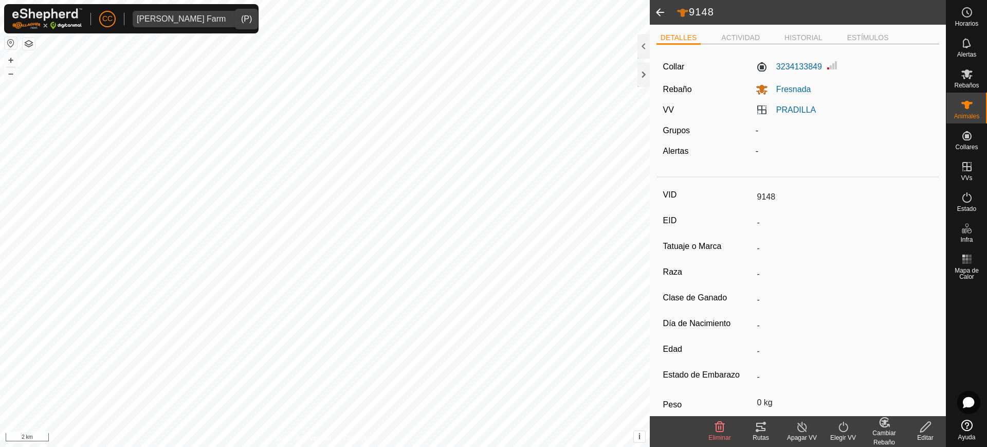
click at [661, 9] on span at bounding box center [660, 12] width 21 height 25
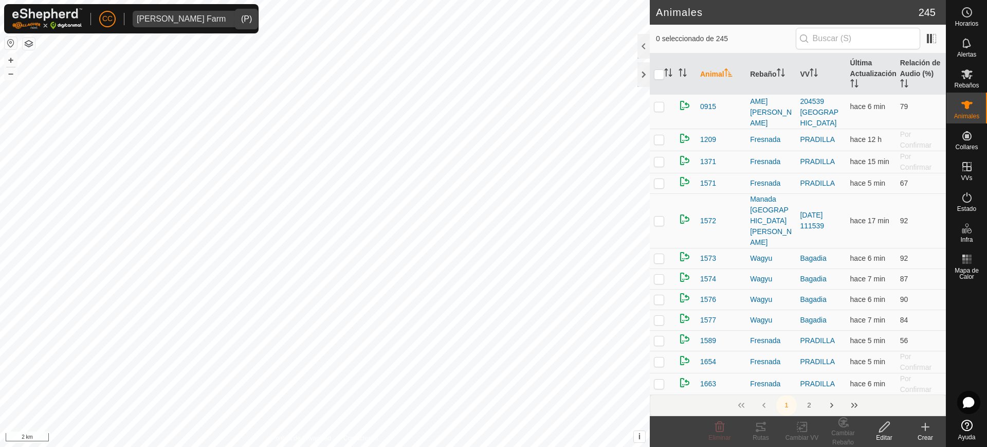
scroll to position [1671, 0]
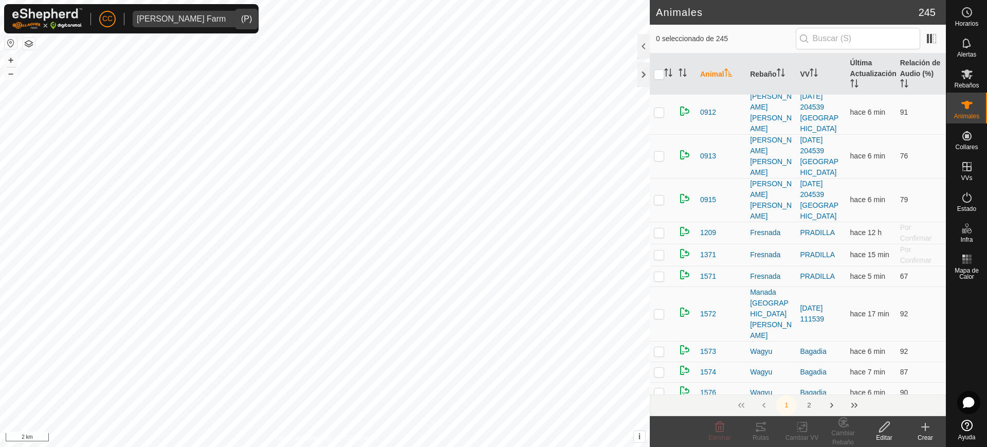
checkbox input "true"
click at [888, 430] on icon at bounding box center [884, 426] width 13 height 12
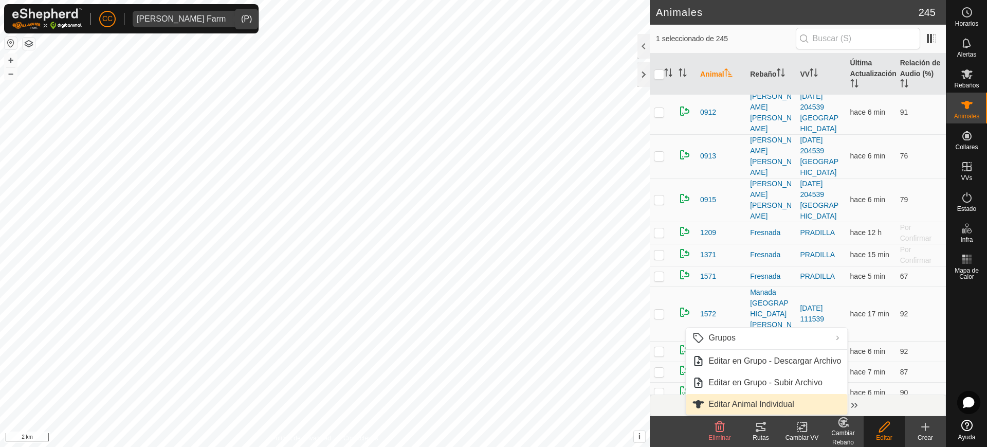
click at [795, 404] on link "Editar Animal Individual" at bounding box center [766, 404] width 161 height 21
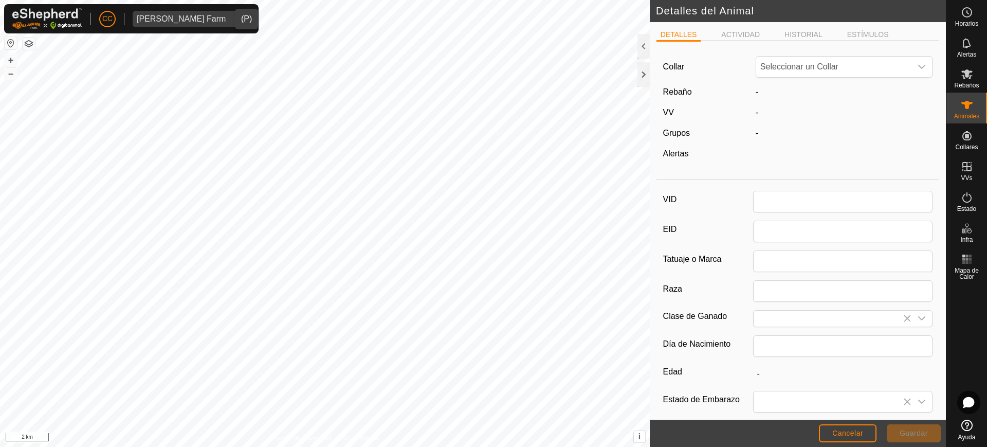
type input "17"
type input "0"
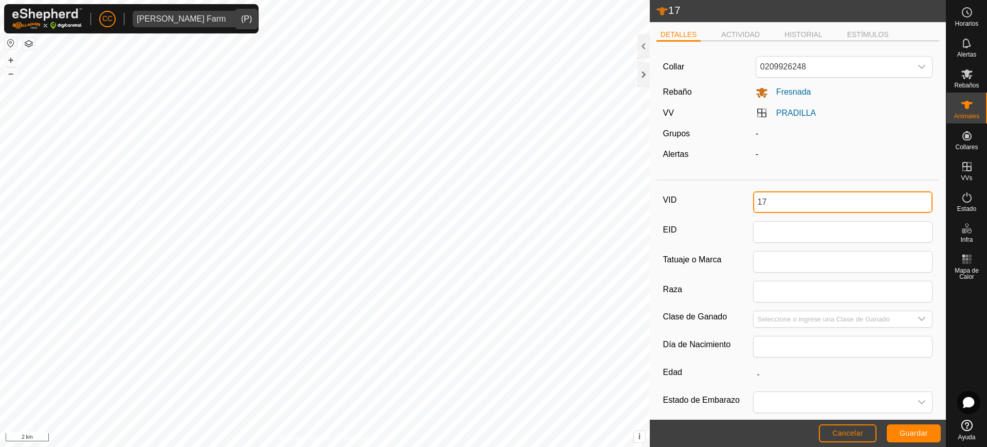
drag, startPoint x: 785, startPoint y: 202, endPoint x: 713, endPoint y: 193, distance: 73.1
click at [713, 193] on div "VID 17" at bounding box center [798, 202] width 270 height 22
click at [918, 431] on span "Guardar" at bounding box center [914, 433] width 28 height 8
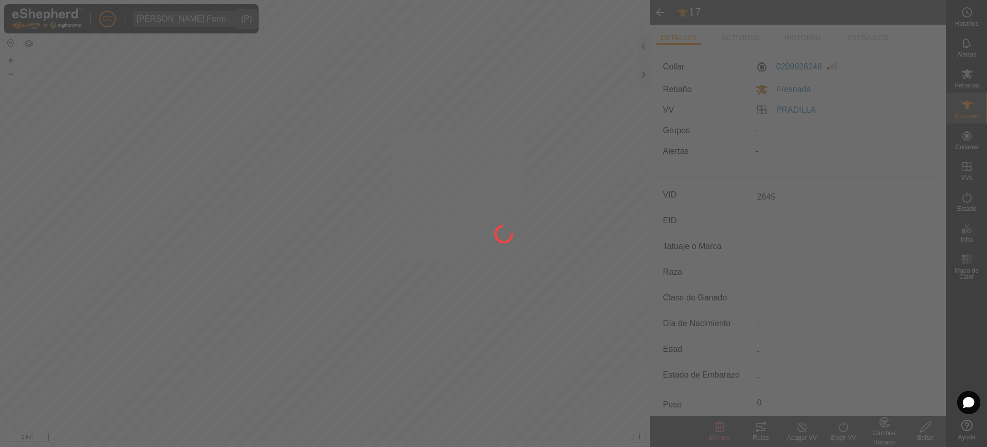
type input "17"
type input "-"
type input "0 kg"
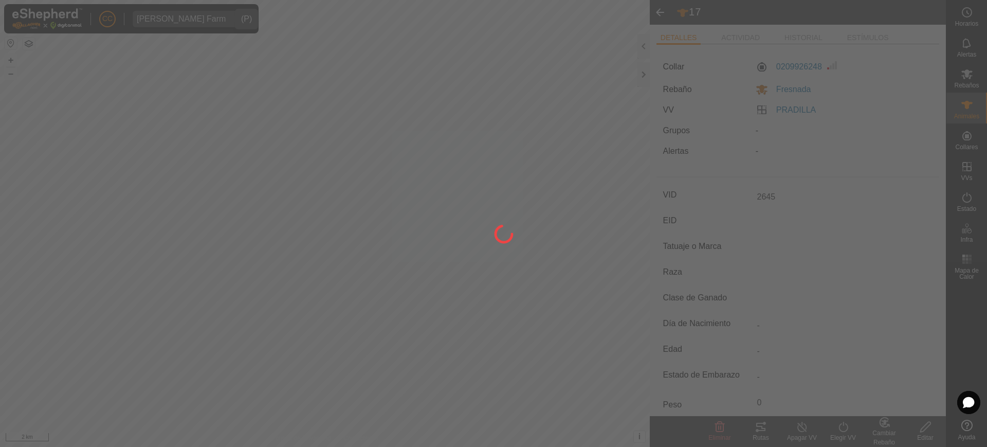
type input "-"
type input "2645"
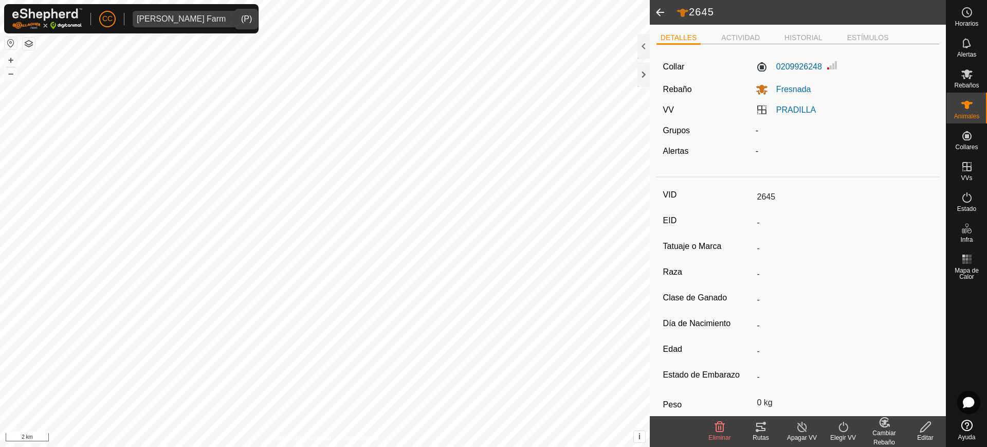
click at [653, 5] on span at bounding box center [660, 12] width 21 height 25
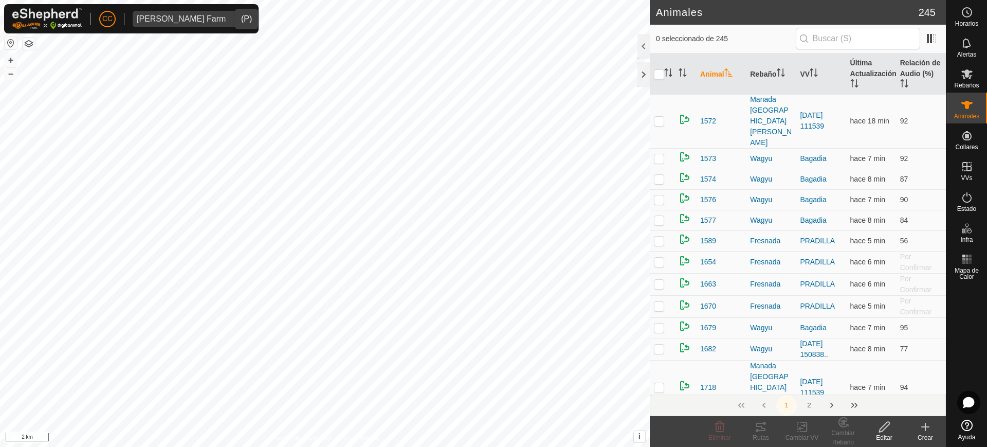
scroll to position [1671, 0]
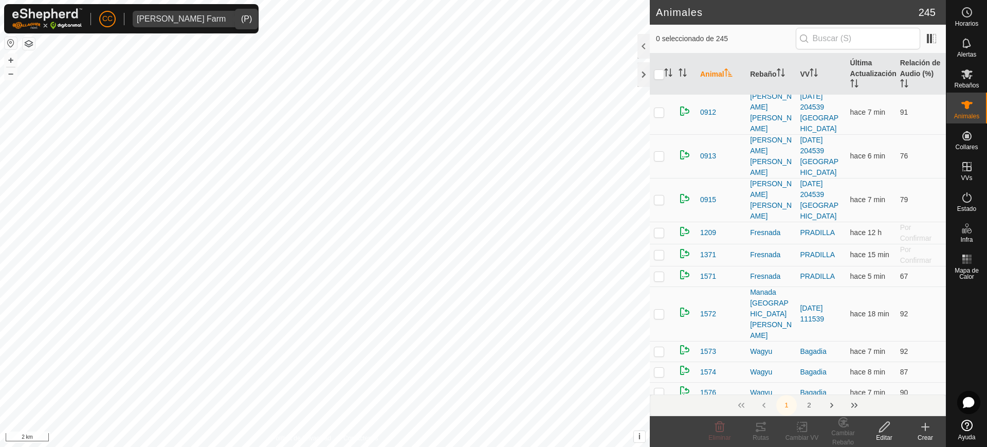
checkbox input "true"
click at [885, 430] on icon at bounding box center [884, 426] width 13 height 12
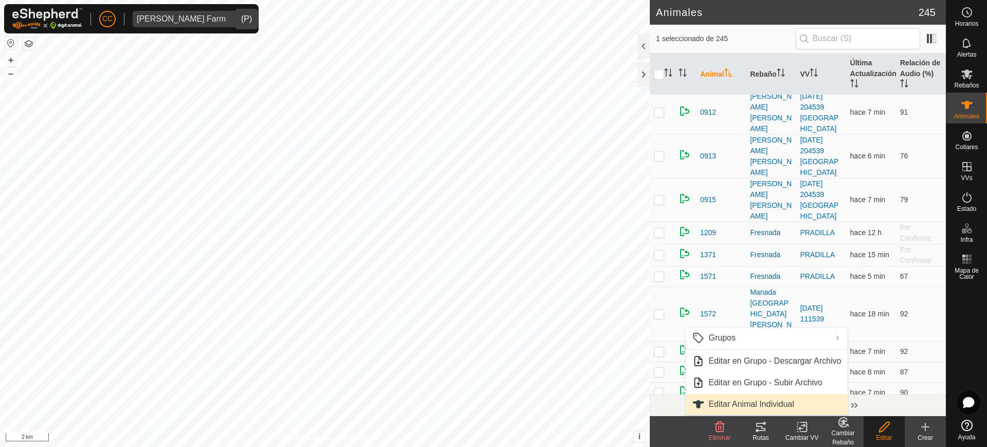
click at [801, 404] on link "Editar Animal Individual" at bounding box center [766, 404] width 161 height 21
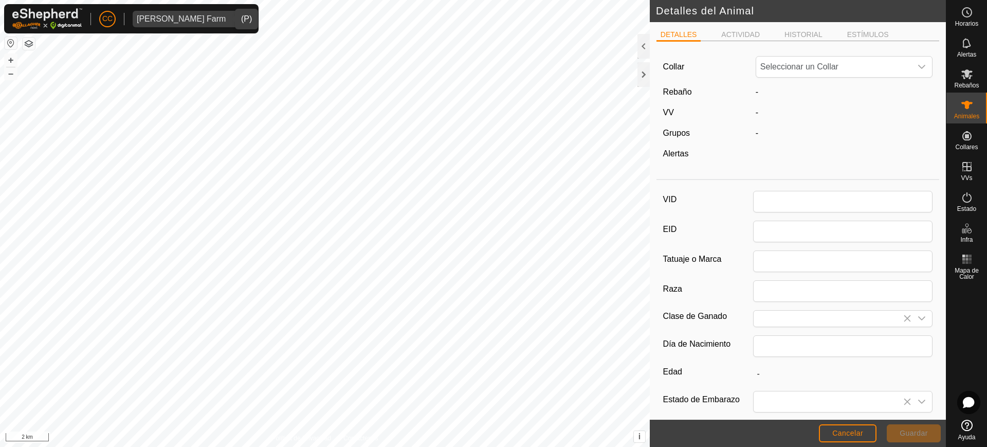
type input "18"
type input "0"
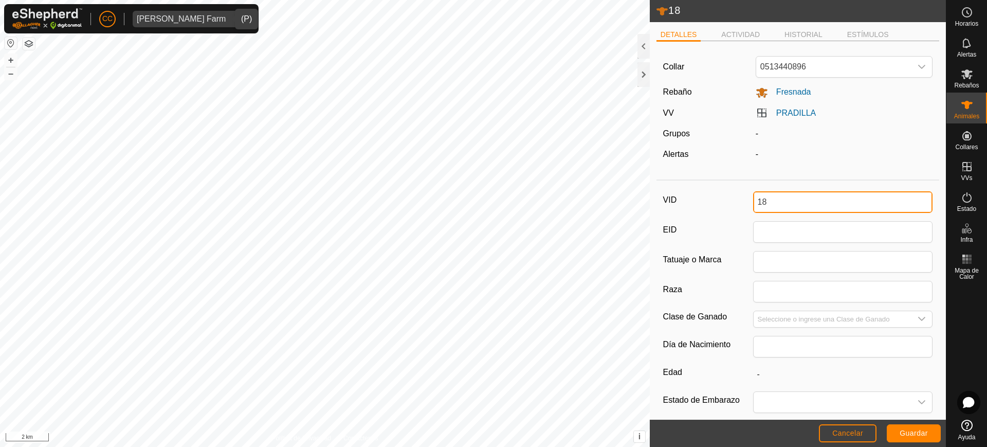
drag, startPoint x: 782, startPoint y: 193, endPoint x: 710, endPoint y: 189, distance: 72.1
click at [712, 189] on div "VID 18 EID Tatuaje o Marca Raza Clase de Ganado Día de Nacimiento Edad - Estado…" at bounding box center [797, 344] width 283 height 318
click at [915, 433] on span "Guardar" at bounding box center [914, 433] width 28 height 8
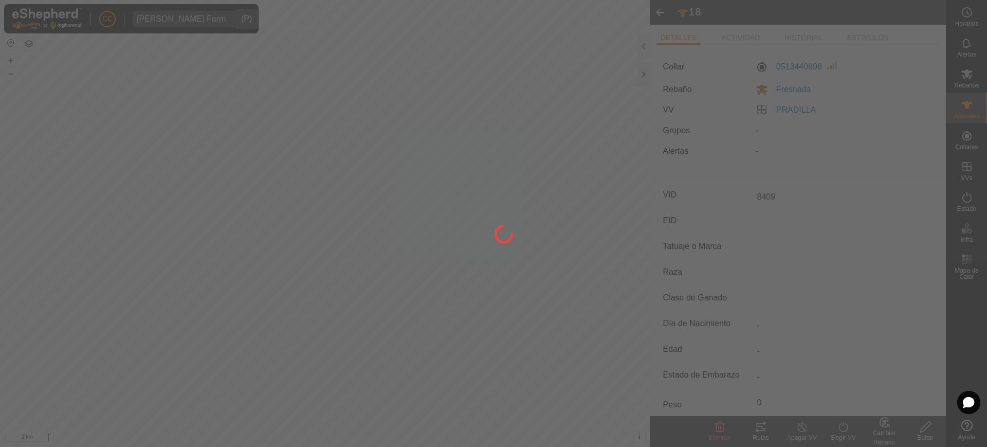
type input "18"
type input "-"
type input "0 kg"
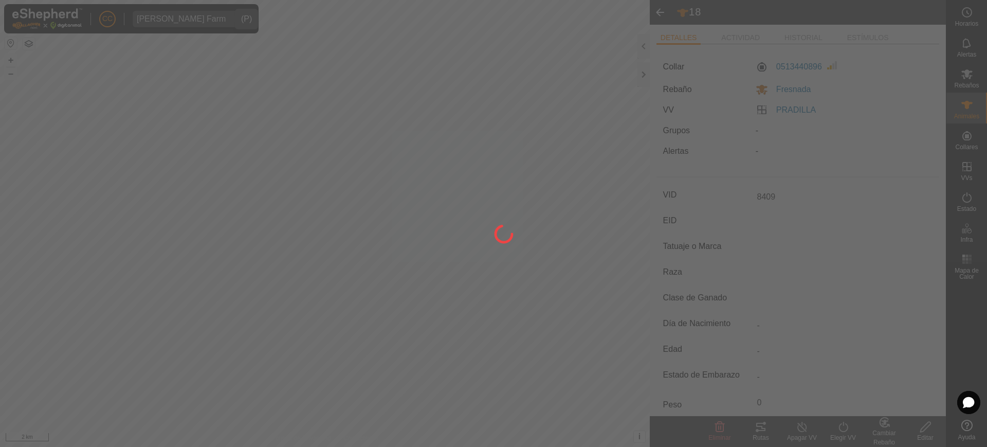
type input "-"
type input "8409"
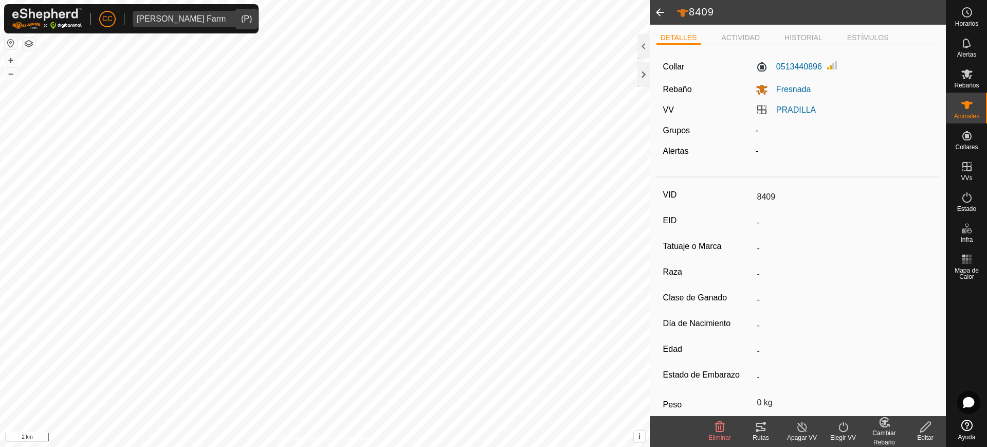
click at [657, 13] on span at bounding box center [660, 12] width 21 height 25
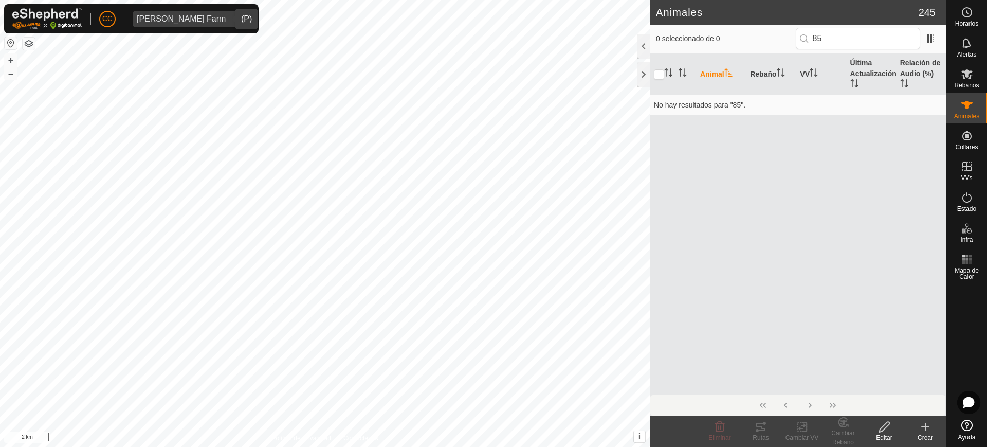
type input "8"
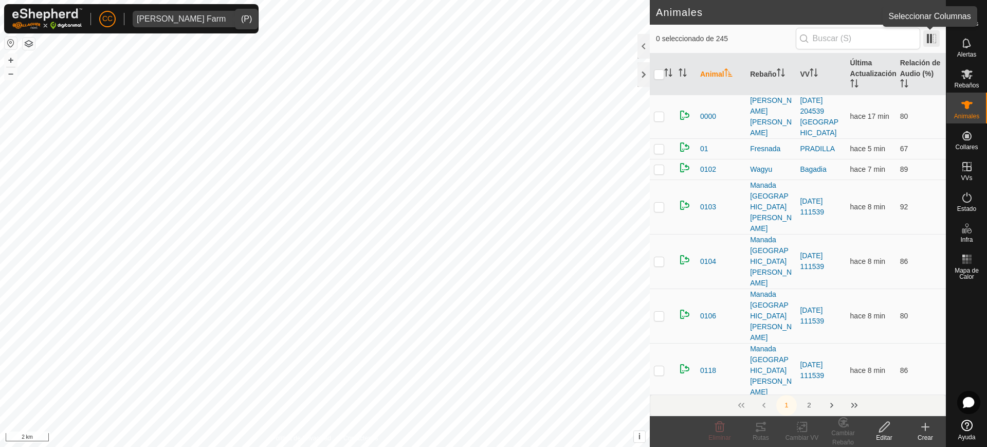
click at [934, 40] on span at bounding box center [931, 38] width 16 height 16
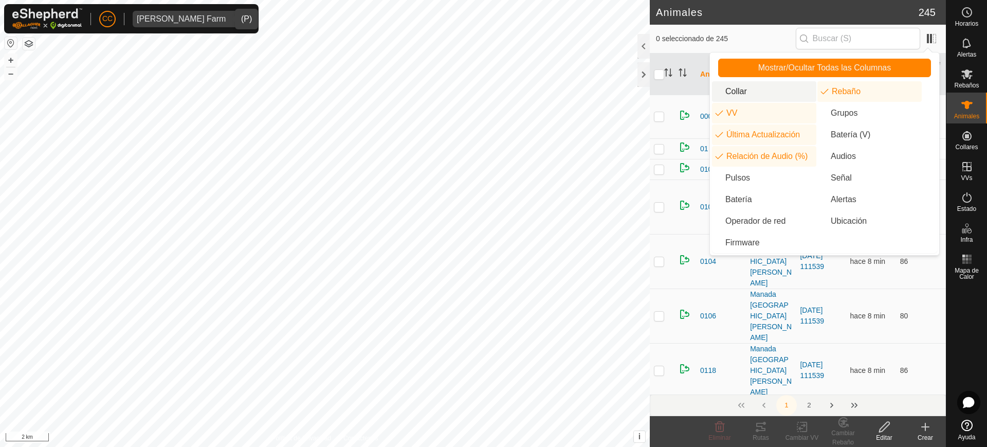
click at [764, 85] on li "Collar" at bounding box center [764, 91] width 104 height 21
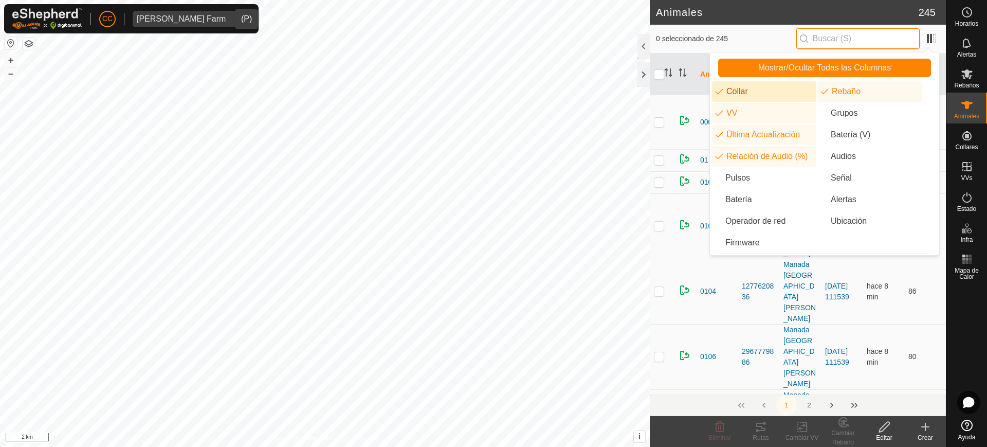
click at [832, 36] on input "text" at bounding box center [858, 39] width 124 height 22
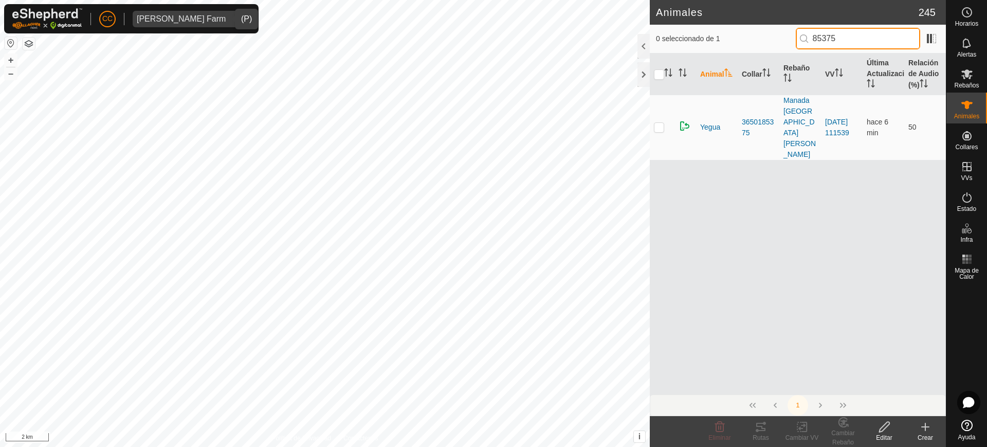
type input "85375"
drag, startPoint x: 196, startPoint y: 13, endPoint x: 198, endPoint y: 21, distance: 7.5
click at [195, 14] on span "[PERSON_NAME] Farm" at bounding box center [181, 19] width 97 height 16
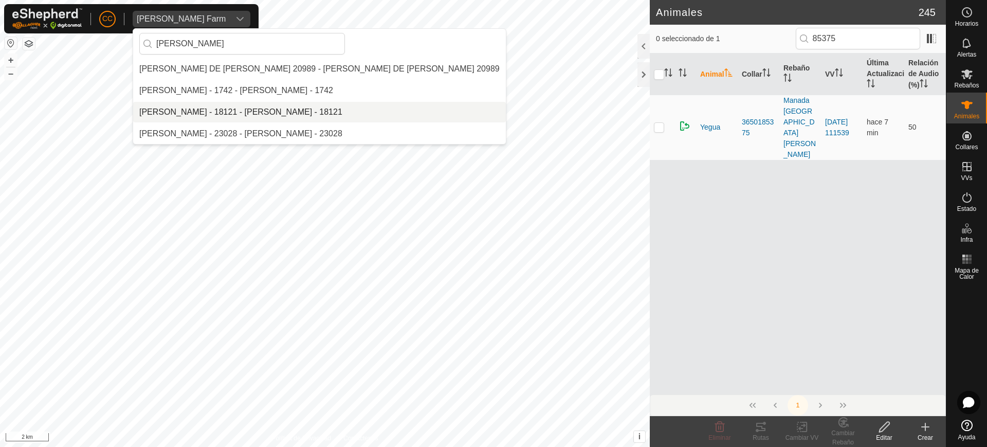
type input "[PERSON_NAME]"
click at [253, 105] on li "[PERSON_NAME] - 18121 - [PERSON_NAME] - 18121" at bounding box center [319, 112] width 373 height 21
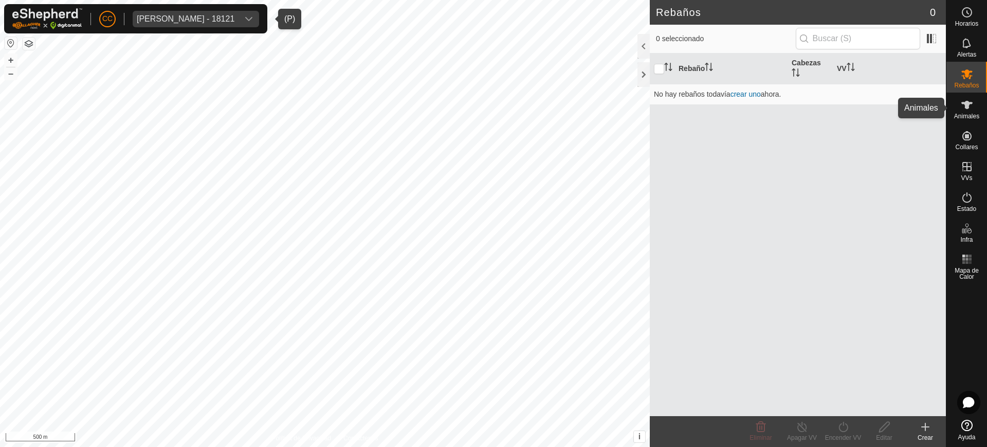
click at [974, 107] on es-animals-svg-icon at bounding box center [967, 105] width 19 height 16
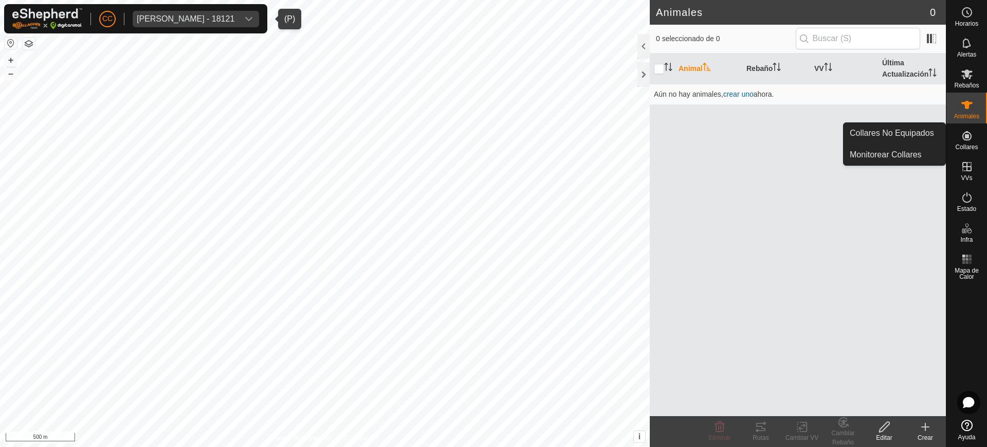
click at [972, 134] on icon at bounding box center [967, 136] width 12 height 12
click at [914, 134] on link "Collares No Equipados" at bounding box center [894, 133] width 102 height 21
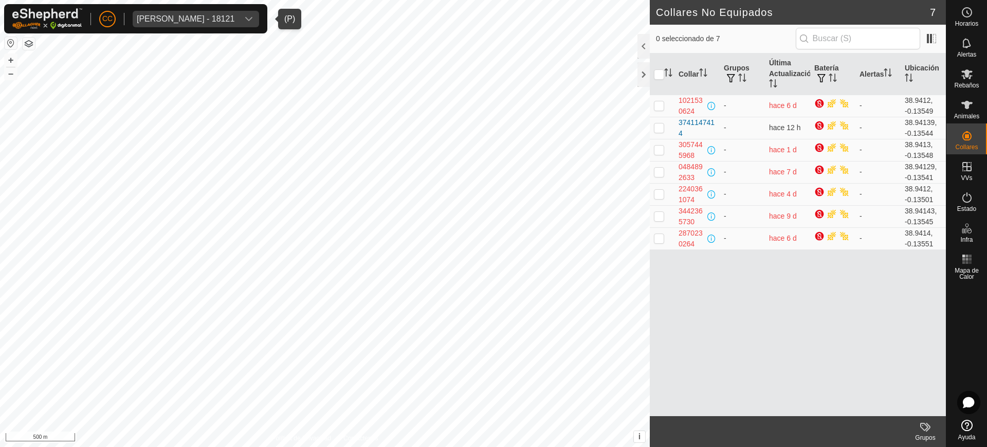
click at [234, 20] on div "[PERSON_NAME] - 18121" at bounding box center [186, 19] width 98 height 8
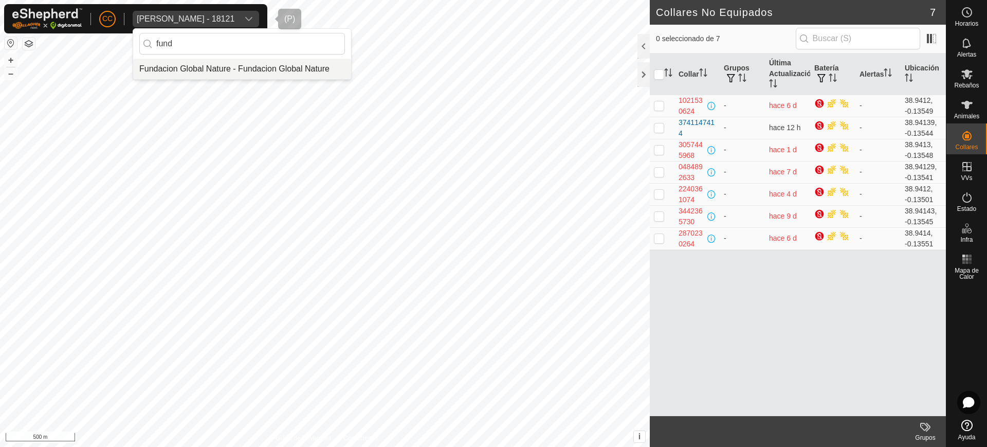
type input "fund"
click at [233, 67] on li "Fundacion Global Nature - Fundacion Global Nature" at bounding box center [242, 69] width 218 height 21
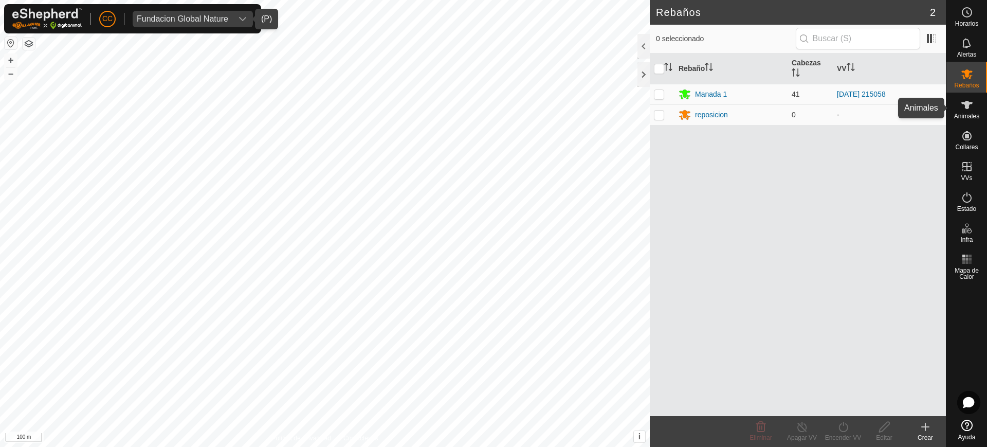
click at [963, 118] on span "Animales" at bounding box center [966, 116] width 25 height 6
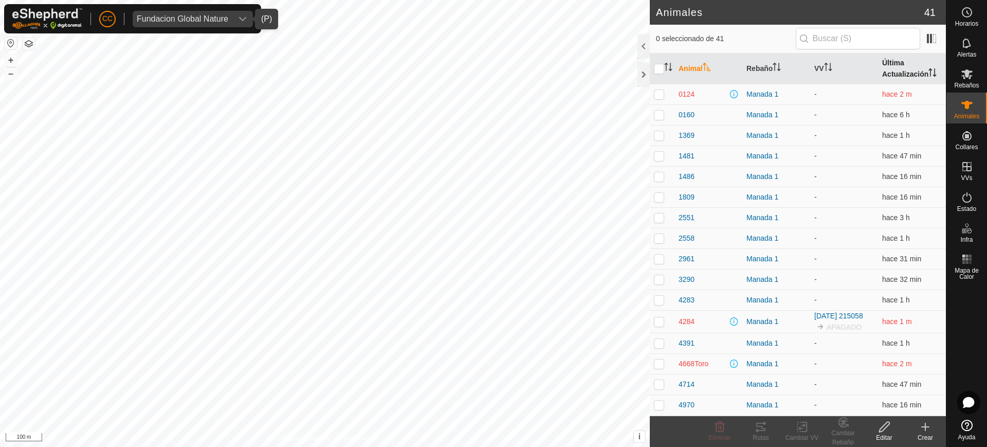
click at [889, 69] on th "Última Actualización" at bounding box center [912, 68] width 68 height 31
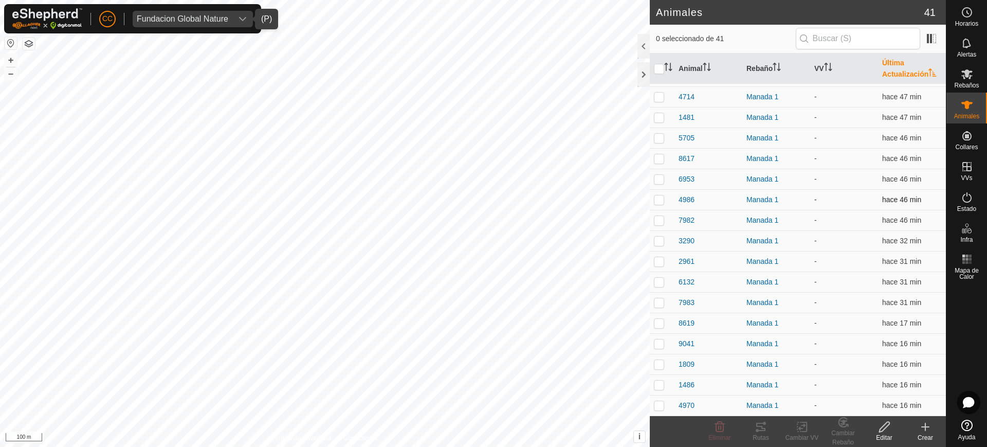
scroll to position [524, 0]
click at [969, 427] on icon at bounding box center [966, 424] width 11 height 11
